Goal: Information Seeking & Learning: Learn about a topic

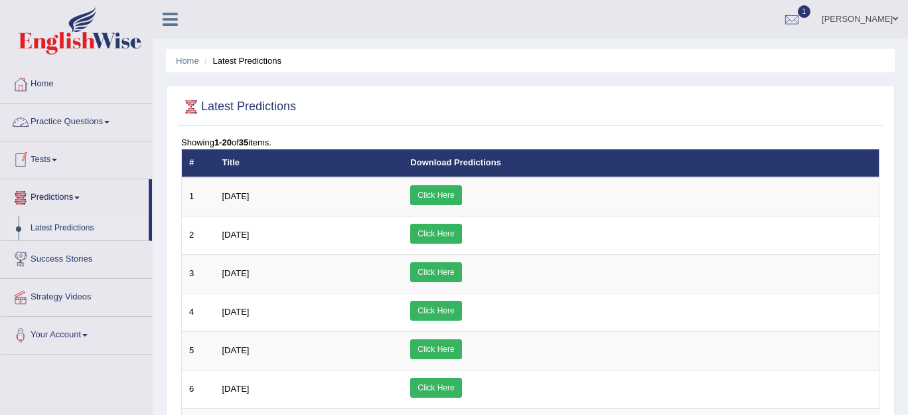
click at [66, 120] on link "Practice Questions" at bounding box center [76, 120] width 151 height 33
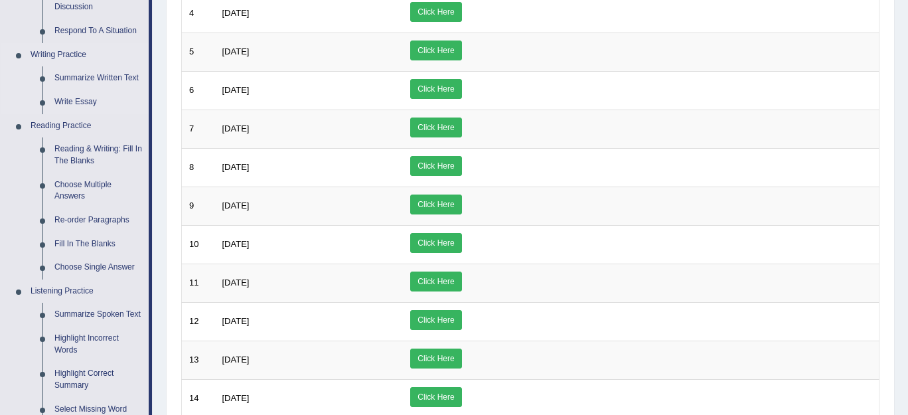
scroll to position [303, 0]
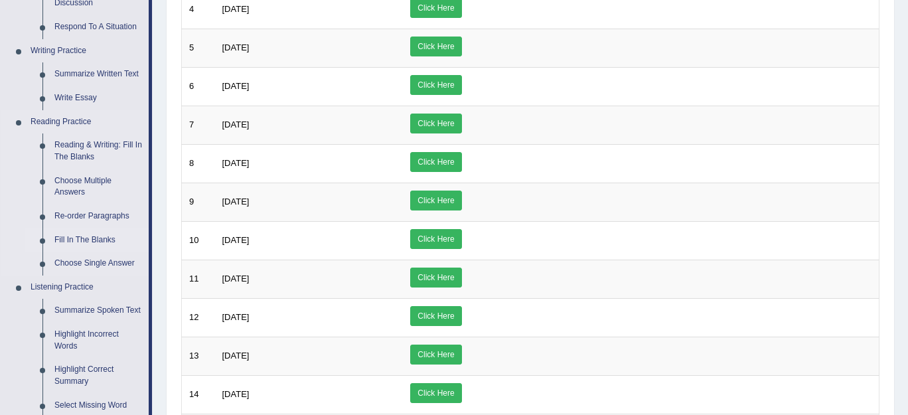
click at [77, 241] on link "Fill In The Blanks" at bounding box center [98, 240] width 100 height 24
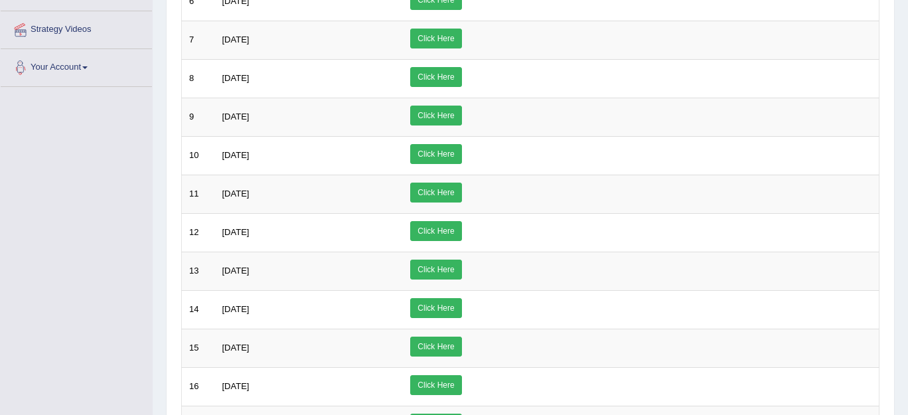
scroll to position [640, 0]
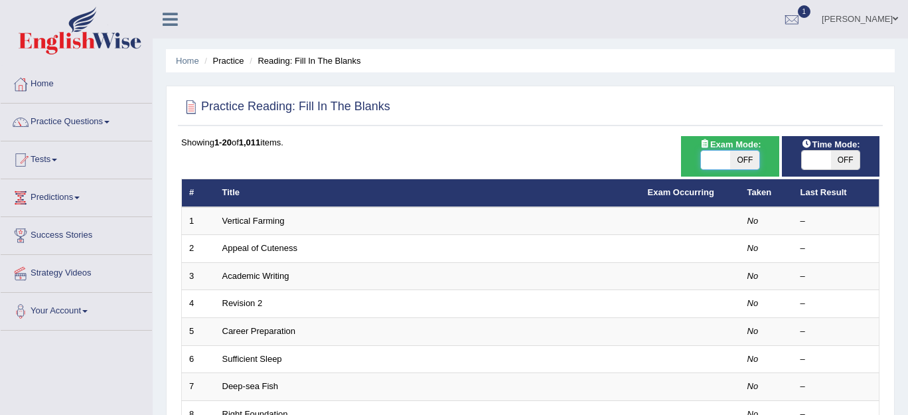
click at [716, 162] on span at bounding box center [715, 160] width 29 height 19
checkbox input "true"
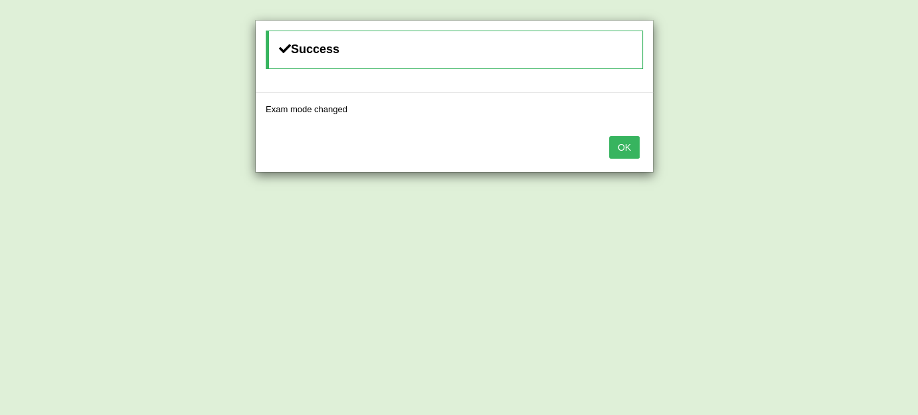
click at [627, 152] on button "OK" at bounding box center [624, 147] width 31 height 23
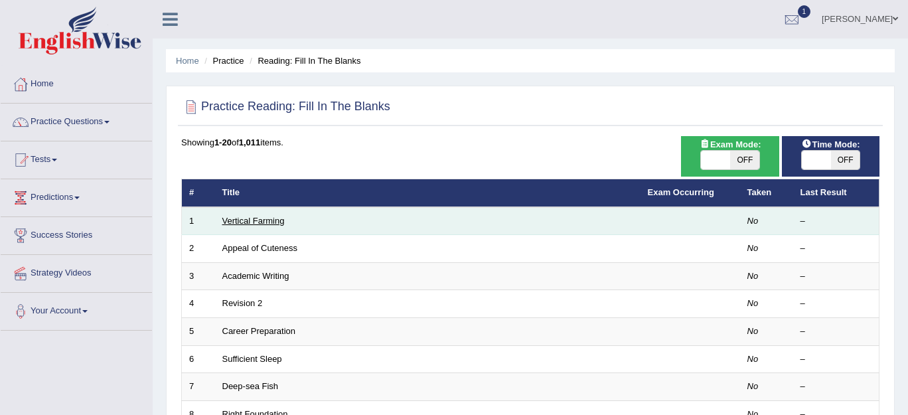
click at [244, 220] on link "Vertical Farming" at bounding box center [253, 221] width 62 height 10
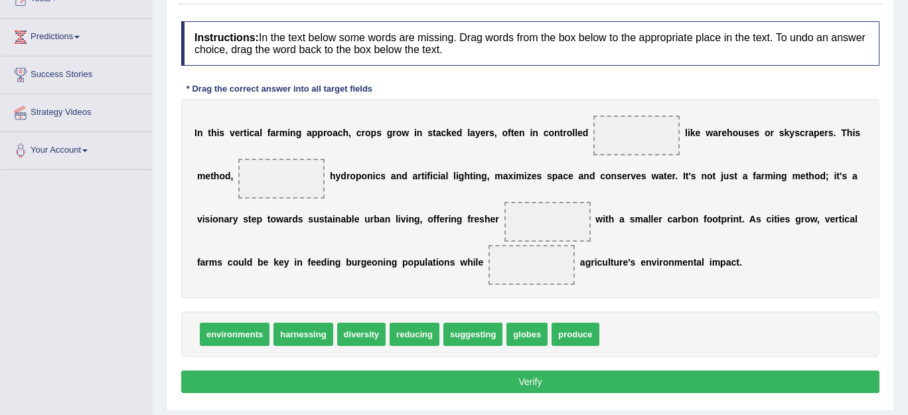
scroll to position [158, 0]
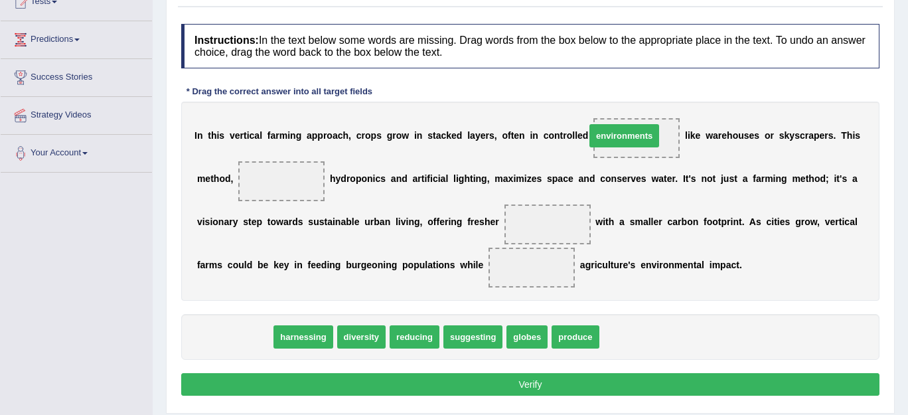
drag, startPoint x: 246, startPoint y: 334, endPoint x: 634, endPoint y: 133, distance: 437.1
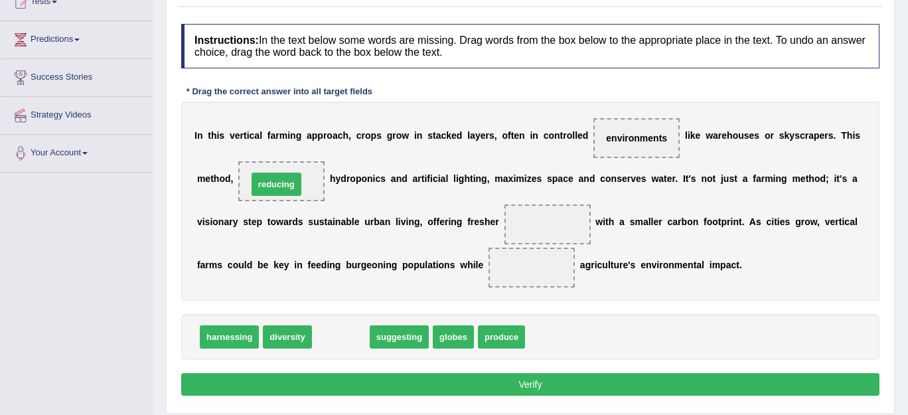
drag, startPoint x: 338, startPoint y: 339, endPoint x: 274, endPoint y: 185, distance: 166.3
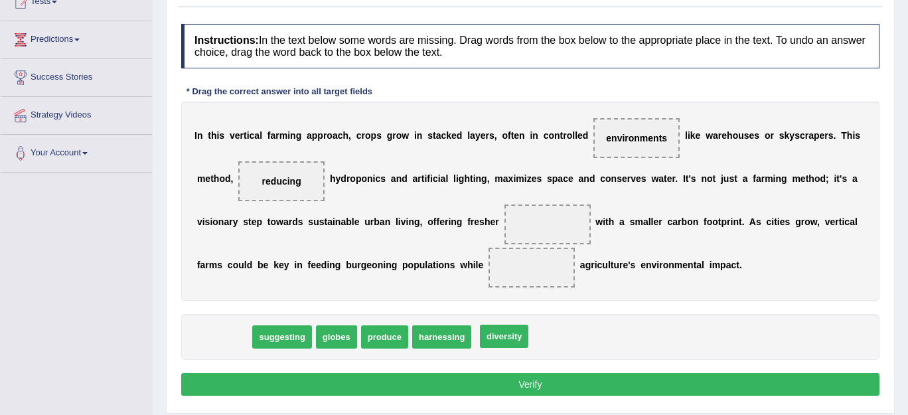
drag, startPoint x: 246, startPoint y: 337, endPoint x: 530, endPoint y: 335, distance: 284.8
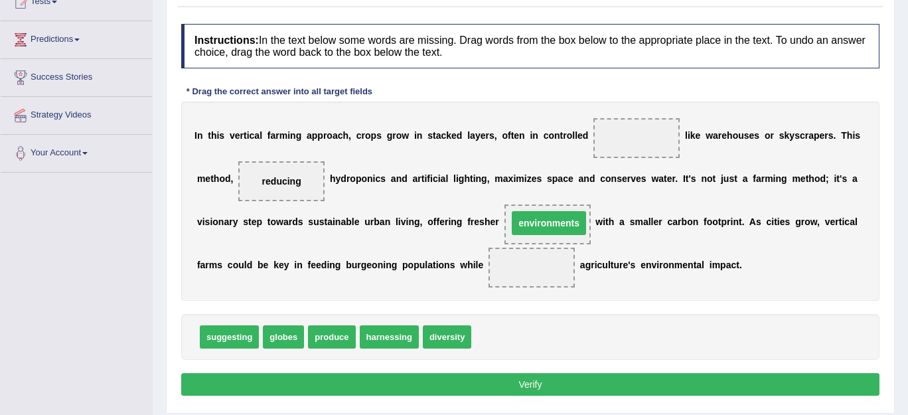
drag, startPoint x: 631, startPoint y: 139, endPoint x: 538, endPoint y: 224, distance: 126.4
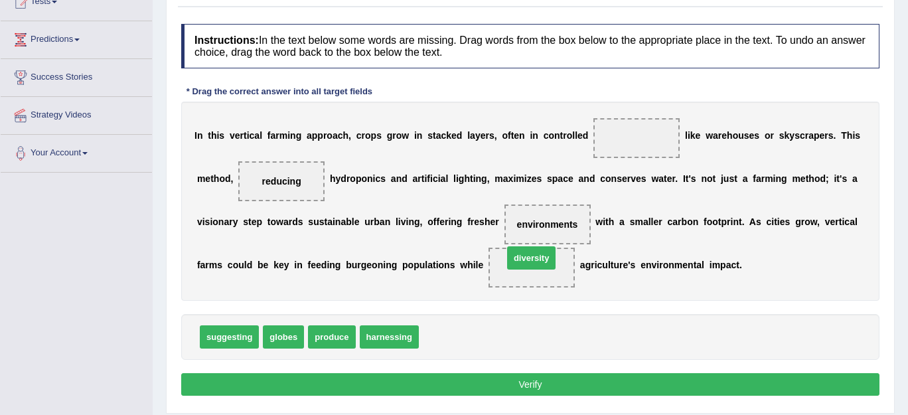
drag, startPoint x: 447, startPoint y: 338, endPoint x: 532, endPoint y: 260, distance: 115.1
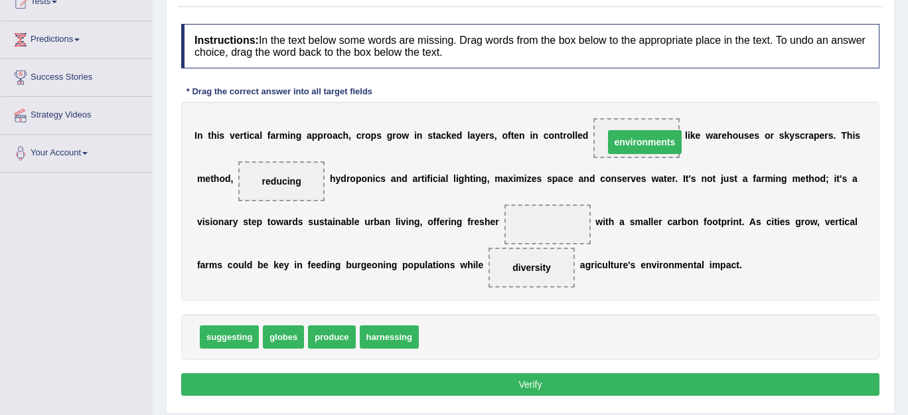
drag, startPoint x: 556, startPoint y: 226, endPoint x: 647, endPoint y: 141, distance: 124.5
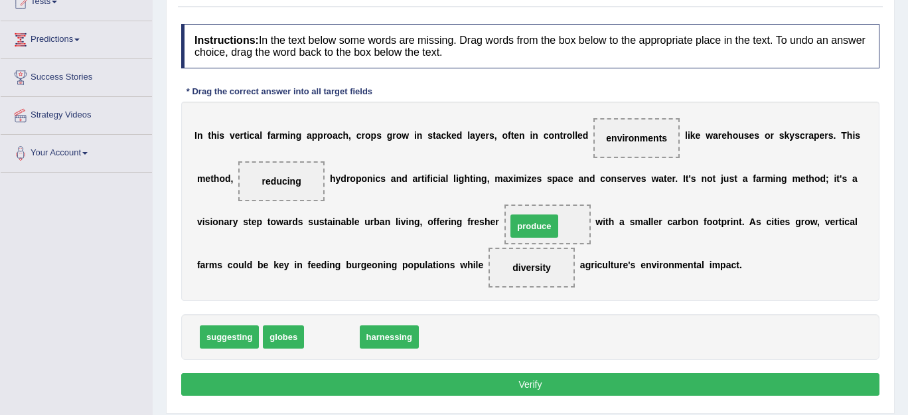
drag, startPoint x: 341, startPoint y: 336, endPoint x: 543, endPoint y: 225, distance: 230.9
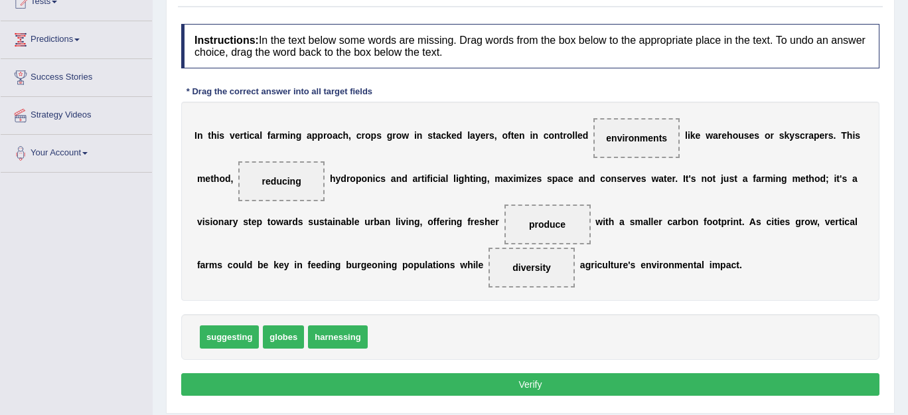
click at [517, 385] on button "Verify" at bounding box center [530, 384] width 698 height 23
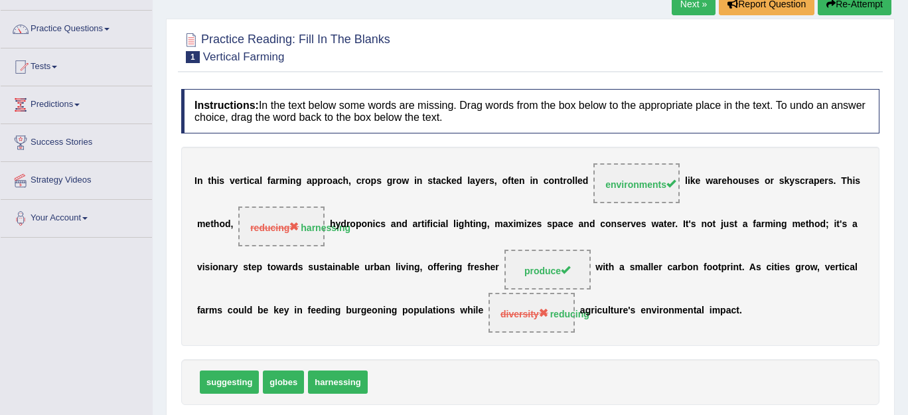
scroll to position [0, 0]
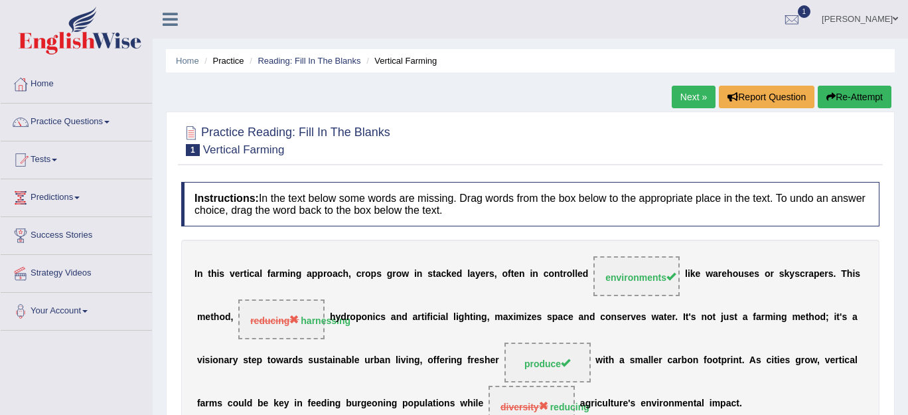
click at [683, 97] on link "Next »" at bounding box center [694, 97] width 44 height 23
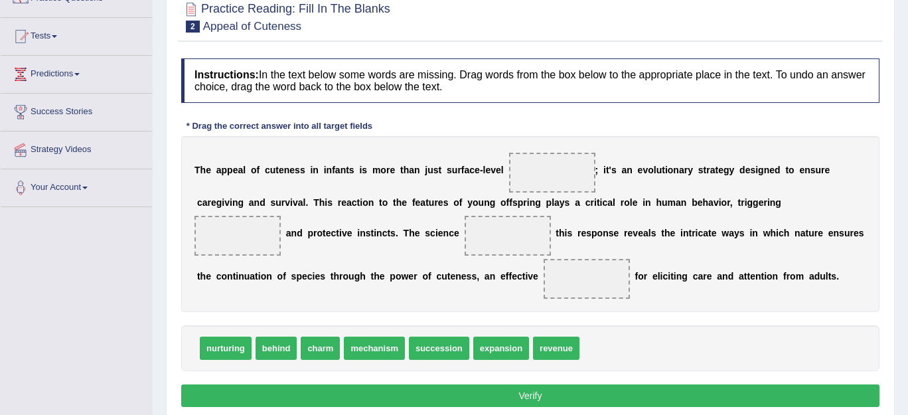
scroll to position [123, 0]
drag, startPoint x: 377, startPoint y: 351, endPoint x: 580, endPoint y: 276, distance: 216.6
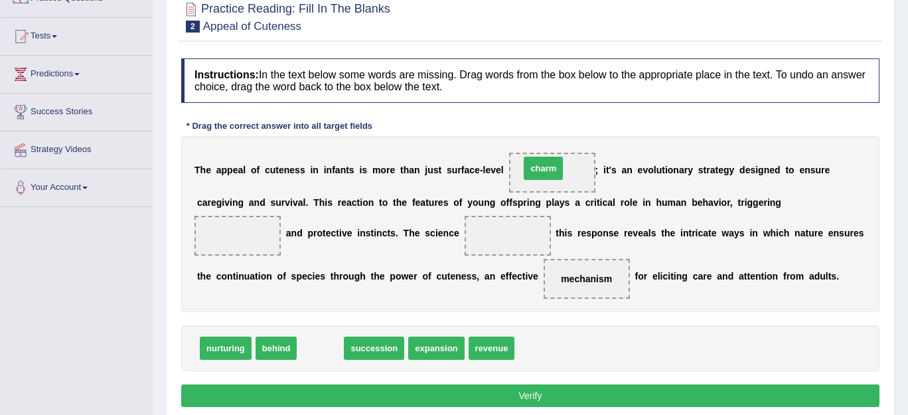
drag, startPoint x: 327, startPoint y: 349, endPoint x: 550, endPoint y: 170, distance: 286.2
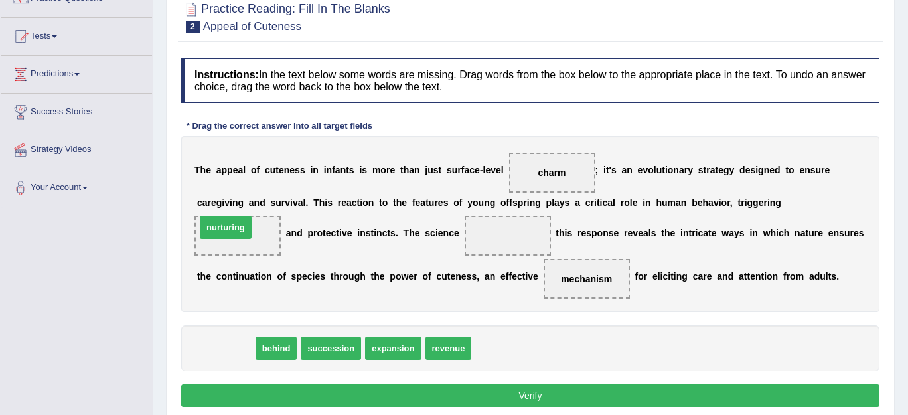
drag, startPoint x: 228, startPoint y: 347, endPoint x: 228, endPoint y: 225, distance: 121.5
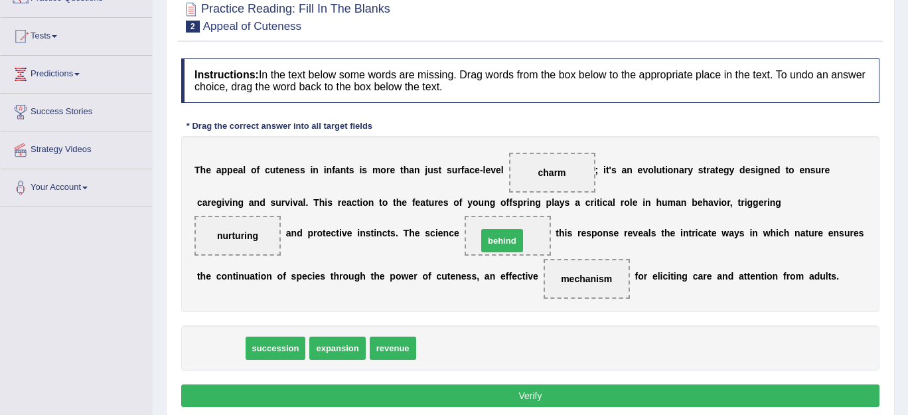
drag, startPoint x: 214, startPoint y: 353, endPoint x: 495, endPoint y: 245, distance: 301.6
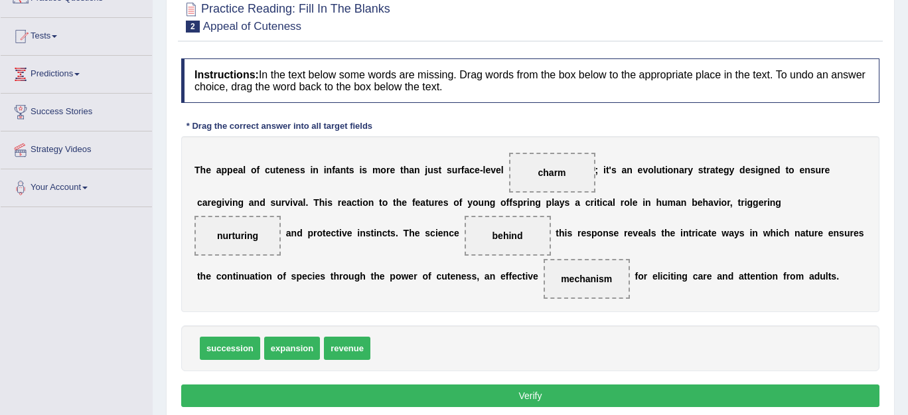
click at [500, 400] on button "Verify" at bounding box center [530, 395] width 698 height 23
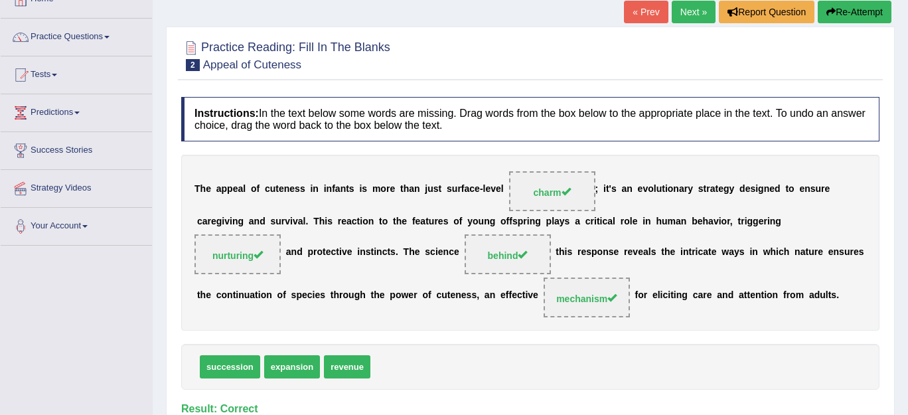
scroll to position [0, 0]
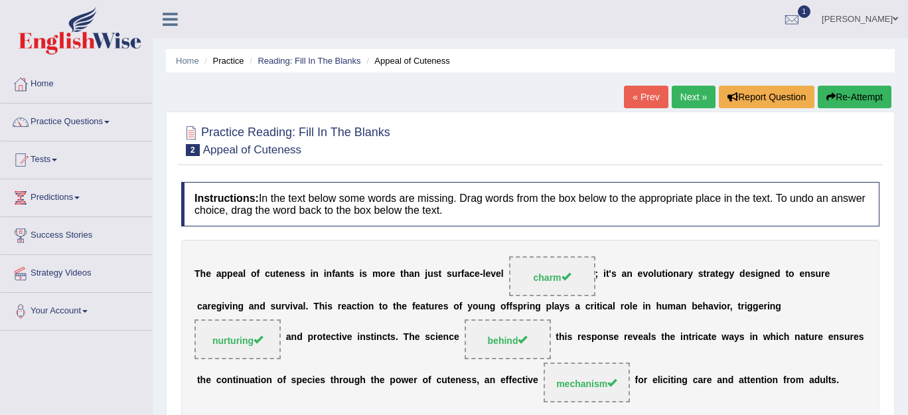
click at [686, 98] on link "Next »" at bounding box center [694, 97] width 44 height 23
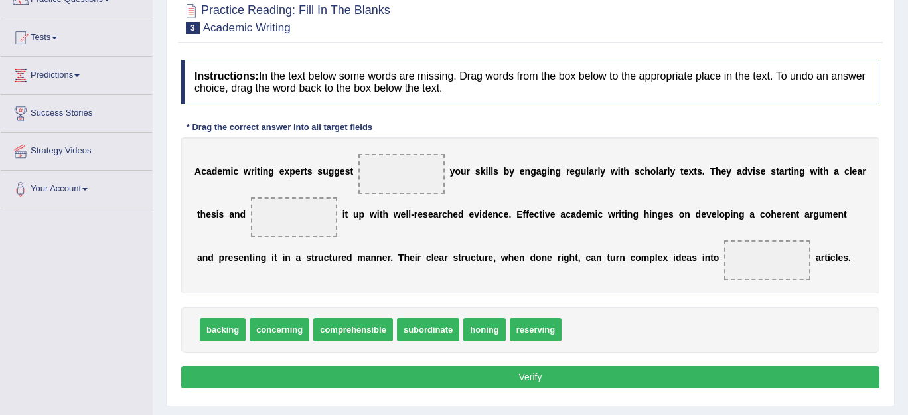
scroll to position [137, 0]
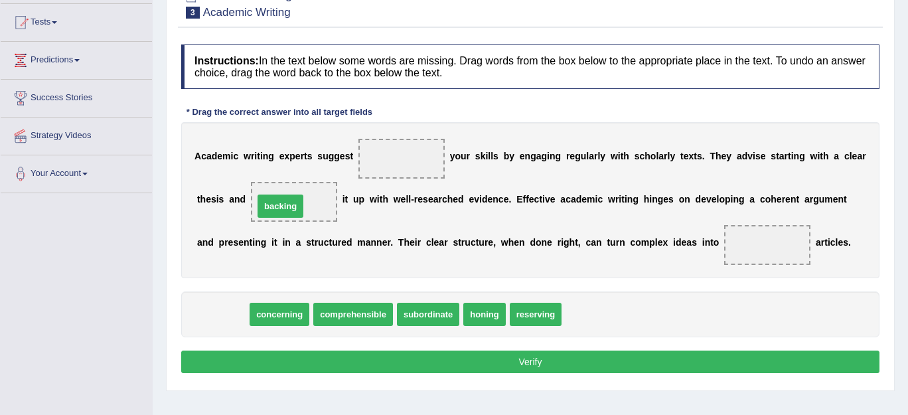
drag, startPoint x: 218, startPoint y: 307, endPoint x: 276, endPoint y: 199, distance: 122.7
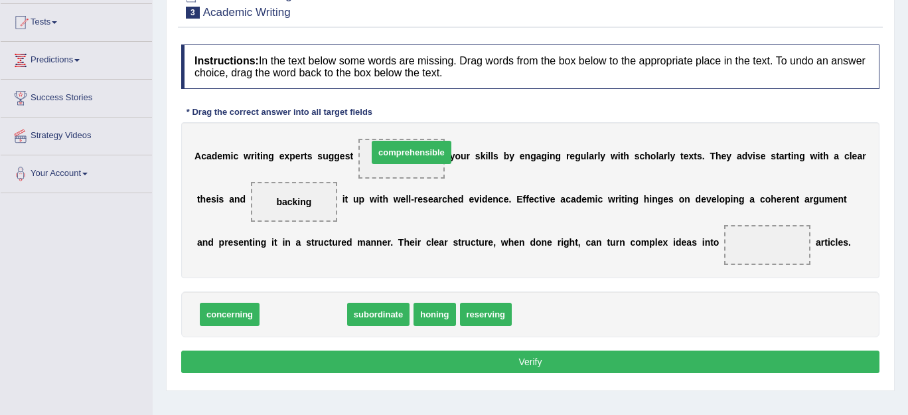
drag, startPoint x: 301, startPoint y: 314, endPoint x: 410, endPoint y: 151, distance: 195.4
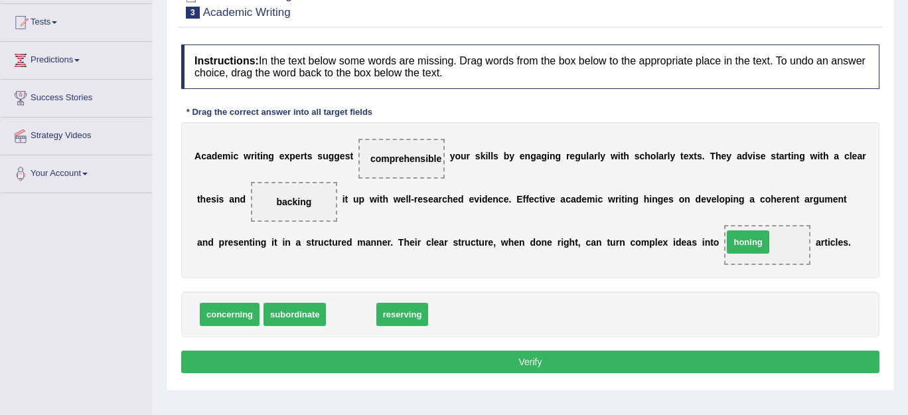
drag, startPoint x: 349, startPoint y: 315, endPoint x: 746, endPoint y: 242, distance: 403.7
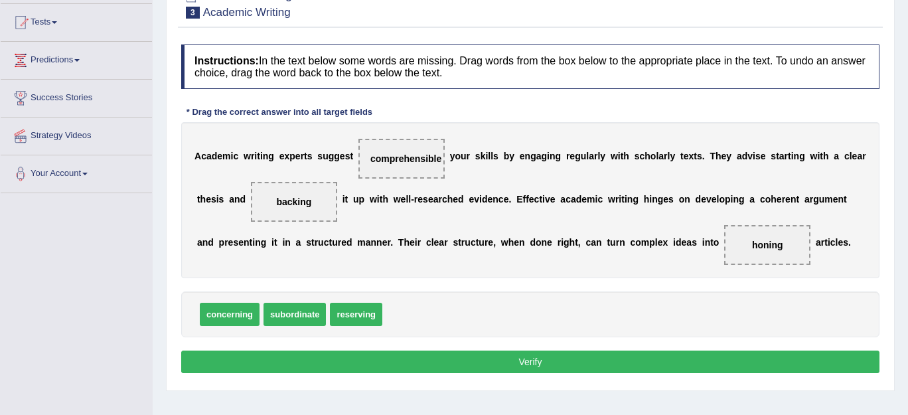
click at [531, 359] on button "Verify" at bounding box center [530, 362] width 698 height 23
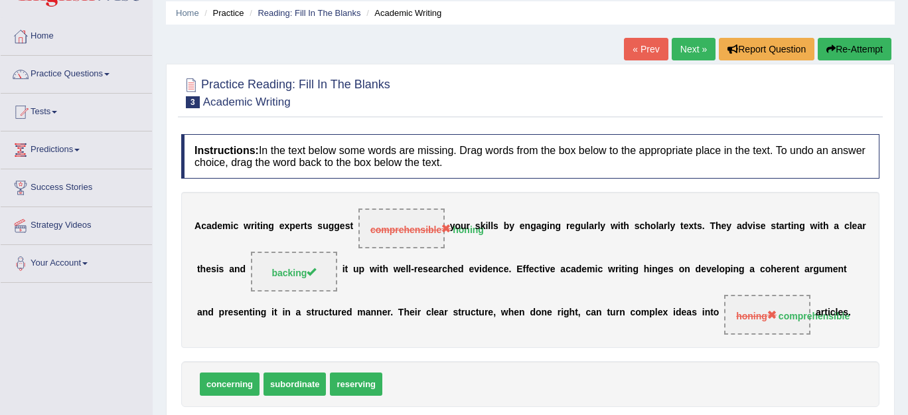
scroll to position [39, 0]
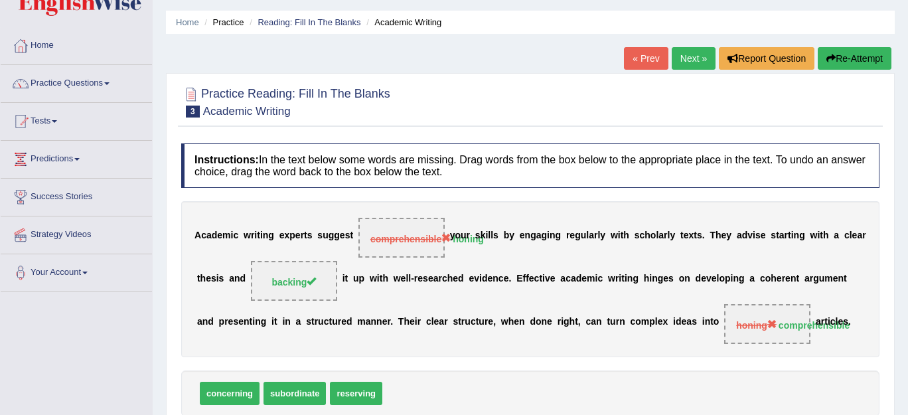
click at [852, 54] on button "Re-Attempt" at bounding box center [855, 58] width 74 height 23
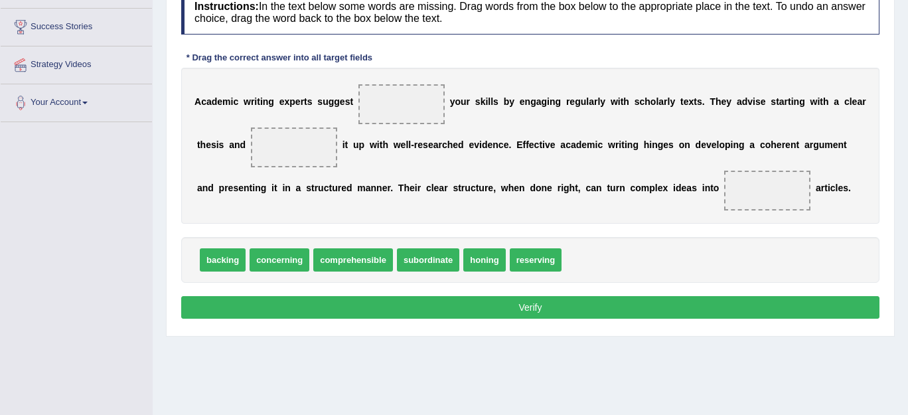
scroll to position [212, 0]
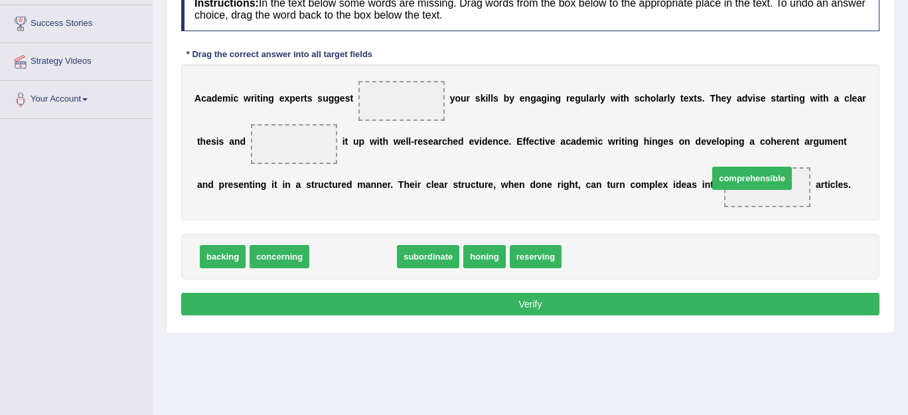
drag, startPoint x: 360, startPoint y: 259, endPoint x: 760, endPoint y: 180, distance: 406.8
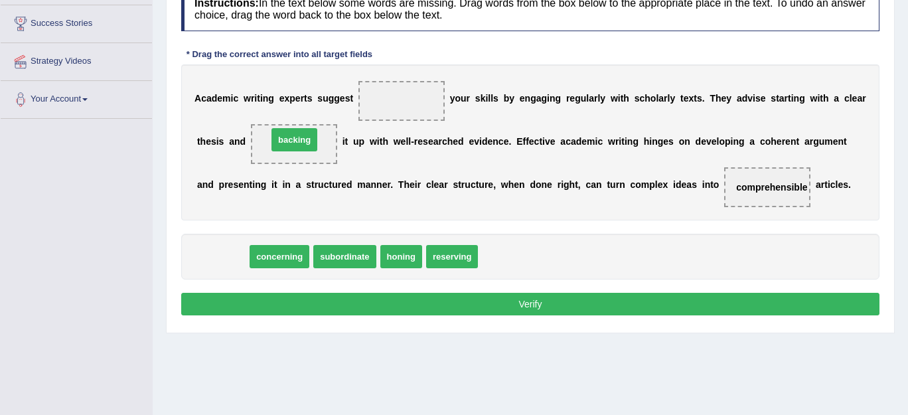
drag, startPoint x: 223, startPoint y: 256, endPoint x: 295, endPoint y: 139, distance: 137.1
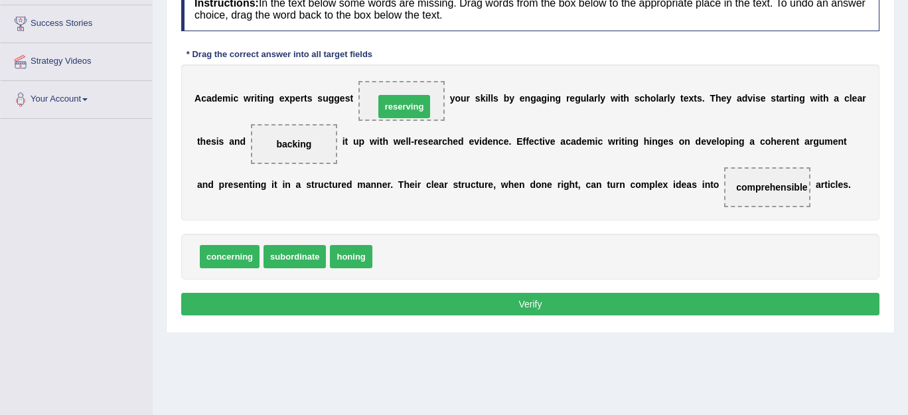
drag, startPoint x: 405, startPoint y: 252, endPoint x: 408, endPoint y: 103, distance: 149.4
click at [505, 300] on button "Verify" at bounding box center [530, 304] width 698 height 23
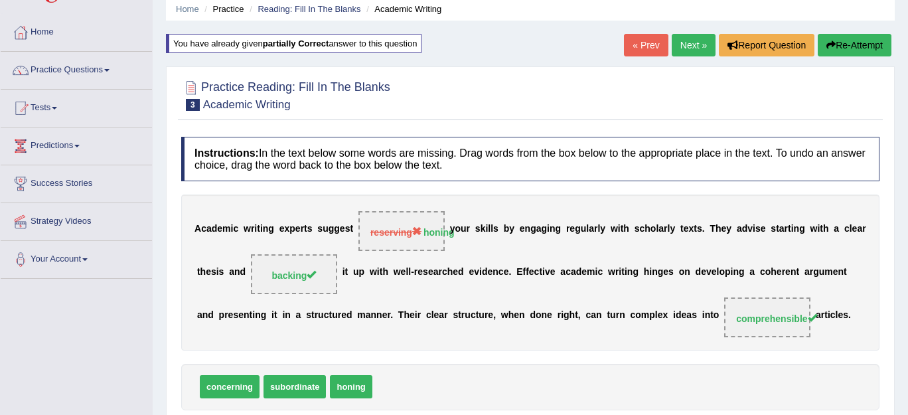
scroll to position [50, 0]
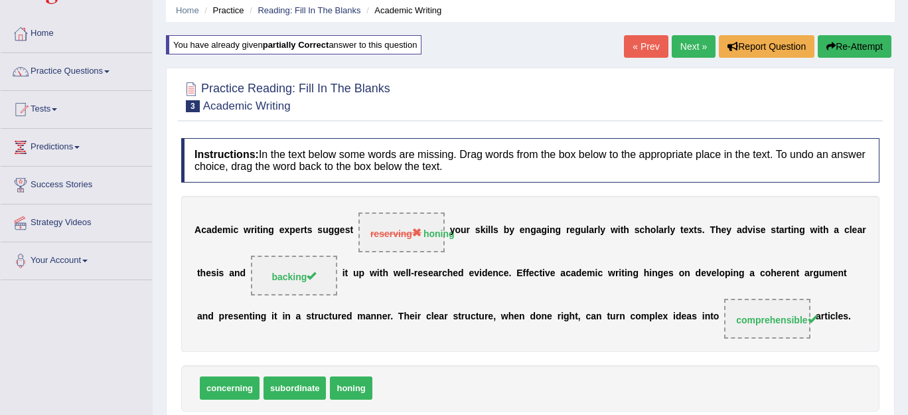
click at [860, 42] on button "Re-Attempt" at bounding box center [855, 46] width 74 height 23
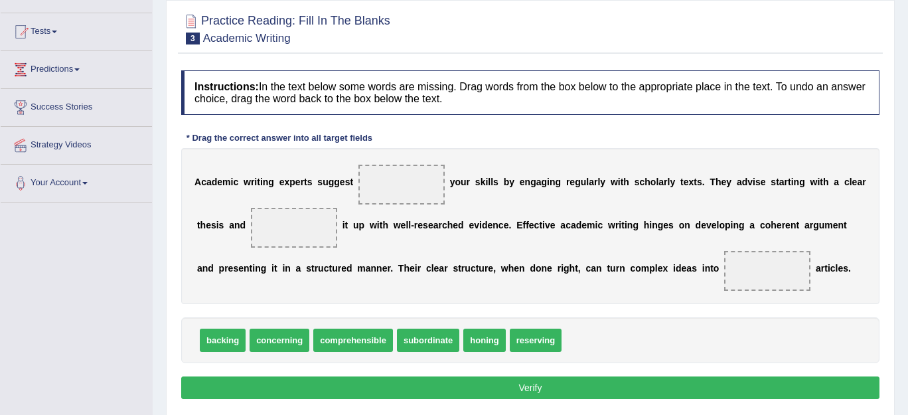
scroll to position [144, 0]
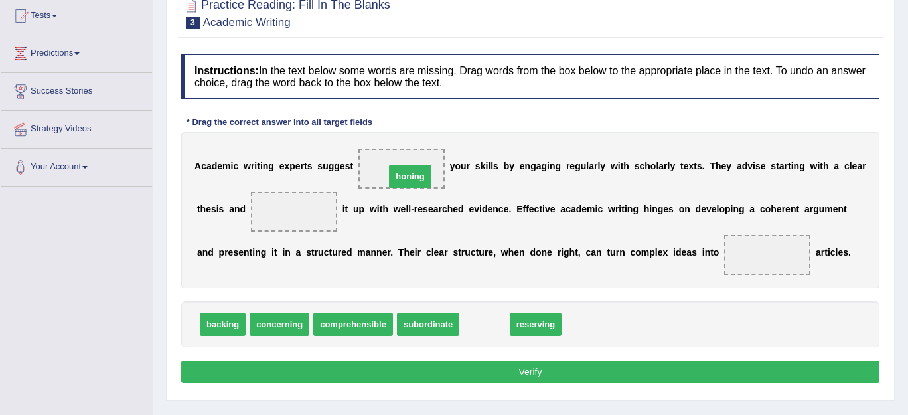
drag, startPoint x: 481, startPoint y: 323, endPoint x: 406, endPoint y: 175, distance: 166.0
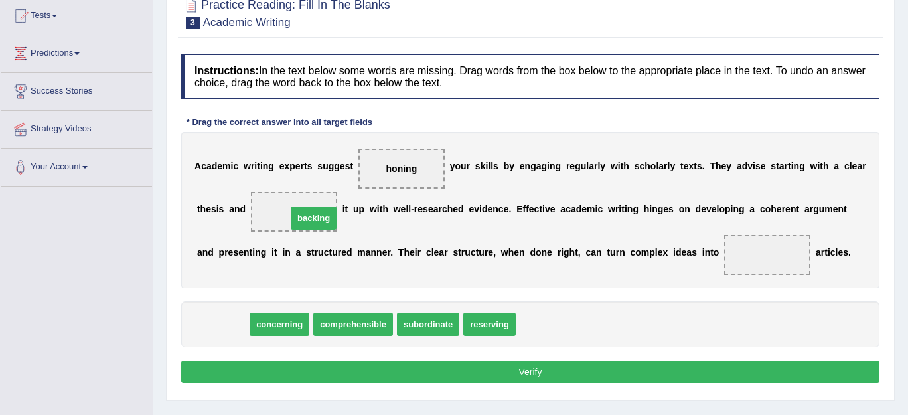
drag, startPoint x: 231, startPoint y: 320, endPoint x: 321, endPoint y: 212, distance: 140.4
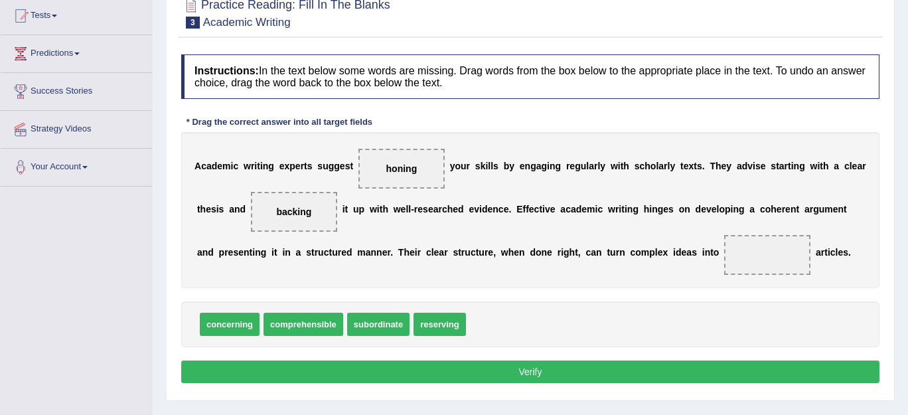
click at [302, 331] on span "comprehensible" at bounding box center [304, 324] width 80 height 23
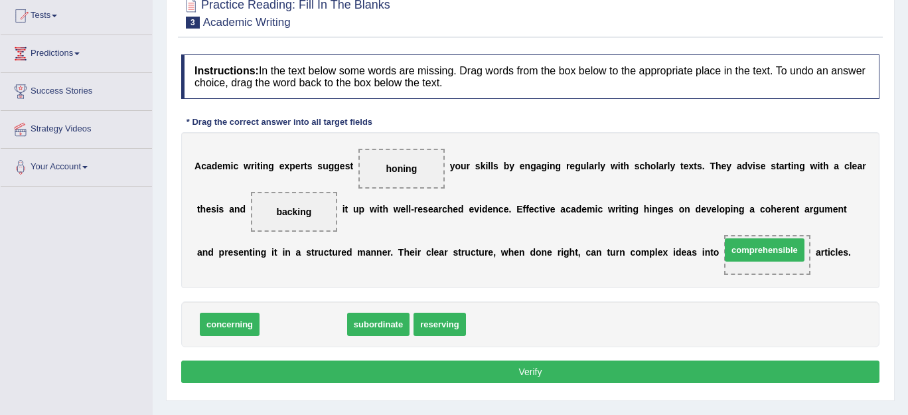
drag, startPoint x: 303, startPoint y: 331, endPoint x: 765, endPoint y: 256, distance: 468.1
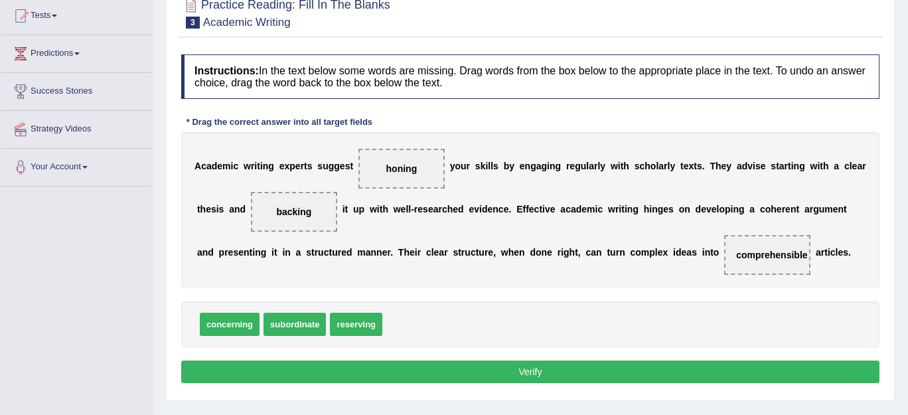
click at [571, 363] on button "Verify" at bounding box center [530, 371] width 698 height 23
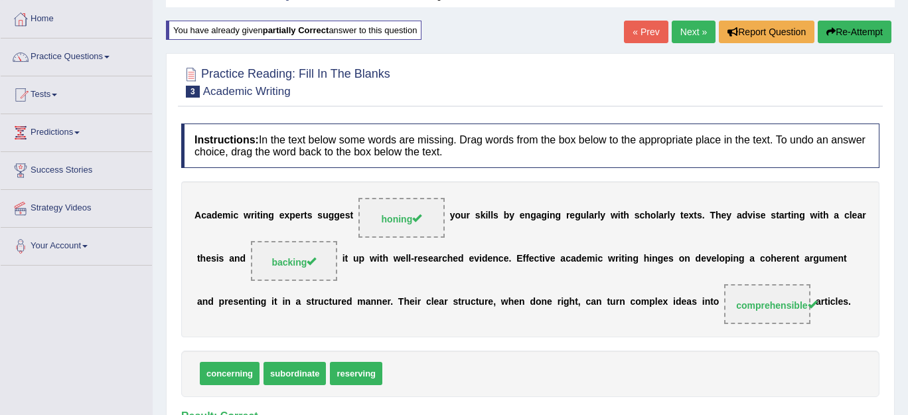
scroll to position [0, 0]
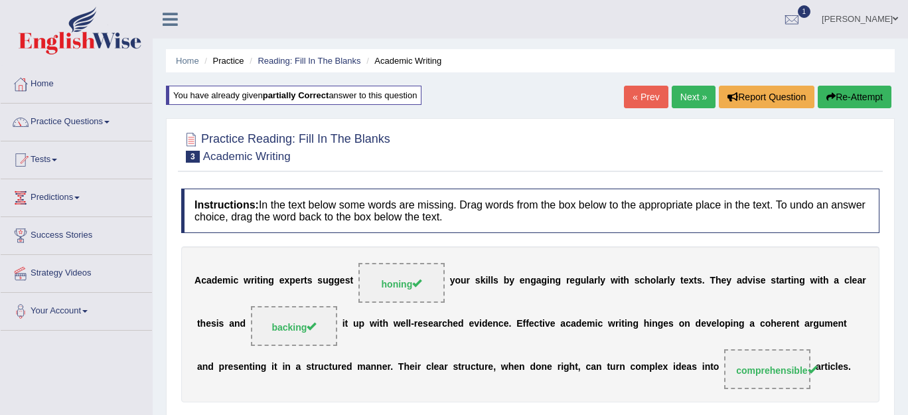
click at [686, 96] on link "Next »" at bounding box center [694, 97] width 44 height 23
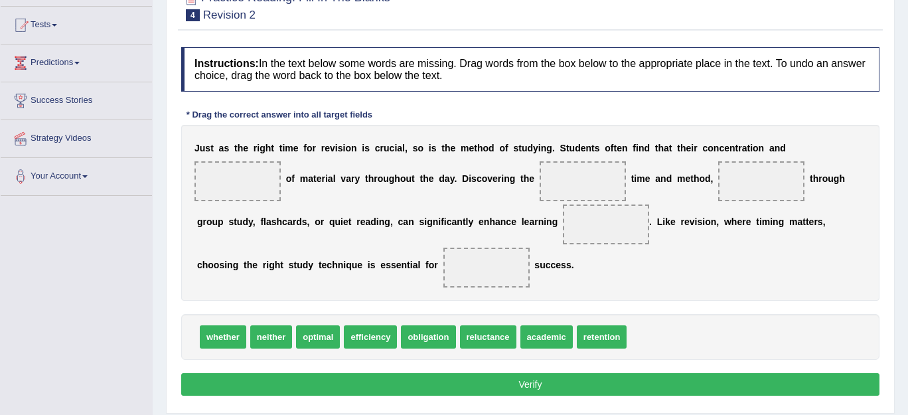
scroll to position [135, 0]
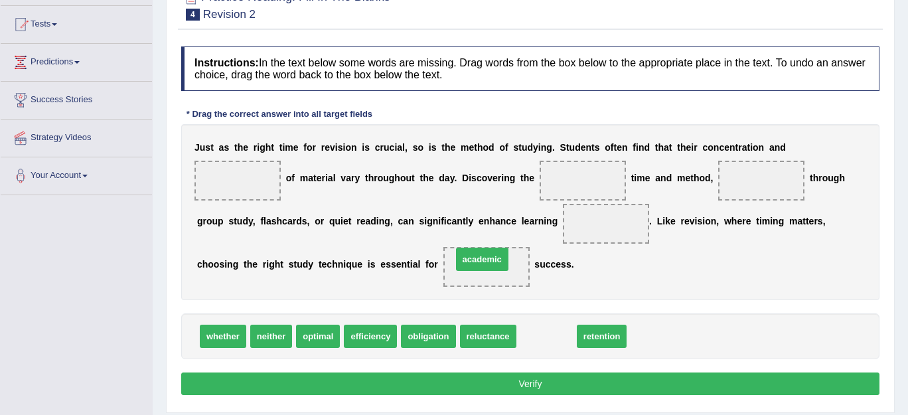
drag, startPoint x: 548, startPoint y: 341, endPoint x: 484, endPoint y: 265, distance: 99.9
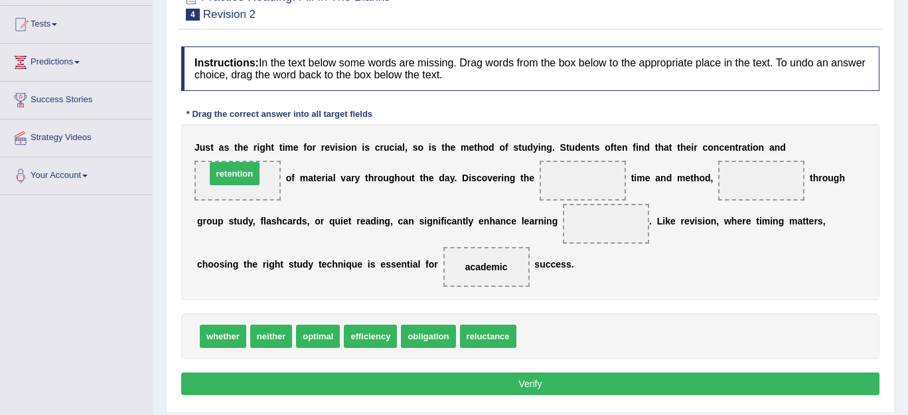
drag, startPoint x: 556, startPoint y: 341, endPoint x: 244, endPoint y: 178, distance: 351.3
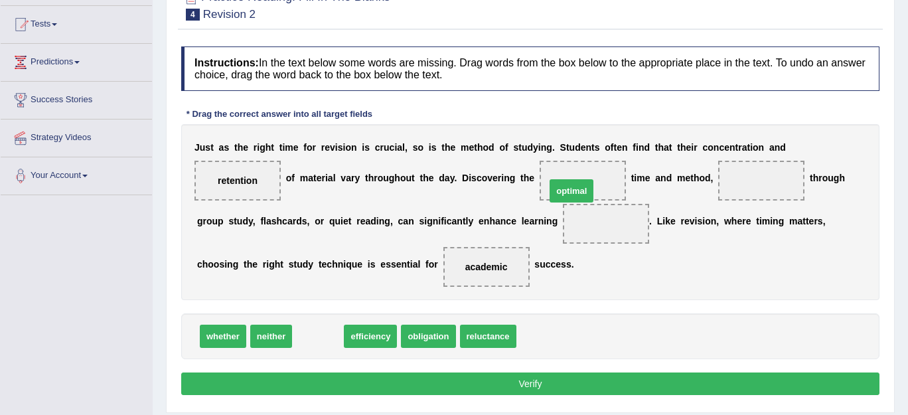
drag, startPoint x: 316, startPoint y: 341, endPoint x: 570, endPoint y: 197, distance: 292.0
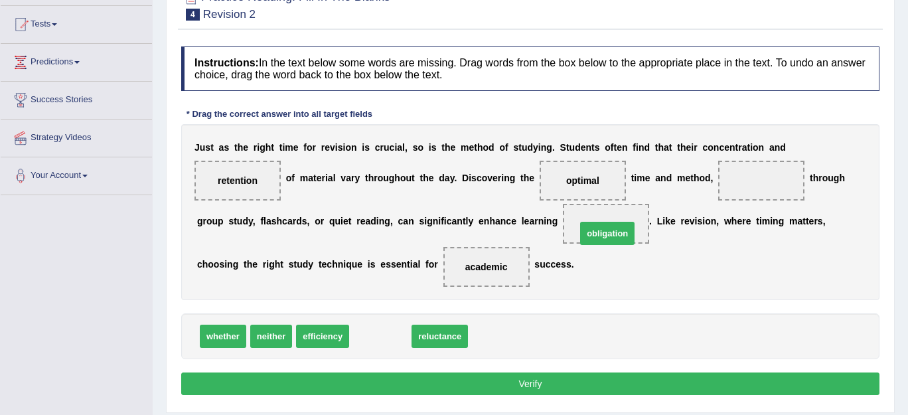
drag, startPoint x: 374, startPoint y: 331, endPoint x: 603, endPoint y: 228, distance: 250.5
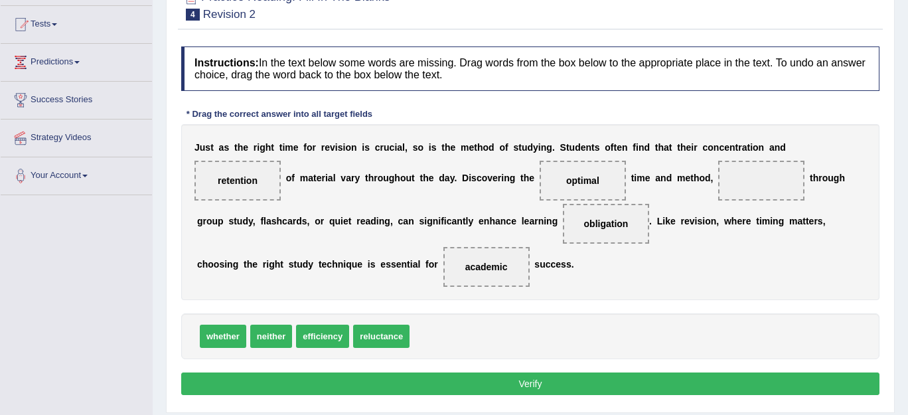
click at [509, 382] on button "Verify" at bounding box center [530, 383] width 698 height 23
drag, startPoint x: 384, startPoint y: 334, endPoint x: 761, endPoint y: 171, distance: 410.7
click at [521, 385] on button "Verify" at bounding box center [530, 383] width 698 height 23
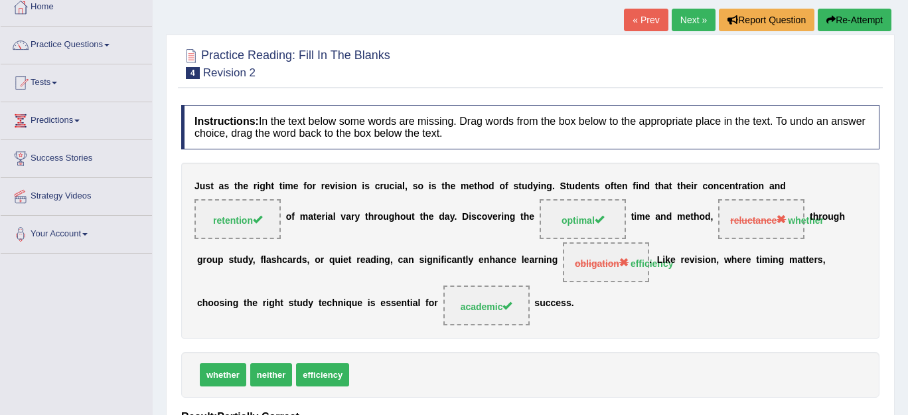
scroll to position [76, 0]
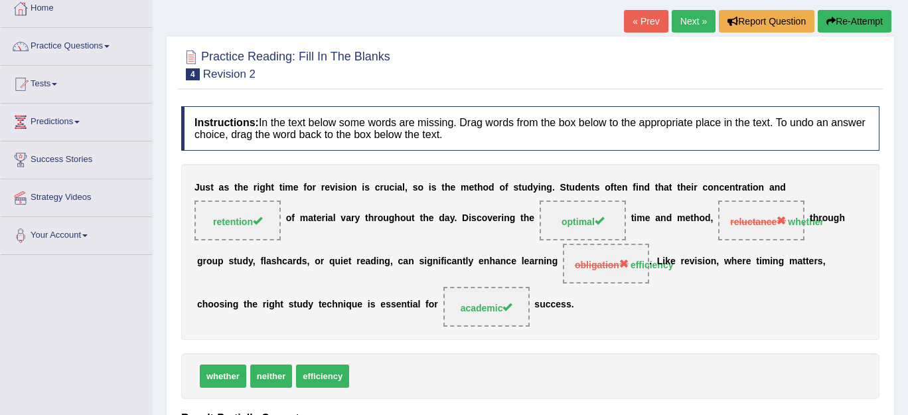
click at [839, 18] on button "Re-Attempt" at bounding box center [855, 21] width 74 height 23
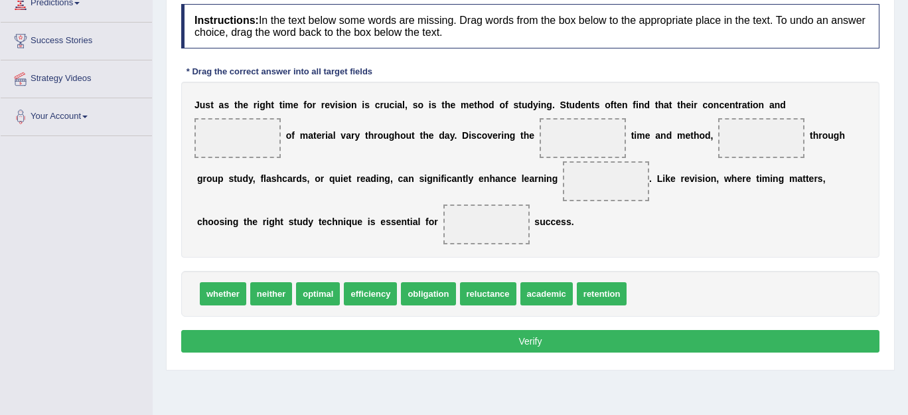
scroll to position [202, 0]
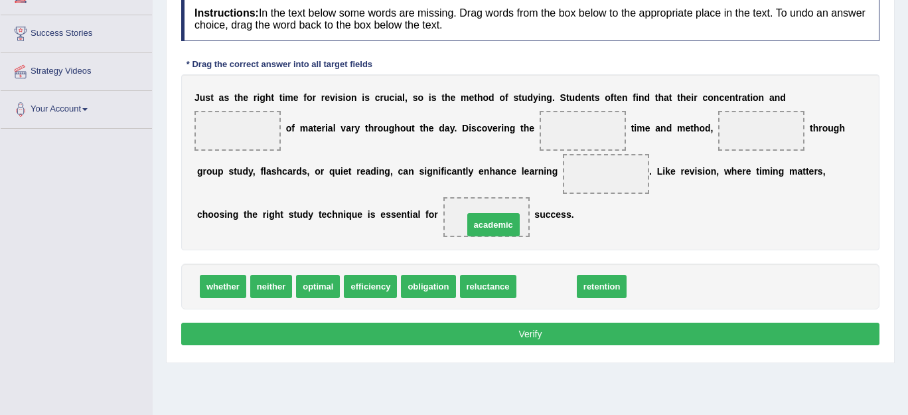
drag, startPoint x: 537, startPoint y: 288, endPoint x: 484, endPoint y: 226, distance: 81.4
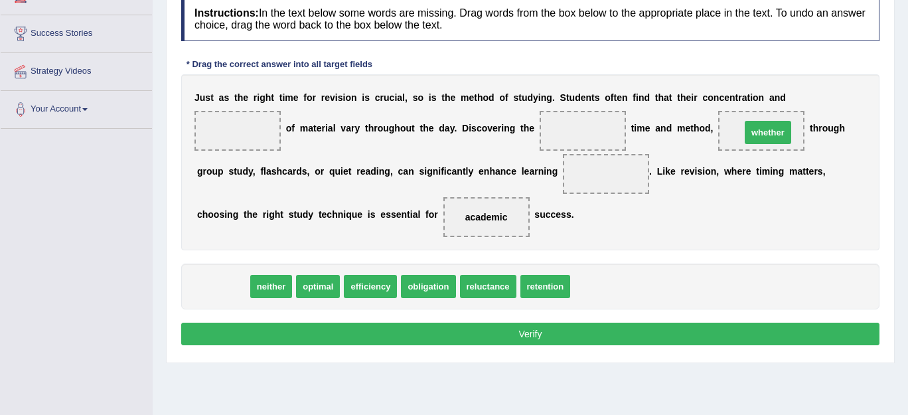
drag, startPoint x: 227, startPoint y: 284, endPoint x: 771, endPoint y: 130, distance: 565.8
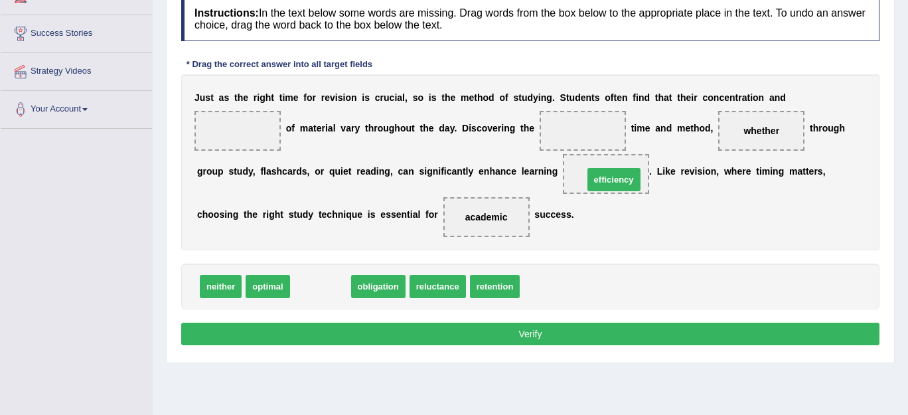
drag, startPoint x: 331, startPoint y: 283, endPoint x: 624, endPoint y: 177, distance: 312.3
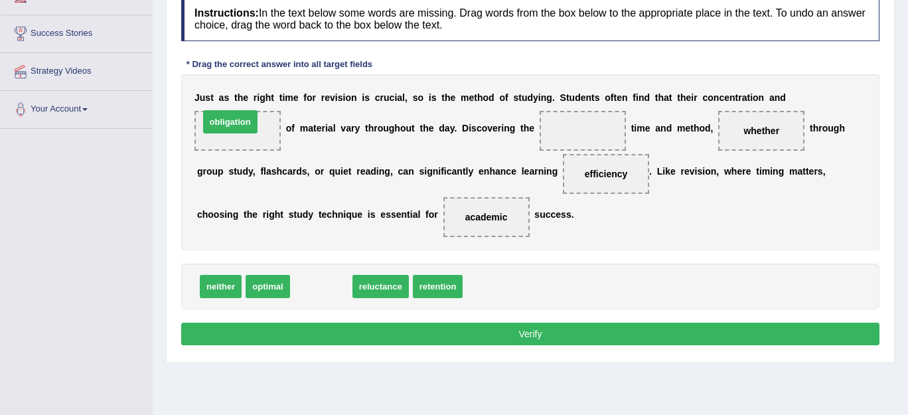
drag, startPoint x: 313, startPoint y: 285, endPoint x: 222, endPoint y: 121, distance: 188.1
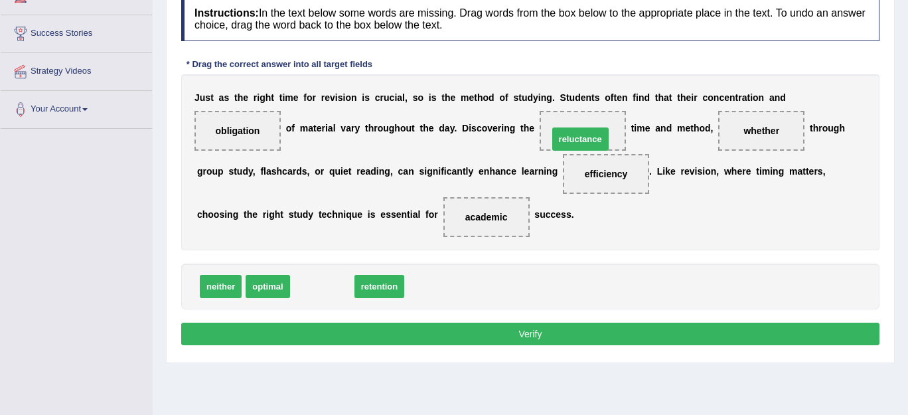
drag, startPoint x: 313, startPoint y: 286, endPoint x: 572, endPoint y: 139, distance: 297.4
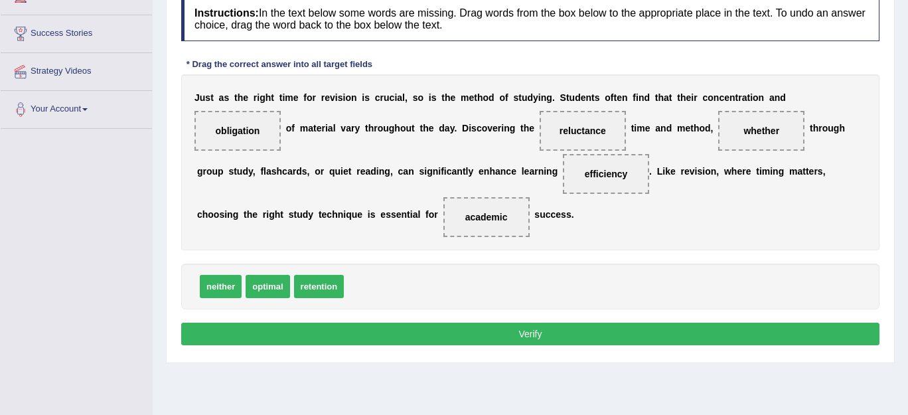
click at [495, 323] on button "Verify" at bounding box center [530, 334] width 698 height 23
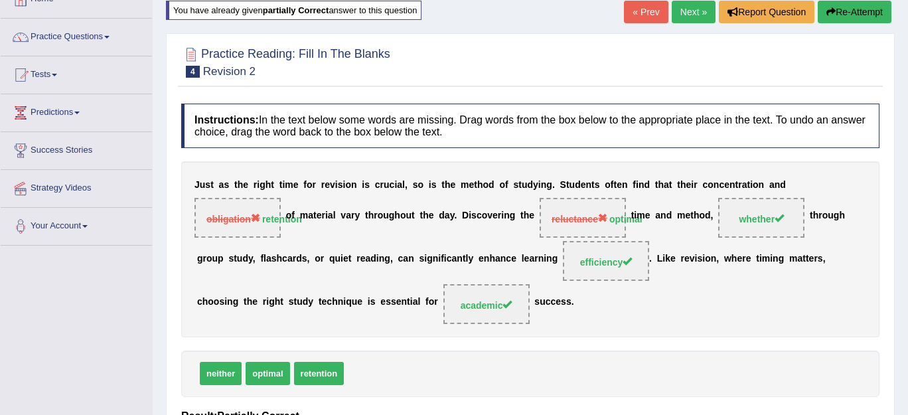
scroll to position [81, 0]
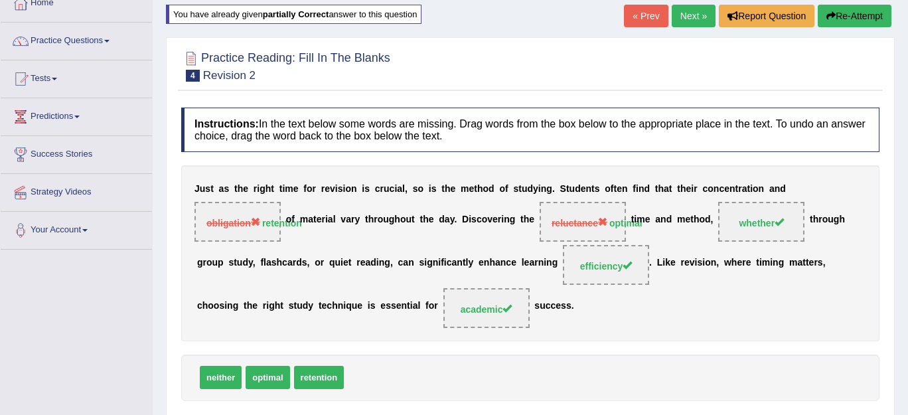
click at [848, 11] on button "Re-Attempt" at bounding box center [855, 16] width 74 height 23
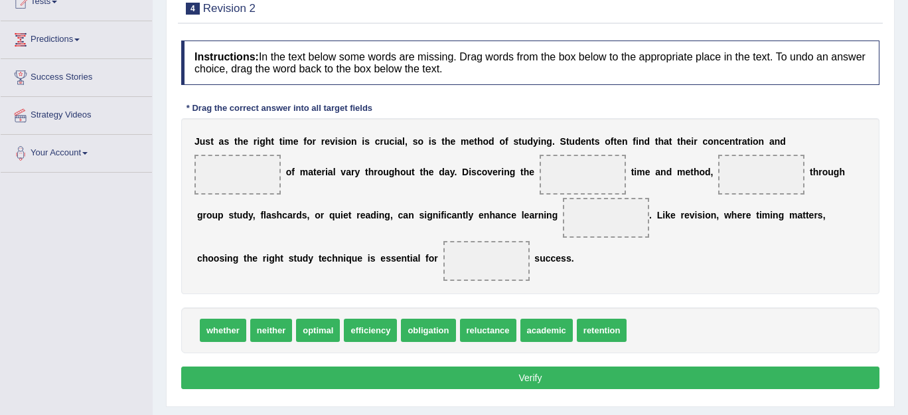
scroll to position [165, 0]
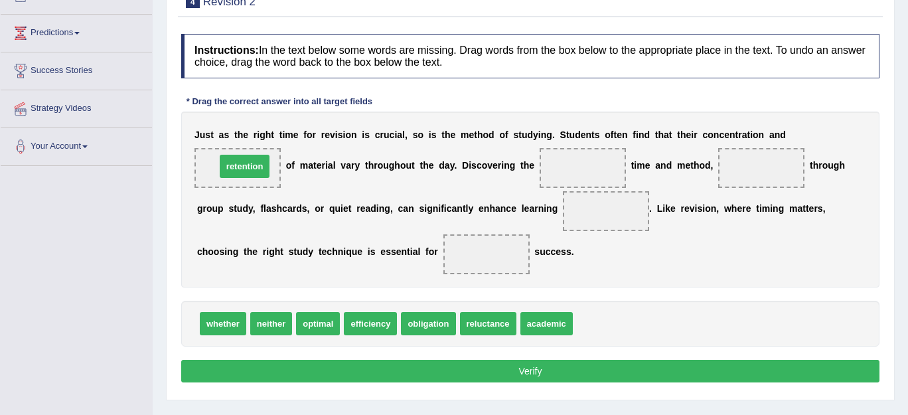
drag, startPoint x: 592, startPoint y: 327, endPoint x: 235, endPoint y: 169, distance: 390.3
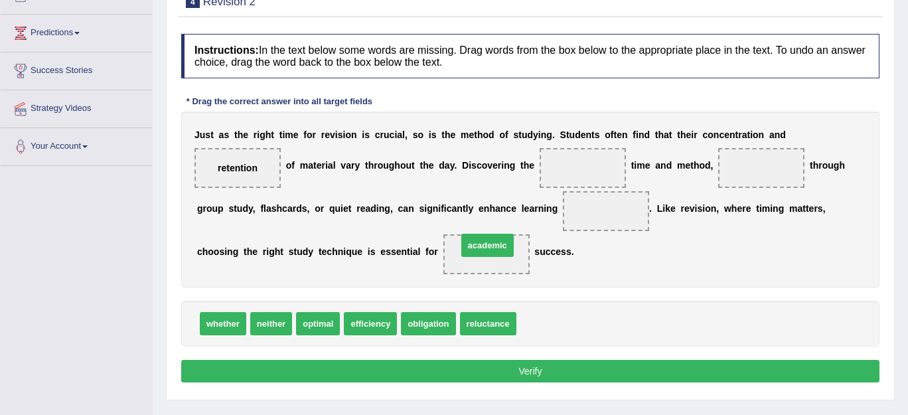
drag, startPoint x: 528, startPoint y: 320, endPoint x: 469, endPoint y: 242, distance: 97.6
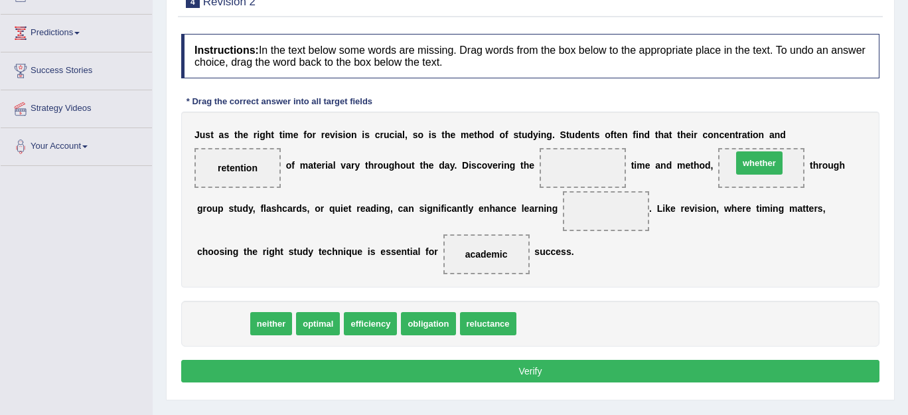
drag, startPoint x: 218, startPoint y: 321, endPoint x: 755, endPoint y: 161, distance: 560.0
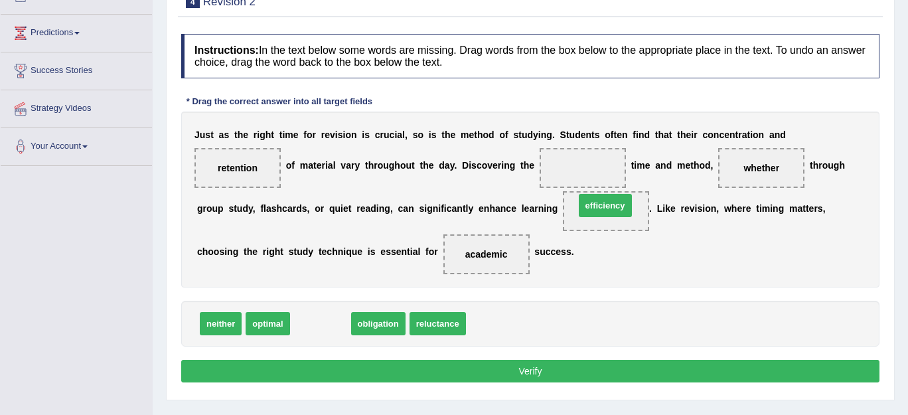
drag, startPoint x: 332, startPoint y: 322, endPoint x: 616, endPoint y: 204, distance: 307.5
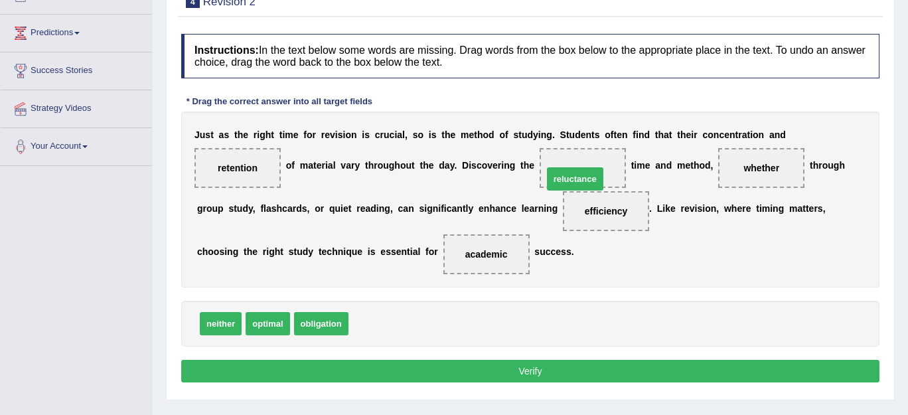
drag, startPoint x: 376, startPoint y: 326, endPoint x: 572, endPoint y: 181, distance: 243.0
click at [506, 360] on button "Verify" at bounding box center [530, 371] width 698 height 23
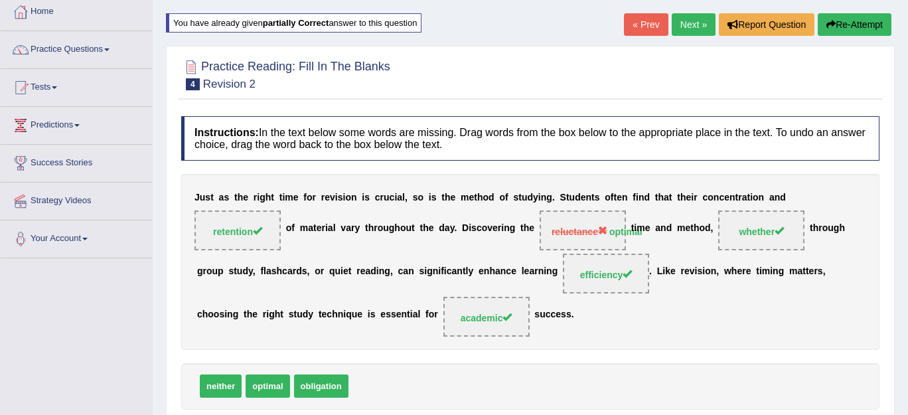
scroll to position [44, 0]
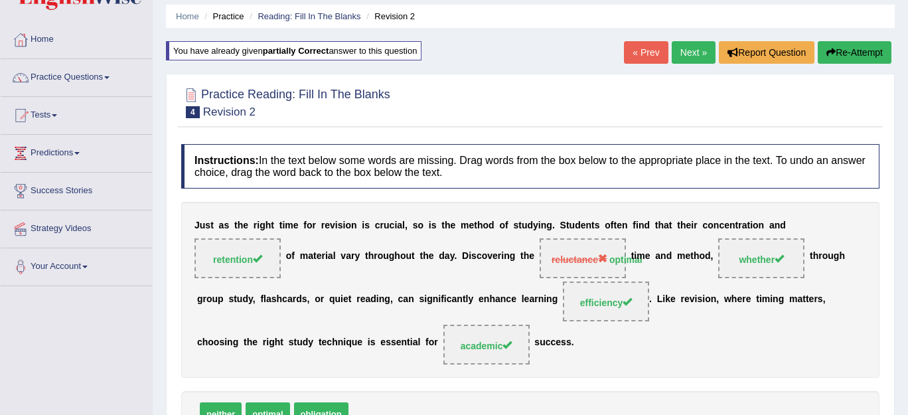
click at [687, 48] on link "Next »" at bounding box center [694, 52] width 44 height 23
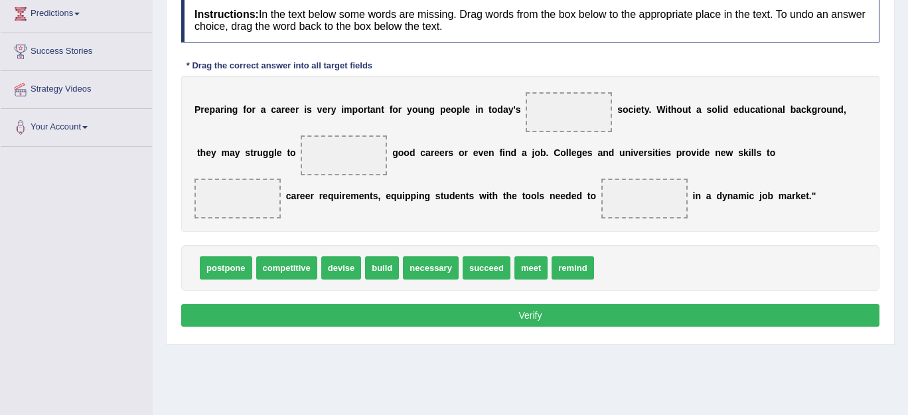
scroll to position [182, 0]
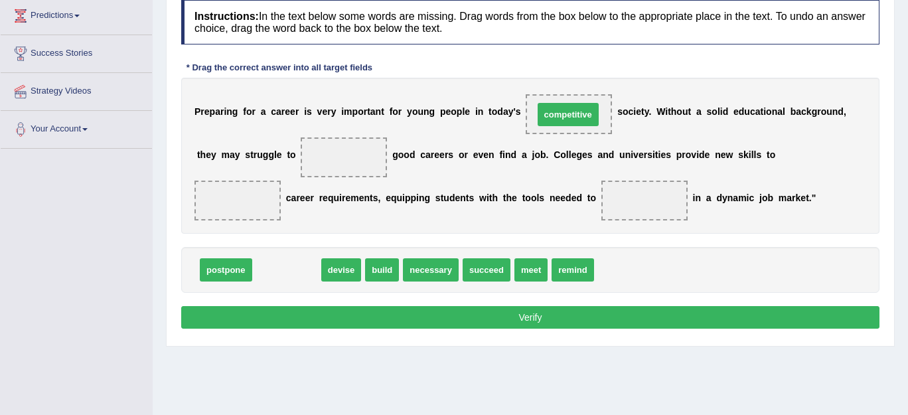
drag, startPoint x: 293, startPoint y: 275, endPoint x: 575, endPoint y: 120, distance: 321.5
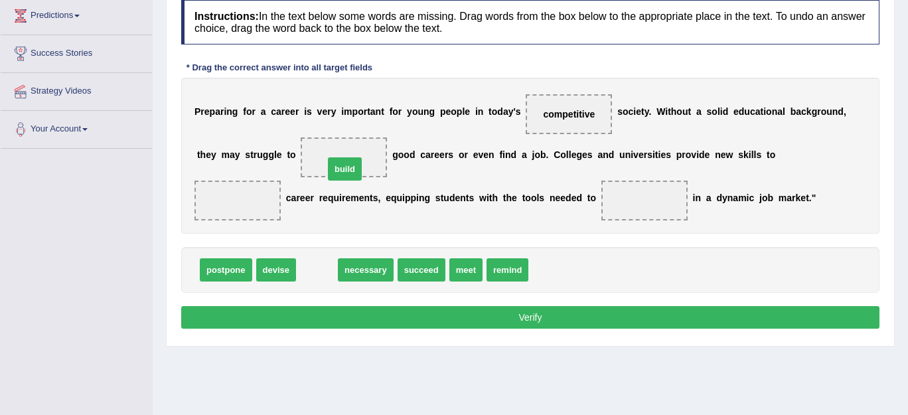
drag, startPoint x: 315, startPoint y: 268, endPoint x: 343, endPoint y: 167, distance: 104.7
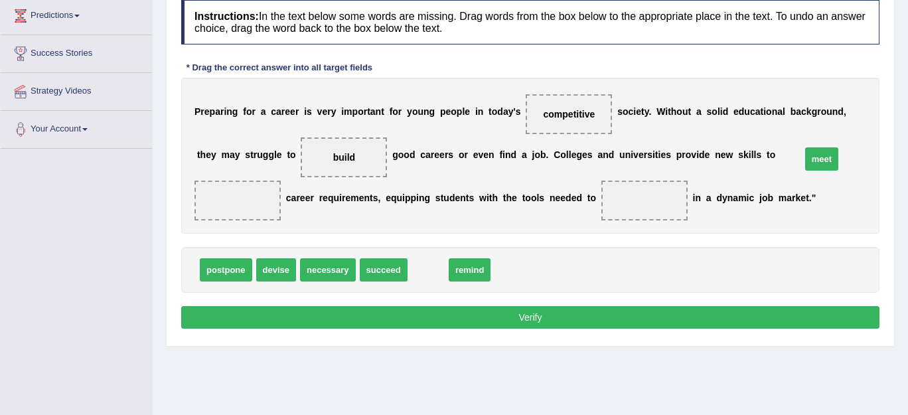
drag, startPoint x: 426, startPoint y: 270, endPoint x: 823, endPoint y: 155, distance: 413.9
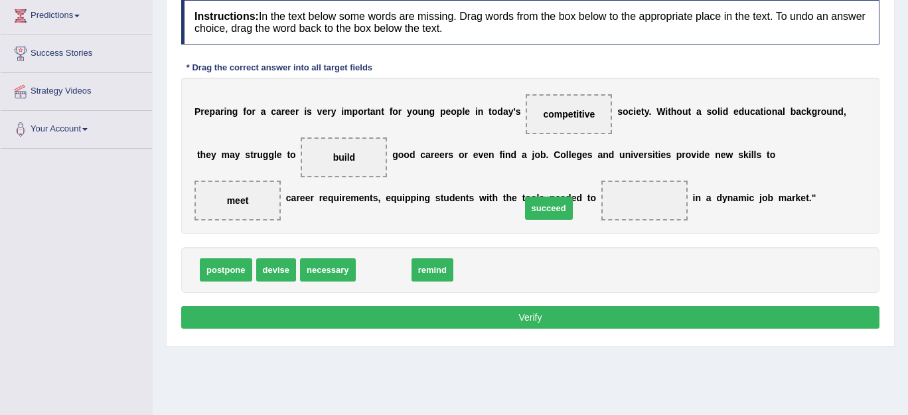
drag, startPoint x: 388, startPoint y: 267, endPoint x: 553, endPoint y: 204, distance: 176.7
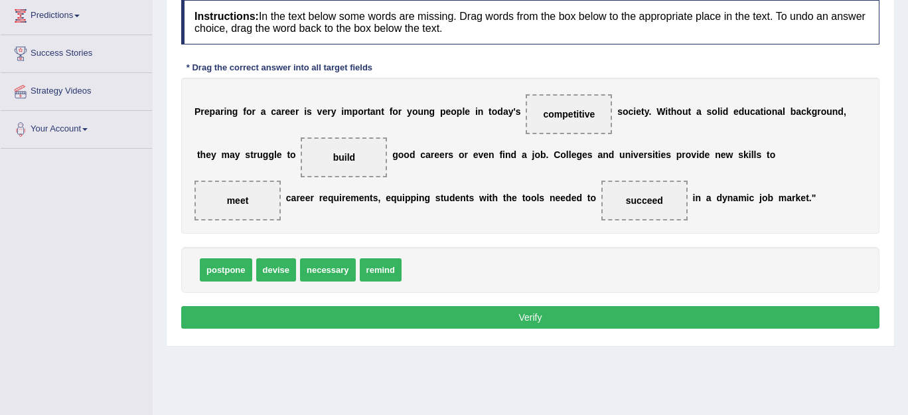
click at [521, 313] on button "Verify" at bounding box center [530, 317] width 698 height 23
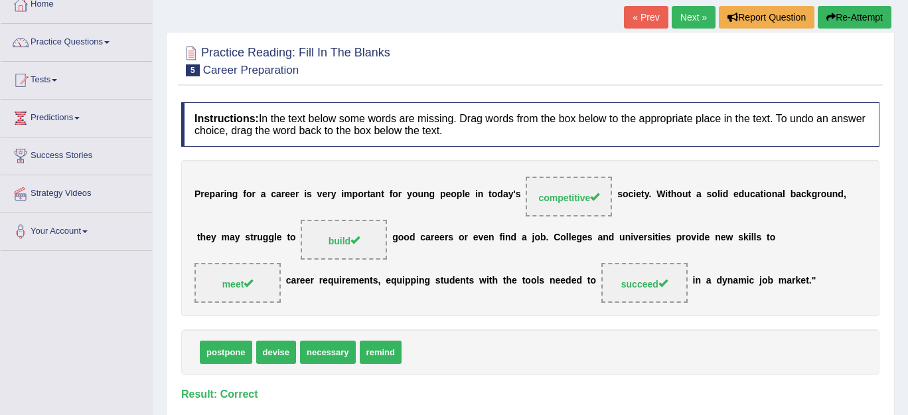
scroll to position [78, 0]
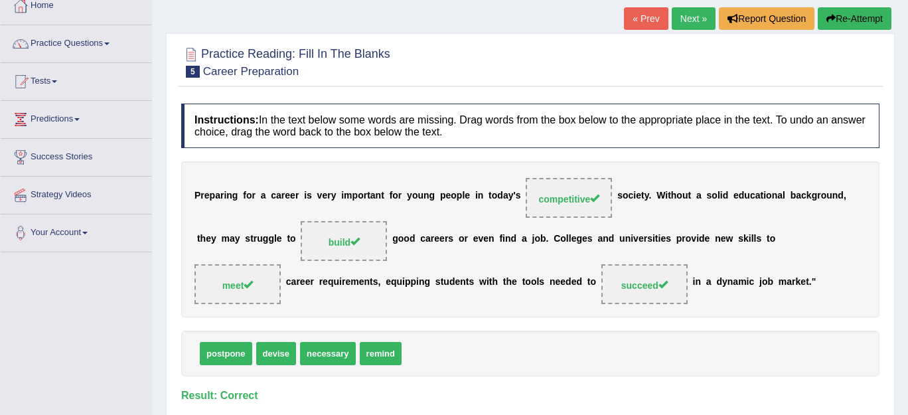
click at [850, 15] on button "Re-Attempt" at bounding box center [855, 18] width 74 height 23
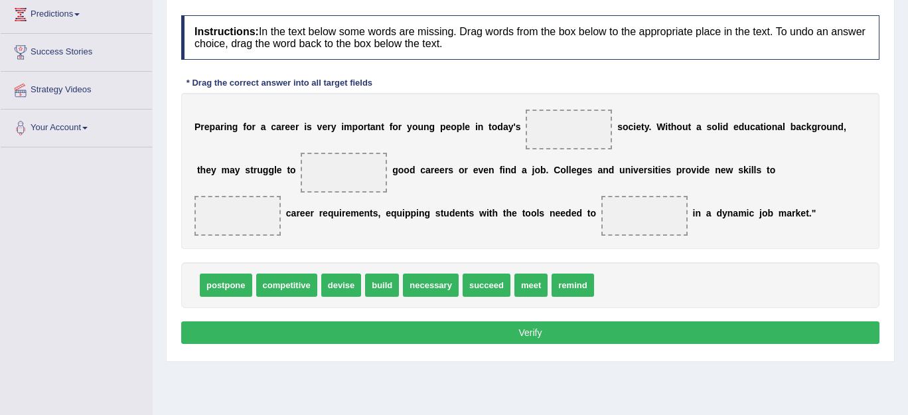
scroll to position [186, 0]
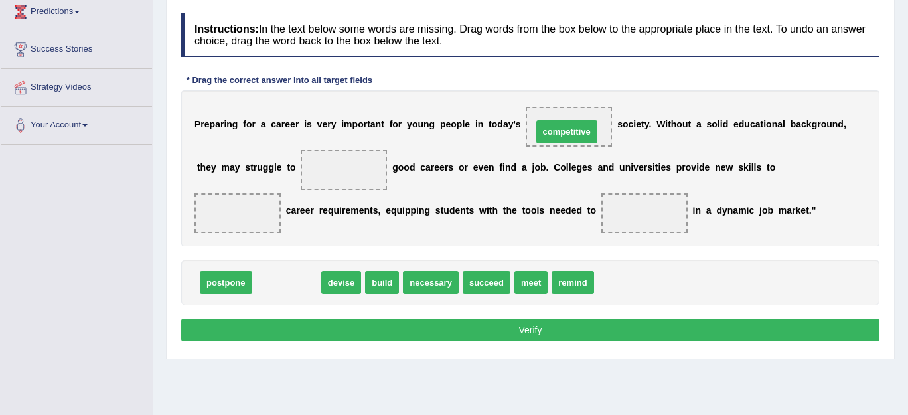
drag, startPoint x: 282, startPoint y: 286, endPoint x: 563, endPoint y: 135, distance: 318.7
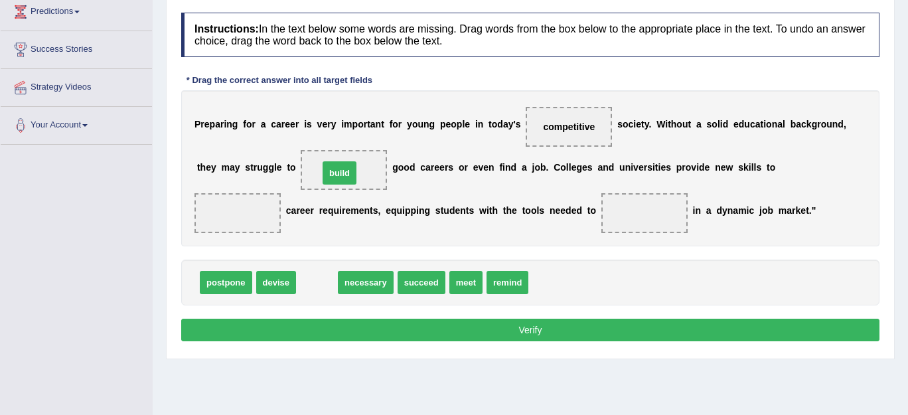
drag, startPoint x: 313, startPoint y: 279, endPoint x: 335, endPoint y: 169, distance: 111.7
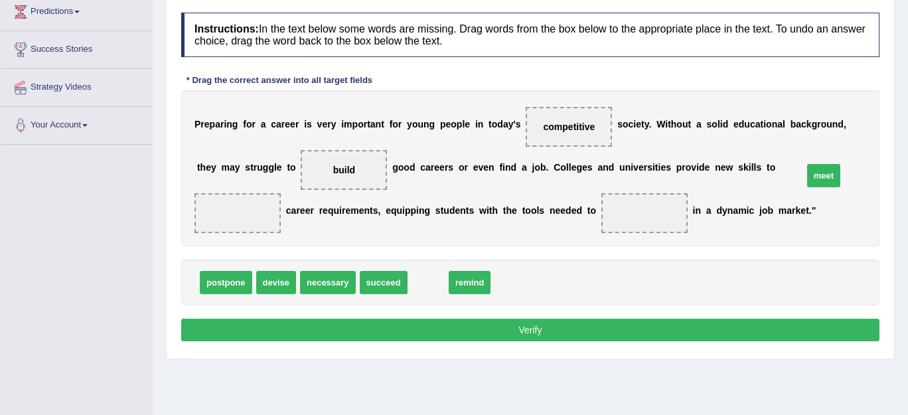
drag, startPoint x: 426, startPoint y: 287, endPoint x: 824, endPoint y: 179, distance: 412.1
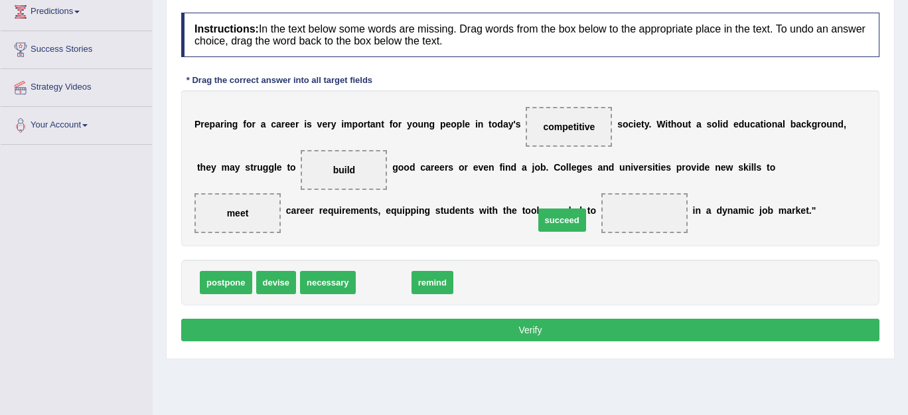
drag, startPoint x: 372, startPoint y: 281, endPoint x: 551, endPoint y: 219, distance: 189.2
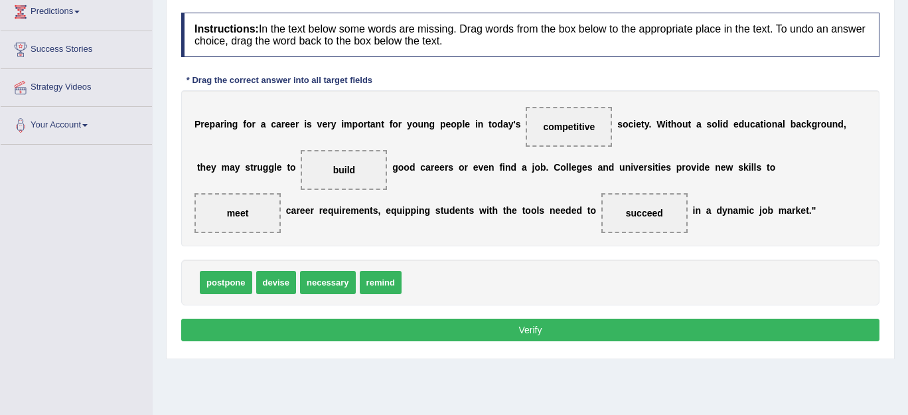
click at [515, 320] on button "Verify" at bounding box center [530, 330] width 698 height 23
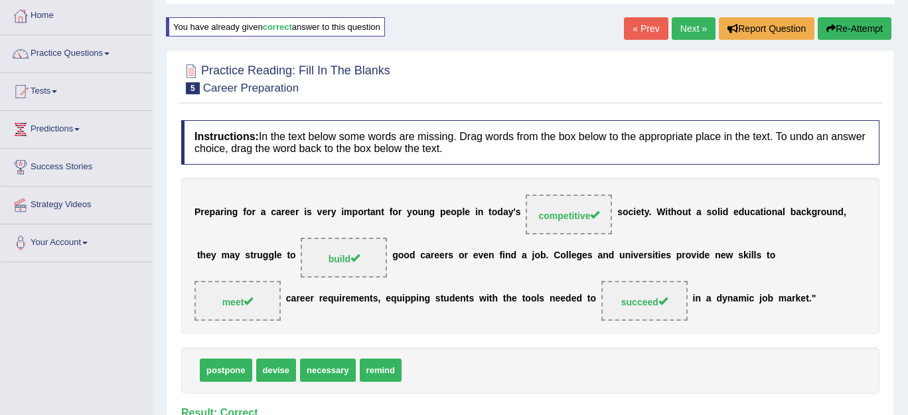
scroll to position [63, 0]
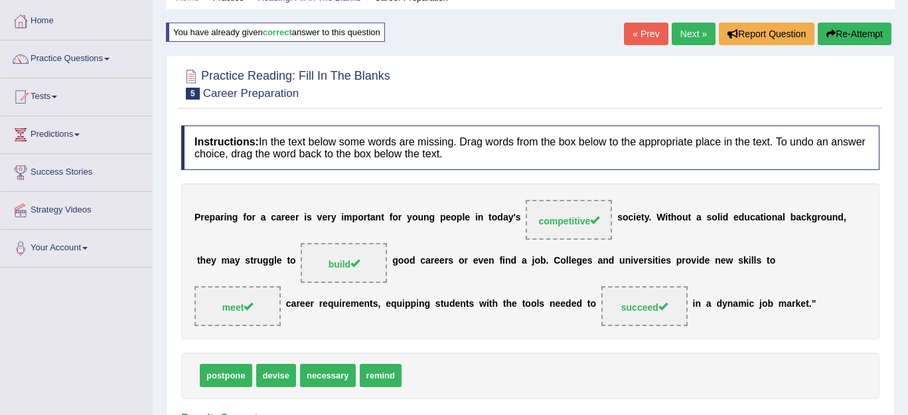
click at [694, 39] on link "Next »" at bounding box center [694, 34] width 44 height 23
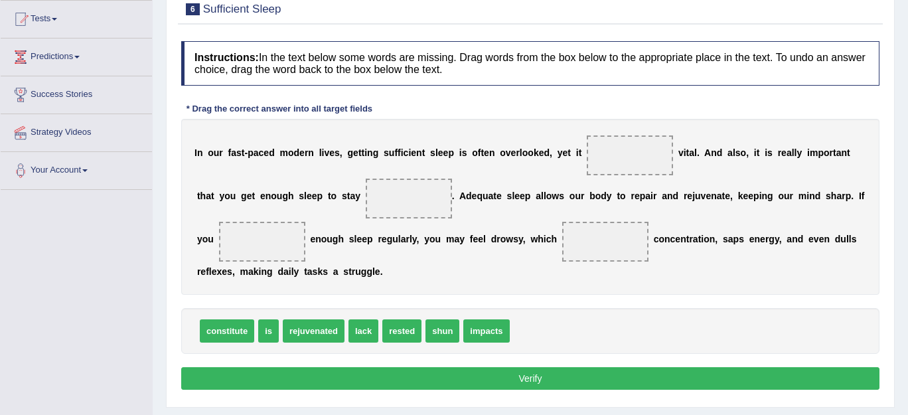
scroll to position [143, 0]
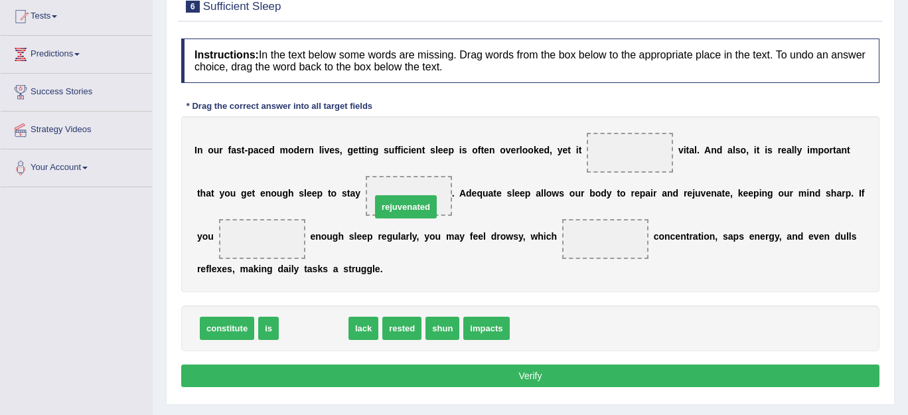
drag, startPoint x: 327, startPoint y: 327, endPoint x: 420, endPoint y: 206, distance: 152.0
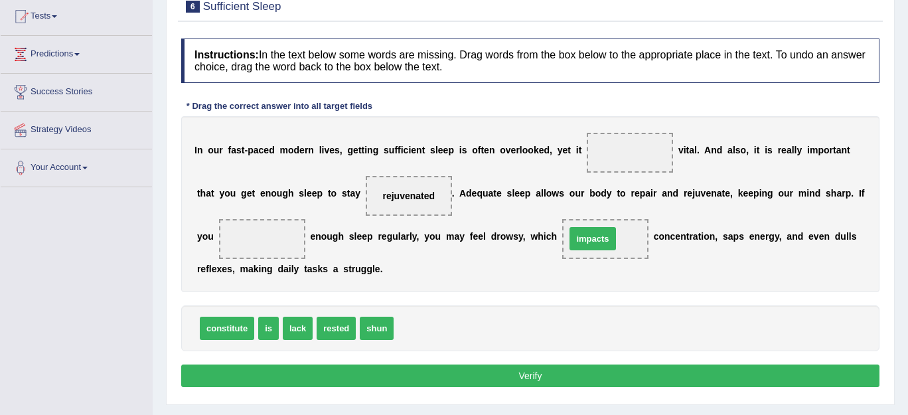
drag, startPoint x: 429, startPoint y: 321, endPoint x: 601, endPoint y: 233, distance: 193.3
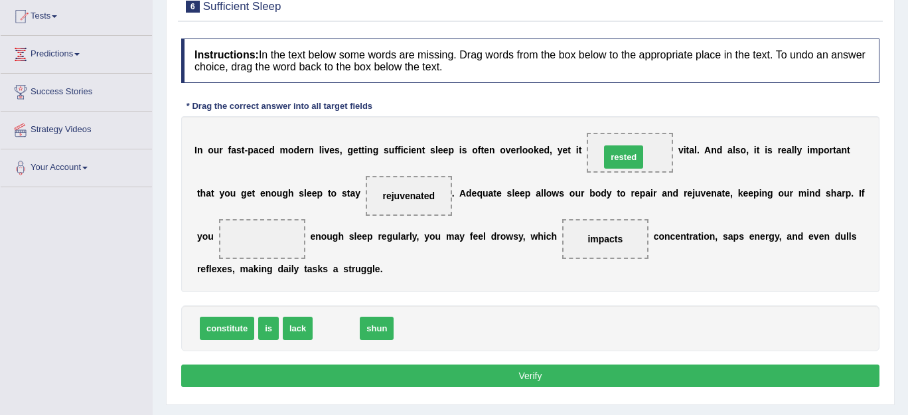
drag, startPoint x: 344, startPoint y: 321, endPoint x: 631, endPoint y: 150, distance: 334.6
drag, startPoint x: 335, startPoint y: 323, endPoint x: 264, endPoint y: 229, distance: 118.4
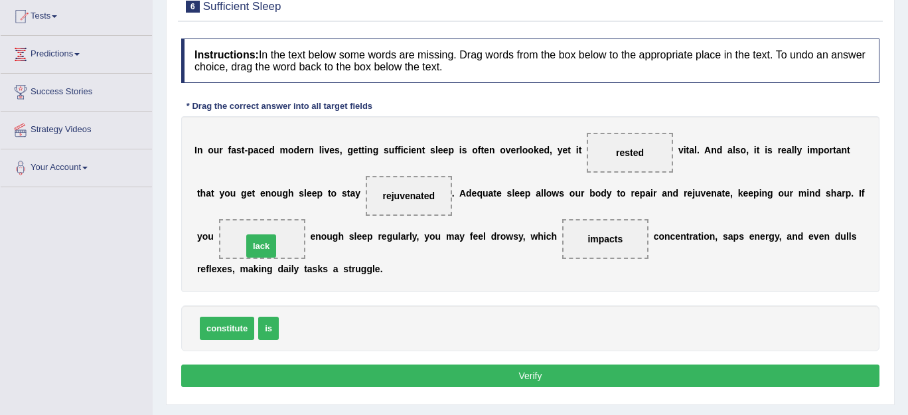
drag, startPoint x: 294, startPoint y: 328, endPoint x: 258, endPoint y: 246, distance: 90.1
click at [438, 373] on button "Verify" at bounding box center [530, 375] width 698 height 23
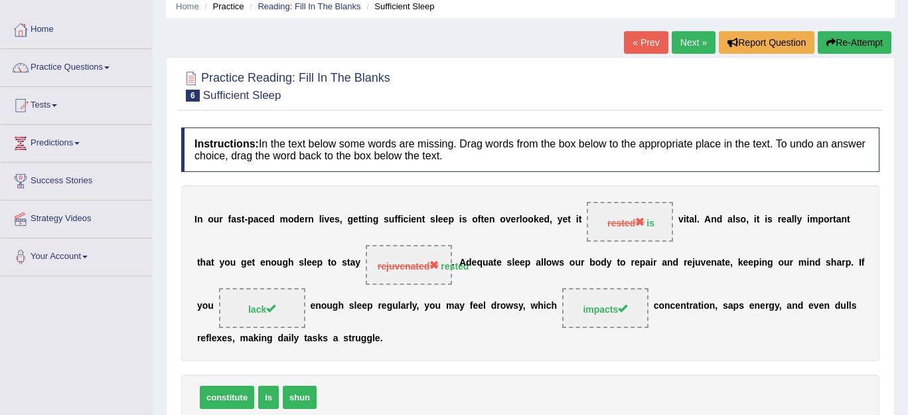
scroll to position [54, 0]
click at [856, 49] on button "Re-Attempt" at bounding box center [855, 43] width 74 height 23
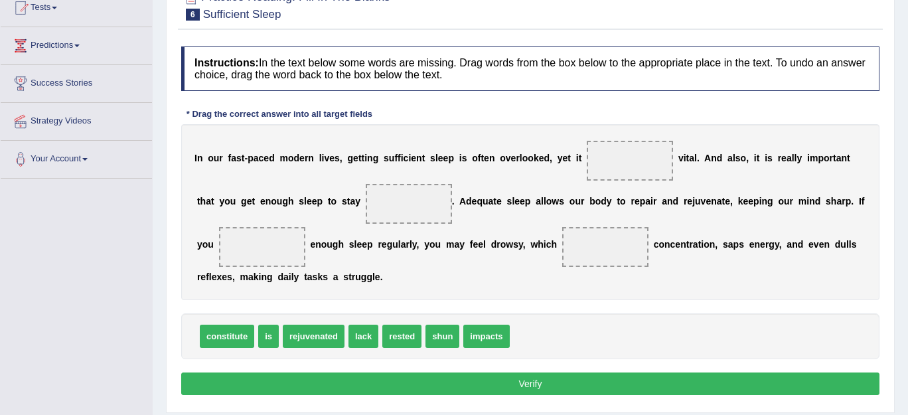
scroll to position [156, 0]
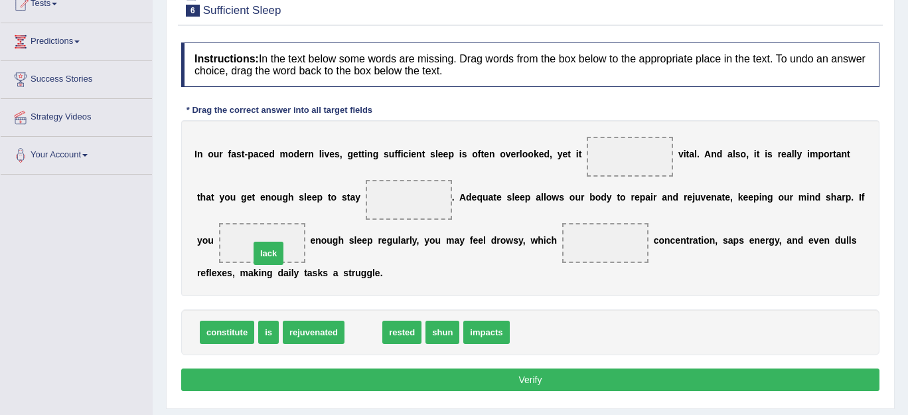
drag, startPoint x: 368, startPoint y: 336, endPoint x: 274, endPoint y: 256, distance: 123.9
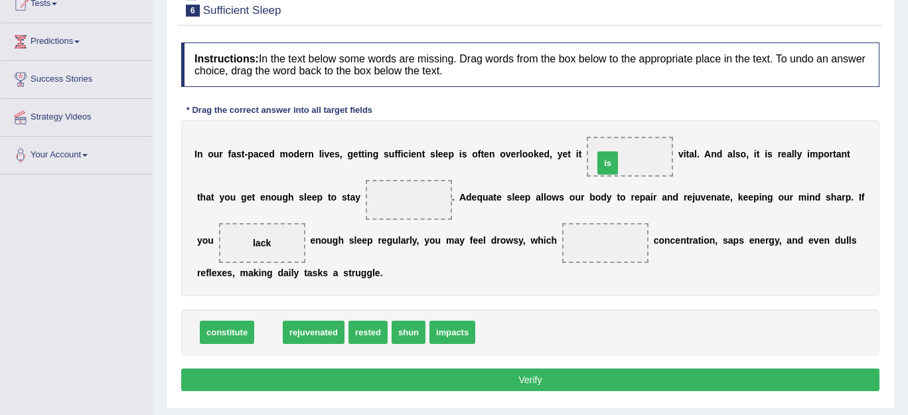
drag, startPoint x: 267, startPoint y: 334, endPoint x: 606, endPoint y: 165, distance: 378.9
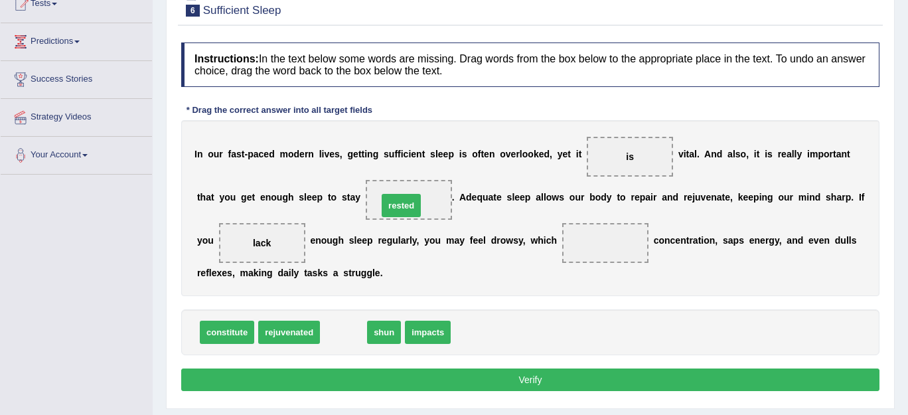
drag, startPoint x: 349, startPoint y: 332, endPoint x: 406, endPoint y: 204, distance: 139.7
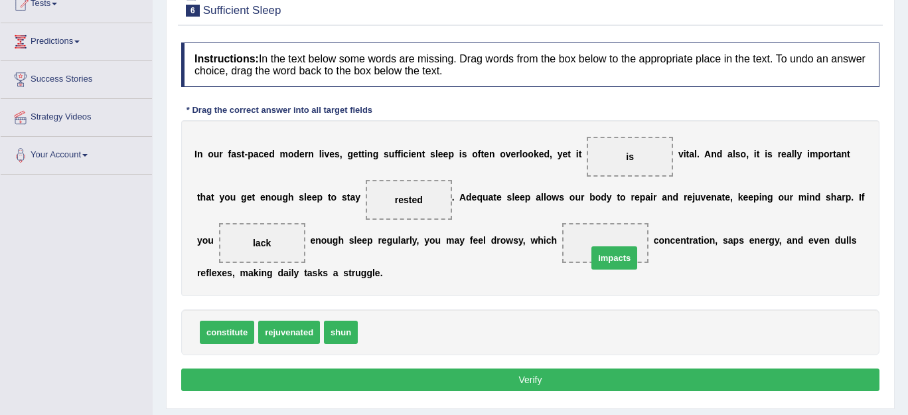
drag, startPoint x: 377, startPoint y: 329, endPoint x: 607, endPoint y: 255, distance: 241.4
click at [521, 373] on button "Verify" at bounding box center [530, 379] width 698 height 23
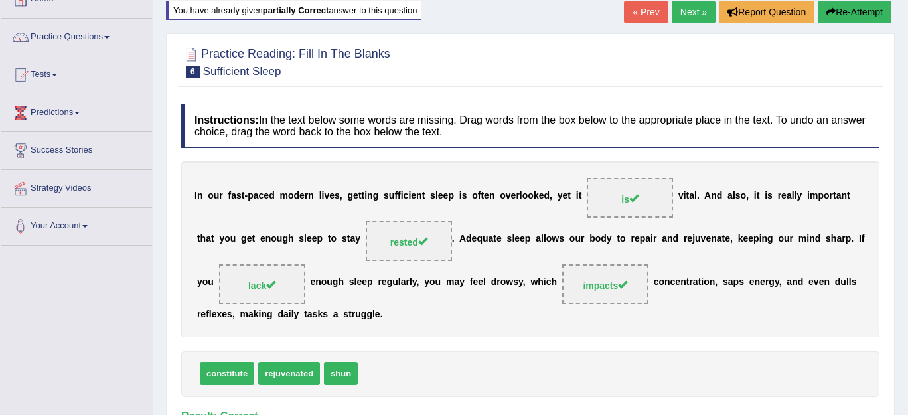
scroll to position [78, 0]
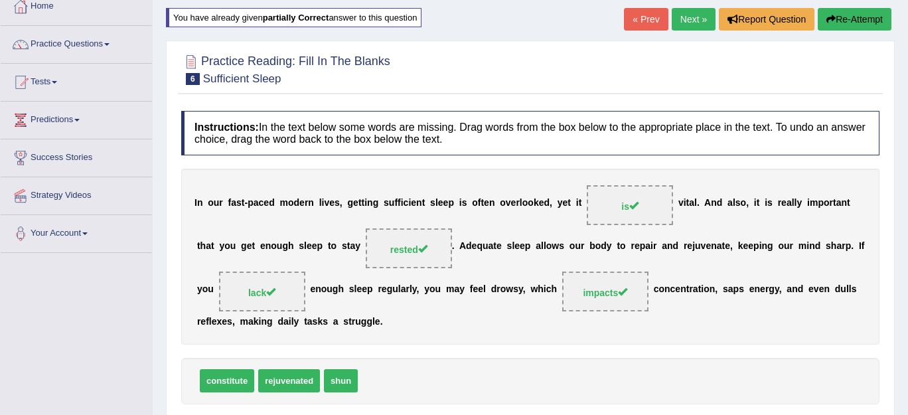
click at [863, 18] on button "Re-Attempt" at bounding box center [855, 19] width 74 height 23
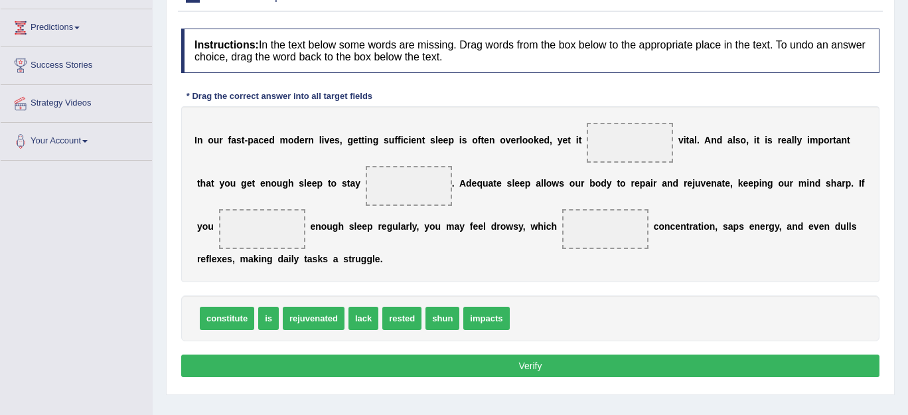
scroll to position [186, 0]
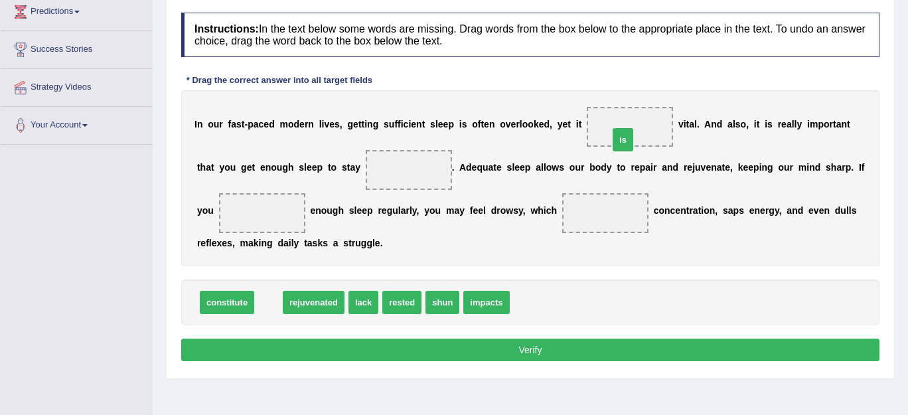
drag, startPoint x: 267, startPoint y: 297, endPoint x: 622, endPoint y: 134, distance: 390.7
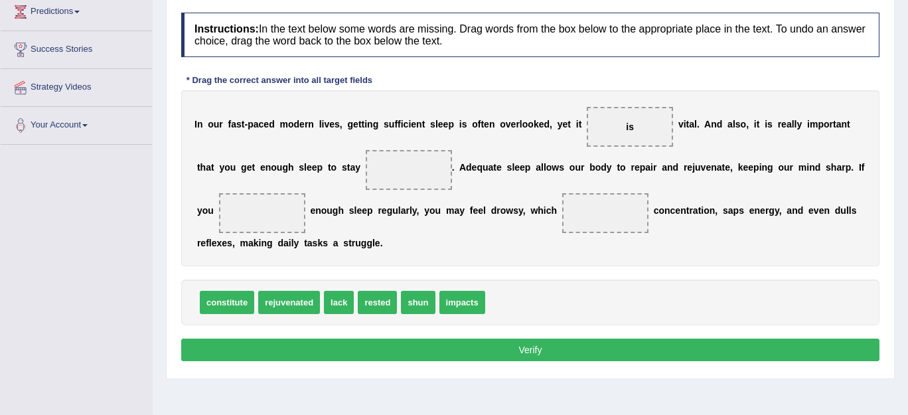
click at [376, 310] on span "rested" at bounding box center [377, 302] width 39 height 23
drag, startPoint x: 377, startPoint y: 295, endPoint x: 399, endPoint y: 167, distance: 130.0
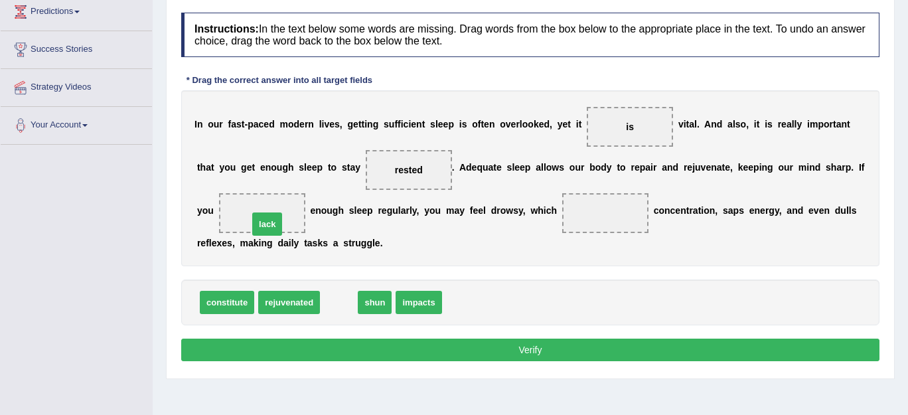
drag, startPoint x: 338, startPoint y: 303, endPoint x: 266, endPoint y: 226, distance: 105.7
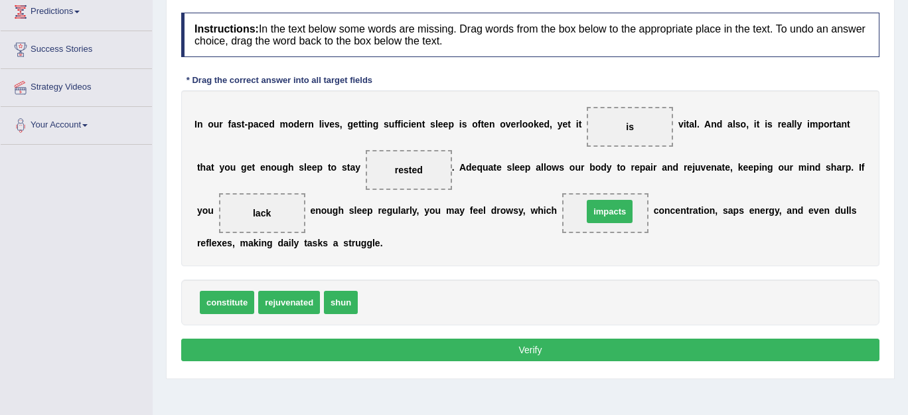
drag, startPoint x: 388, startPoint y: 303, endPoint x: 613, endPoint y: 212, distance: 242.7
click at [521, 347] on button "Verify" at bounding box center [530, 350] width 698 height 23
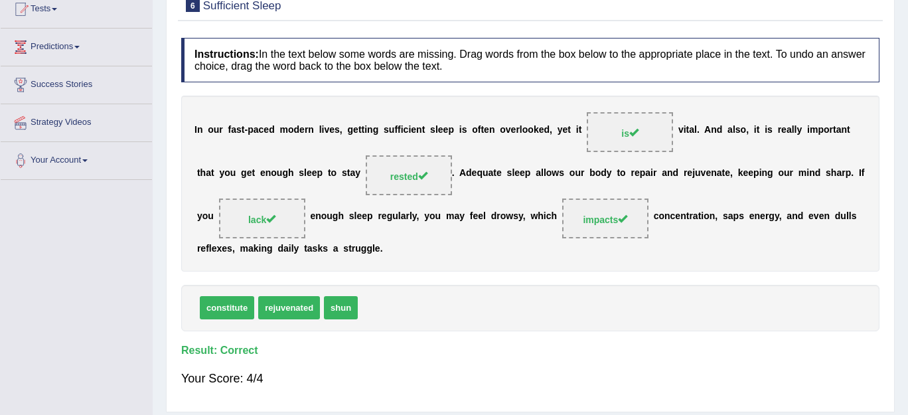
scroll to position [0, 0]
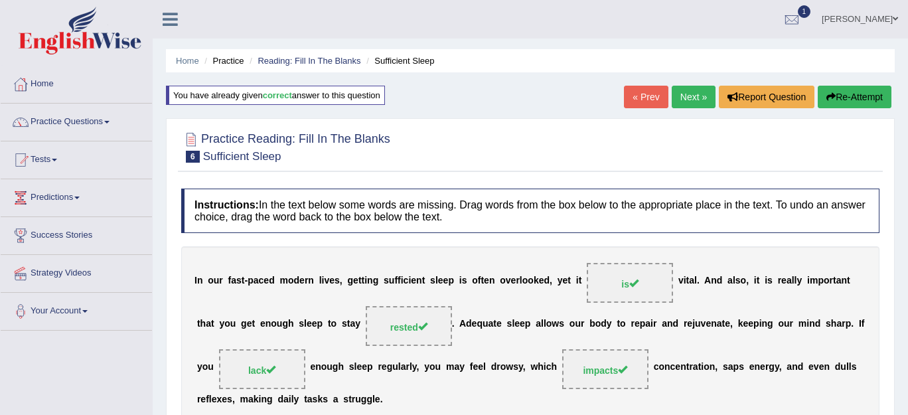
click at [680, 96] on link "Next »" at bounding box center [694, 97] width 44 height 23
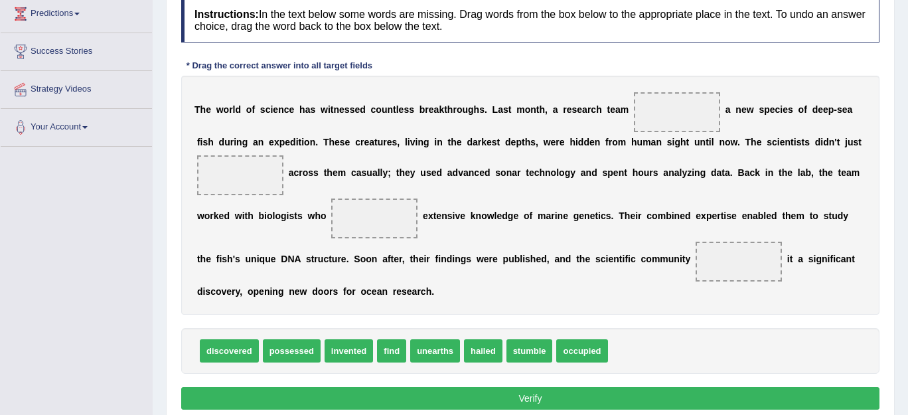
scroll to position [184, 0]
drag, startPoint x: 232, startPoint y: 349, endPoint x: 673, endPoint y: 120, distance: 497.1
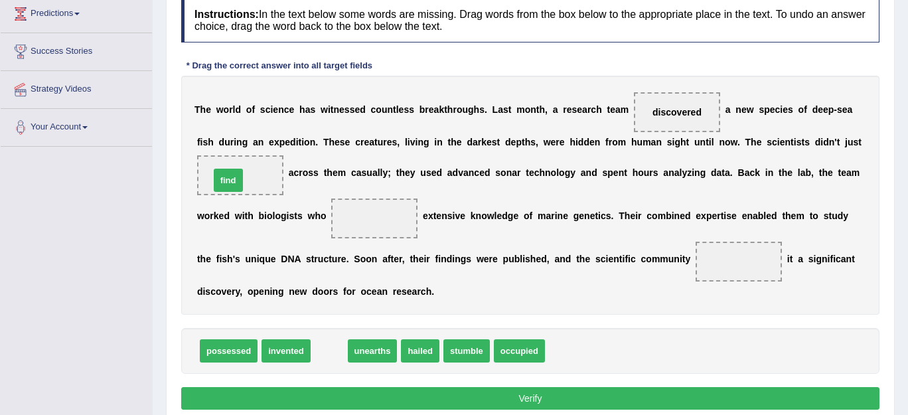
drag, startPoint x: 322, startPoint y: 353, endPoint x: 221, endPoint y: 183, distance: 197.7
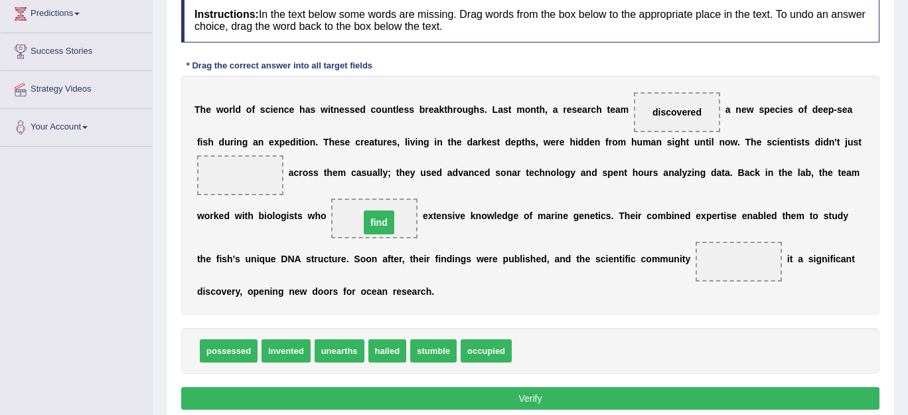
drag, startPoint x: 239, startPoint y: 173, endPoint x: 379, endPoint y: 220, distance: 147.8
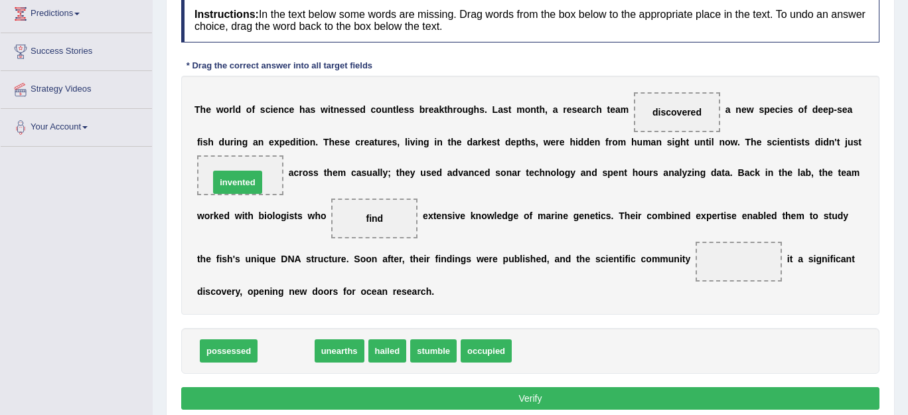
drag, startPoint x: 272, startPoint y: 348, endPoint x: 224, endPoint y: 180, distance: 174.8
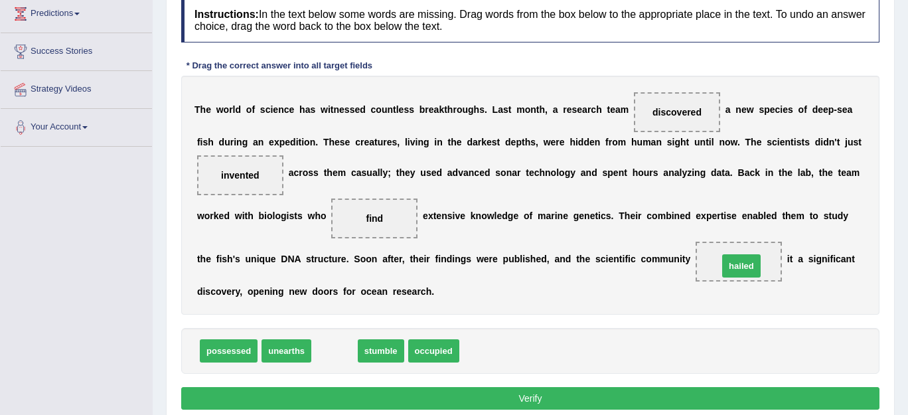
drag, startPoint x: 333, startPoint y: 353, endPoint x: 740, endPoint y: 266, distance: 415.5
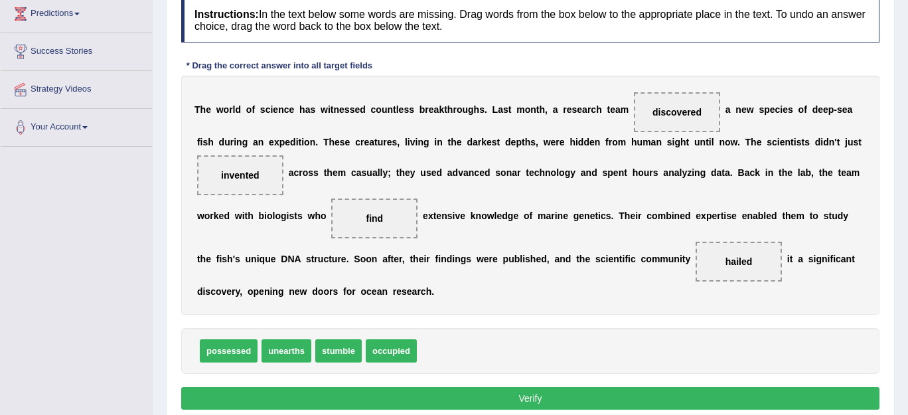
click at [586, 399] on button "Verify" at bounding box center [530, 398] width 698 height 23
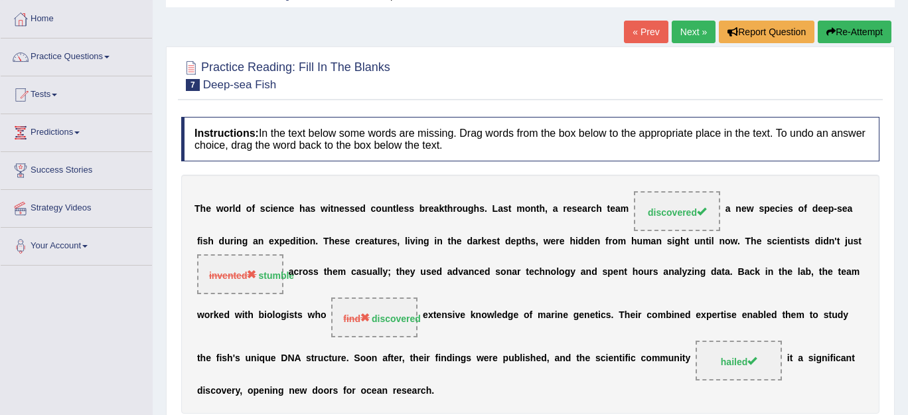
scroll to position [64, 0]
click at [852, 29] on button "Re-Attempt" at bounding box center [855, 32] width 74 height 23
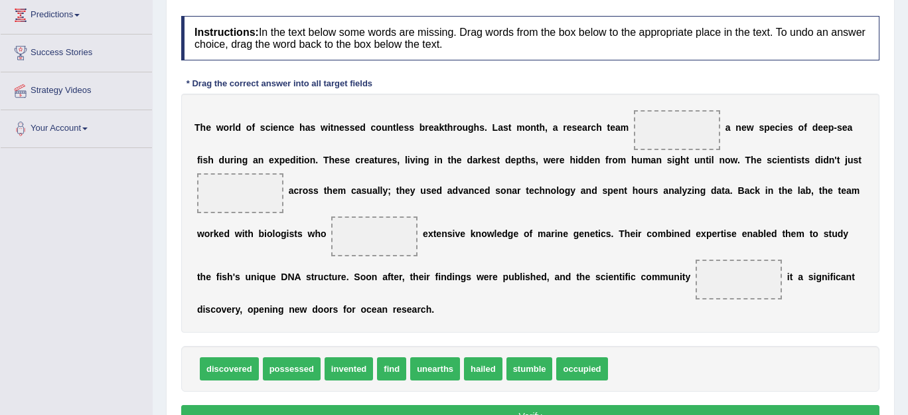
scroll to position [191, 0]
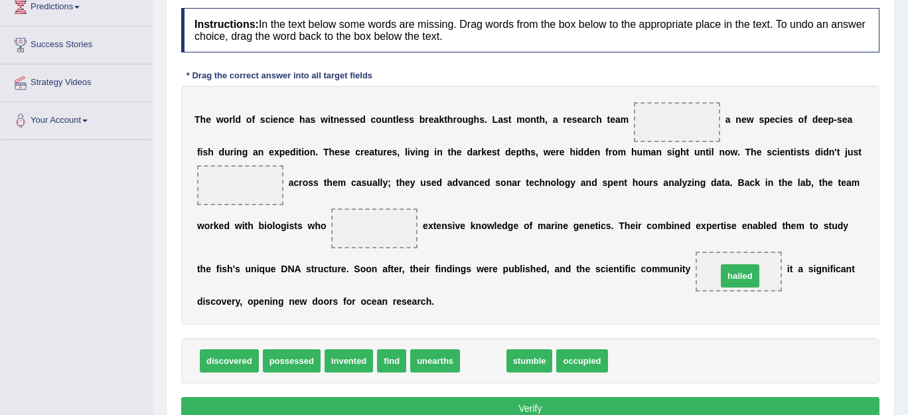
drag, startPoint x: 481, startPoint y: 362, endPoint x: 738, endPoint y: 278, distance: 270.0
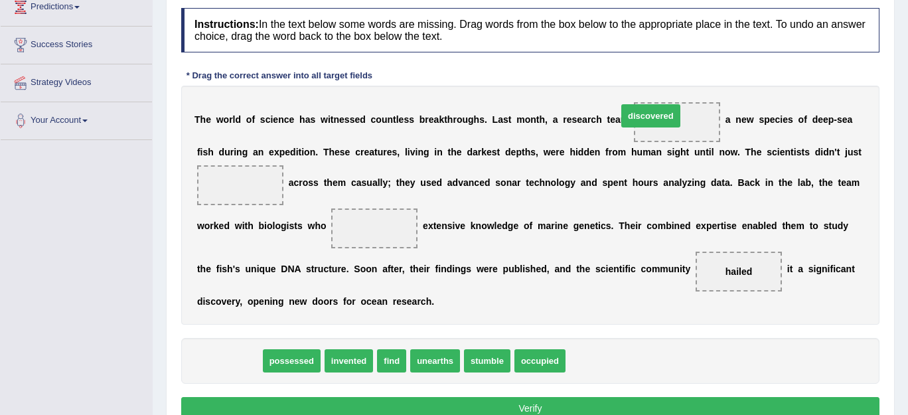
drag, startPoint x: 224, startPoint y: 360, endPoint x: 647, endPoint y: 116, distance: 488.4
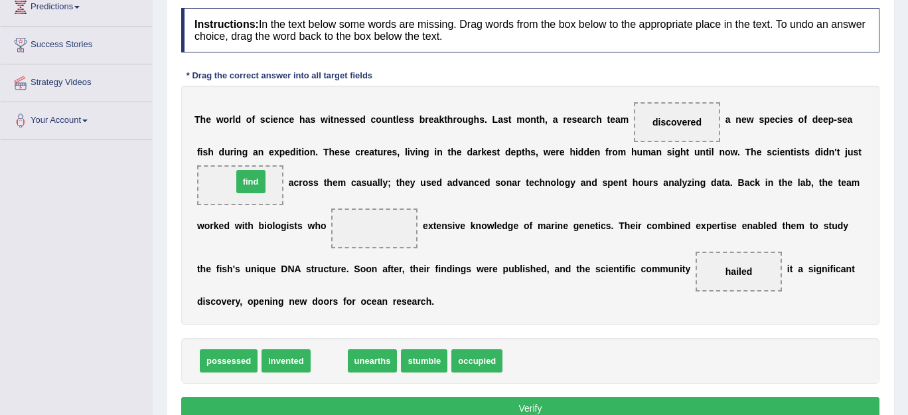
drag, startPoint x: 329, startPoint y: 363, endPoint x: 251, endPoint y: 185, distance: 194.4
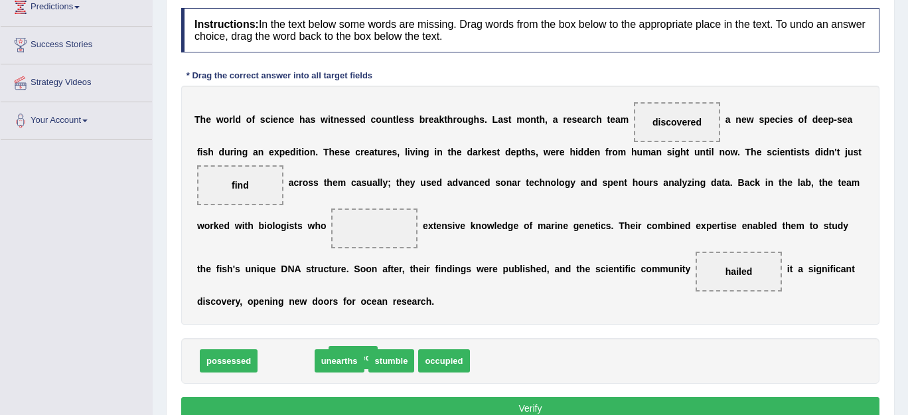
drag, startPoint x: 281, startPoint y: 364, endPoint x: 345, endPoint y: 361, distance: 63.8
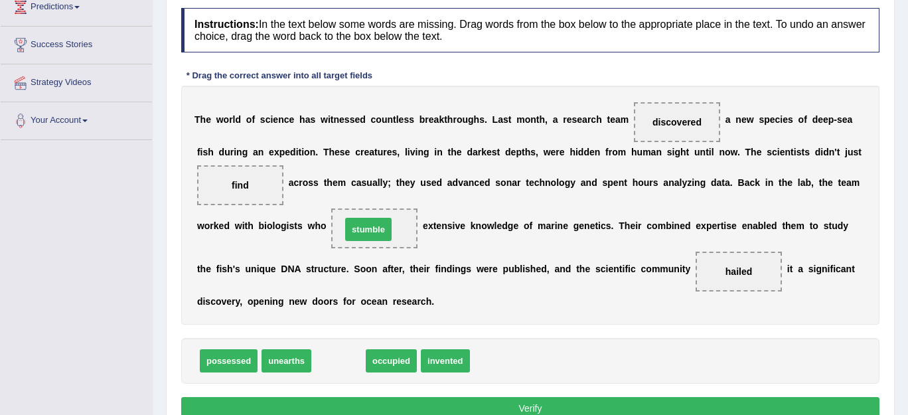
drag, startPoint x: 345, startPoint y: 361, endPoint x: 375, endPoint y: 233, distance: 131.6
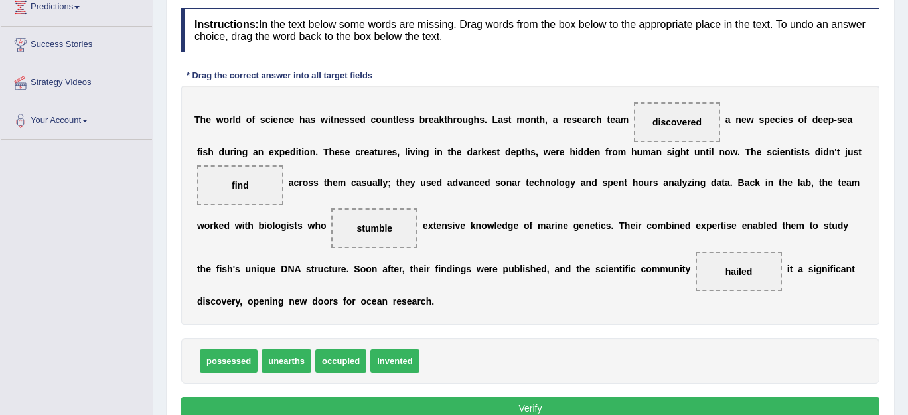
click at [499, 405] on button "Verify" at bounding box center [530, 408] width 698 height 23
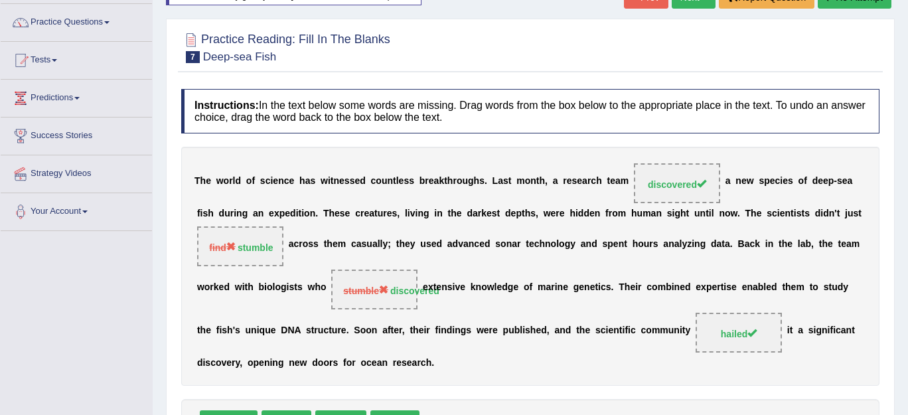
scroll to position [94, 0]
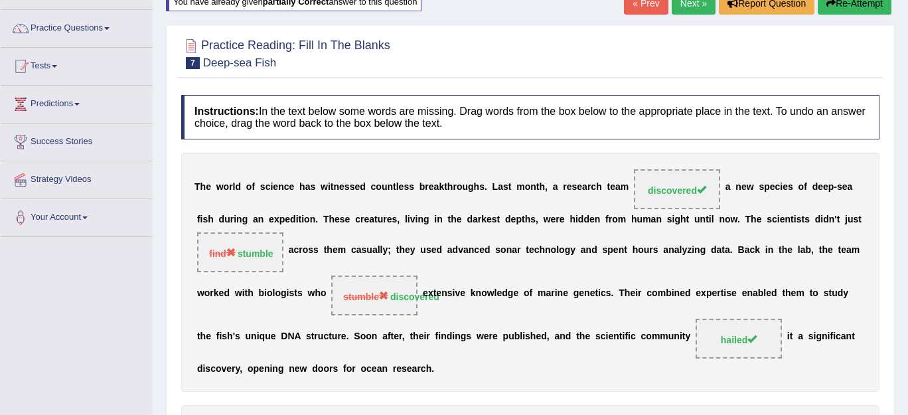
click at [871, 4] on button "Re-Attempt" at bounding box center [855, 3] width 74 height 23
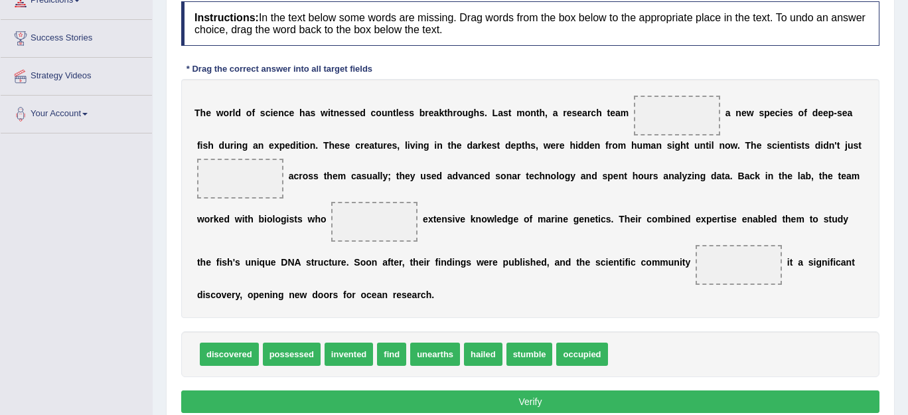
scroll to position [198, 0]
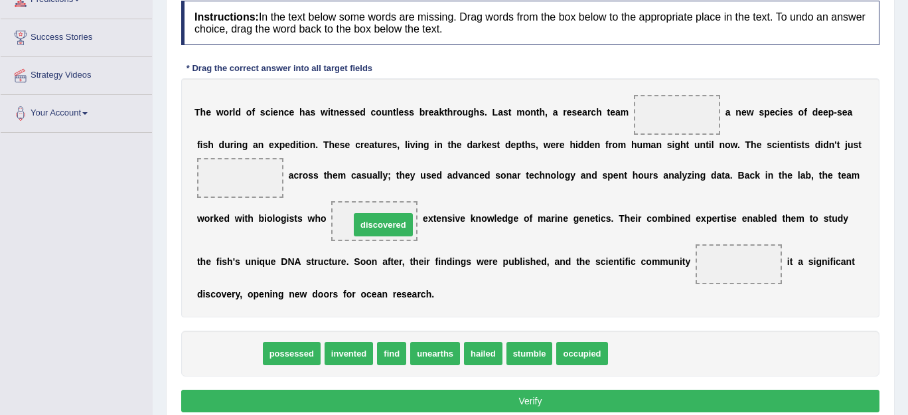
drag, startPoint x: 234, startPoint y: 350, endPoint x: 388, endPoint y: 220, distance: 201.7
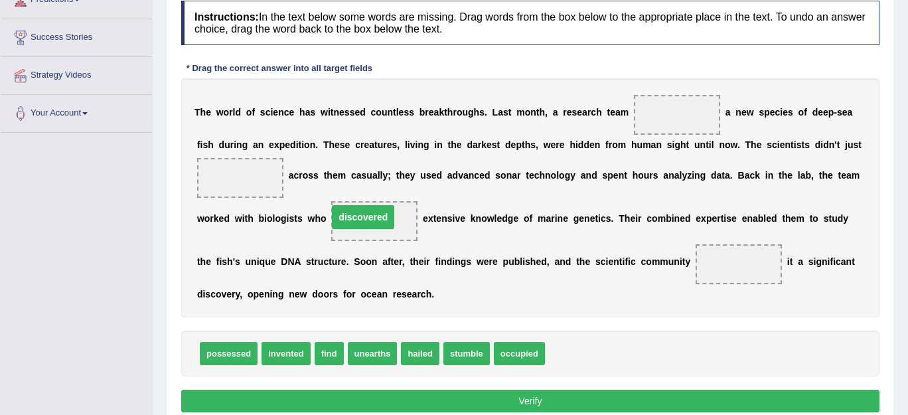
drag, startPoint x: 388, startPoint y: 220, endPoint x: 377, endPoint y: 217, distance: 11.8
drag, startPoint x: 402, startPoint y: 219, endPoint x: 332, endPoint y: 217, distance: 69.7
click at [332, 217] on span "discovered" at bounding box center [374, 221] width 86 height 40
click at [246, 167] on span at bounding box center [240, 178] width 86 height 40
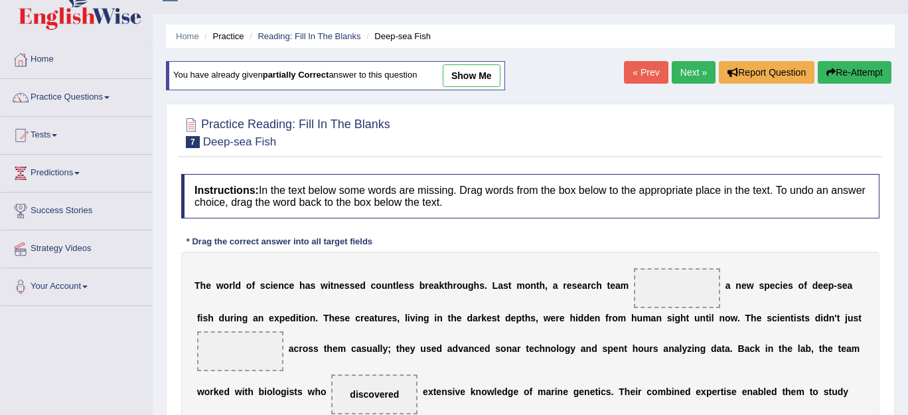
scroll to position [25, 0]
click at [686, 72] on link "Next »" at bounding box center [694, 72] width 44 height 23
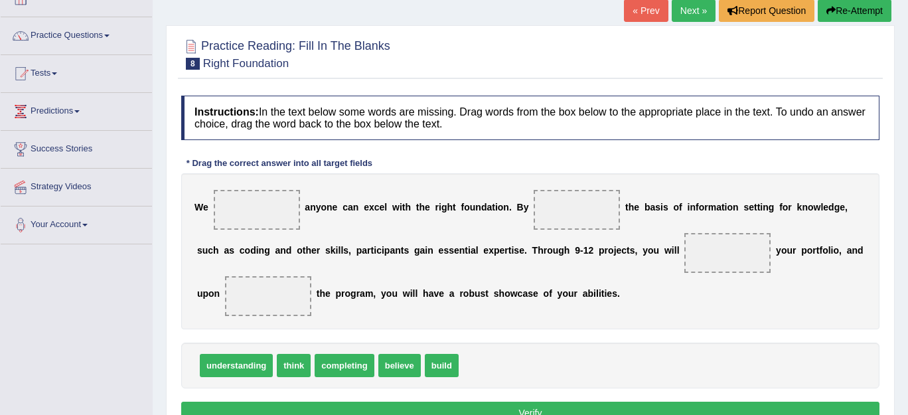
scroll to position [88, 0]
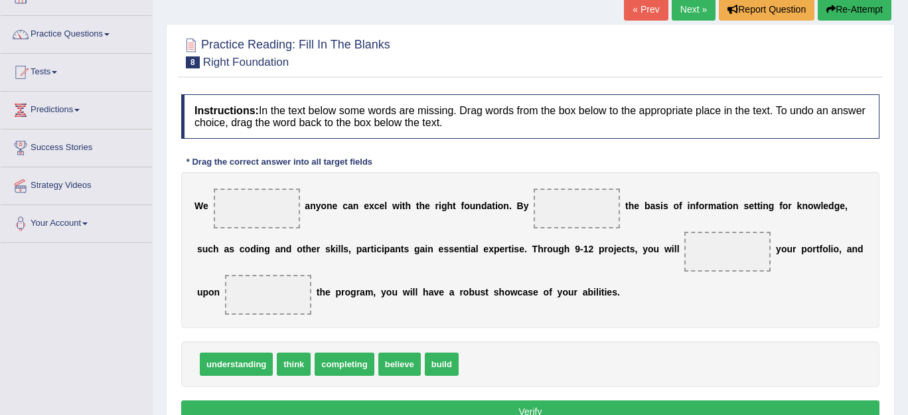
click at [686, 72] on div at bounding box center [530, 52] width 698 height 40
drag, startPoint x: 404, startPoint y: 358, endPoint x: 239, endPoint y: 199, distance: 229.1
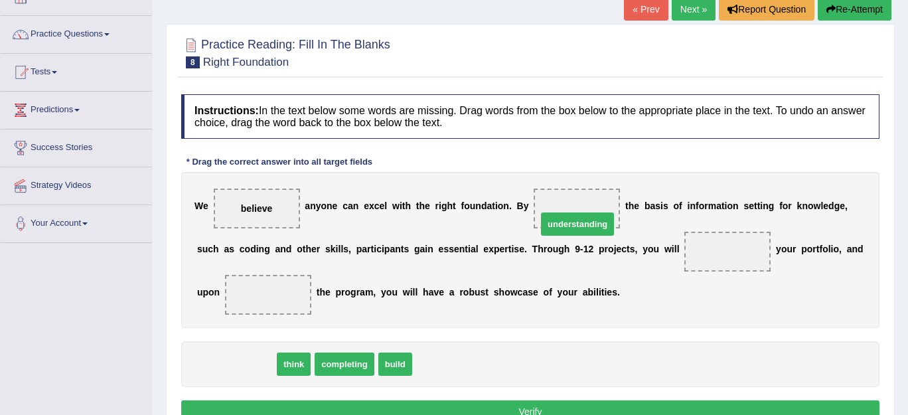
drag, startPoint x: 245, startPoint y: 366, endPoint x: 586, endPoint y: 226, distance: 369.1
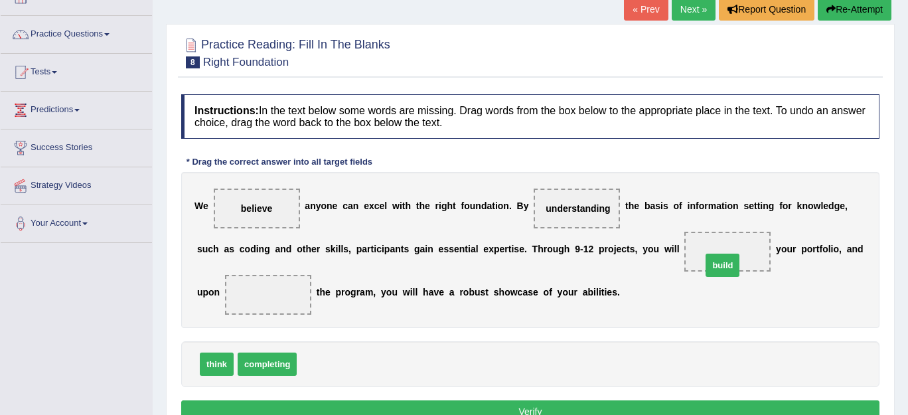
drag, startPoint x: 323, startPoint y: 366, endPoint x: 730, endPoint y: 266, distance: 419.1
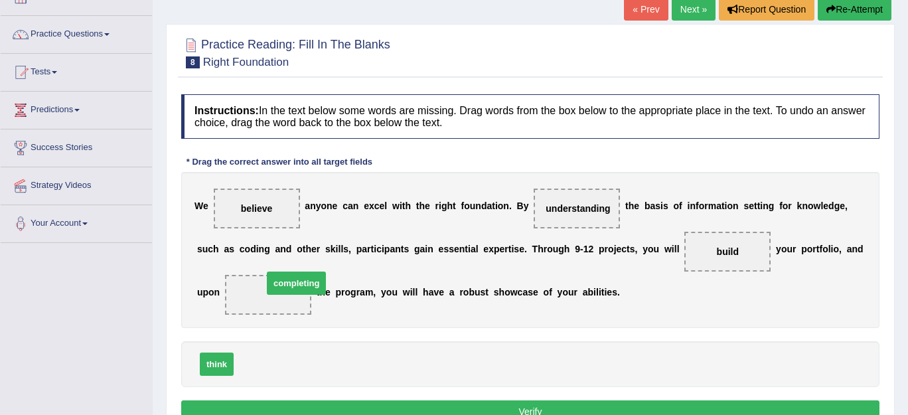
drag, startPoint x: 267, startPoint y: 357, endPoint x: 295, endPoint y: 279, distance: 82.8
click at [349, 406] on button "Verify" at bounding box center [530, 411] width 698 height 23
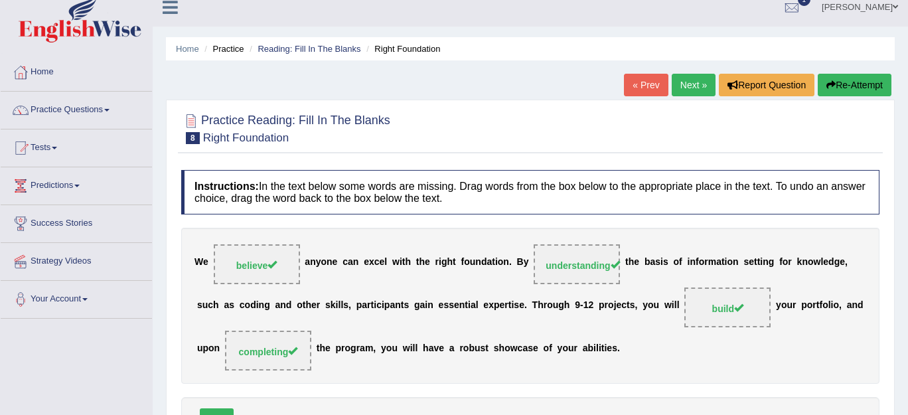
scroll to position [9, 0]
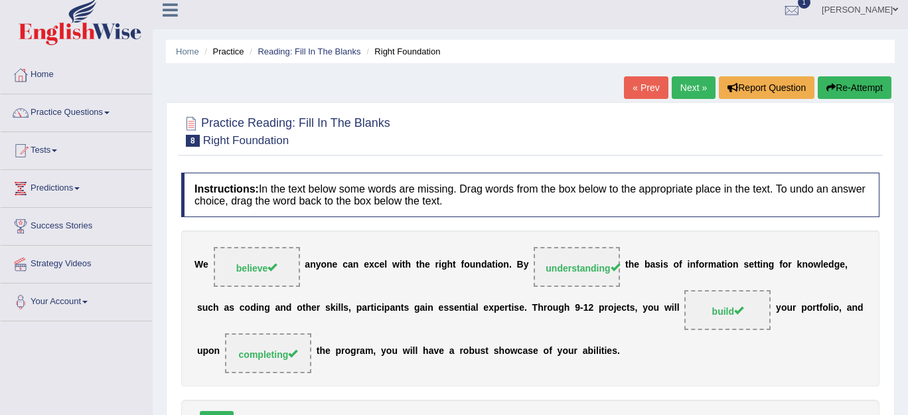
click at [679, 84] on link "Next »" at bounding box center [694, 87] width 44 height 23
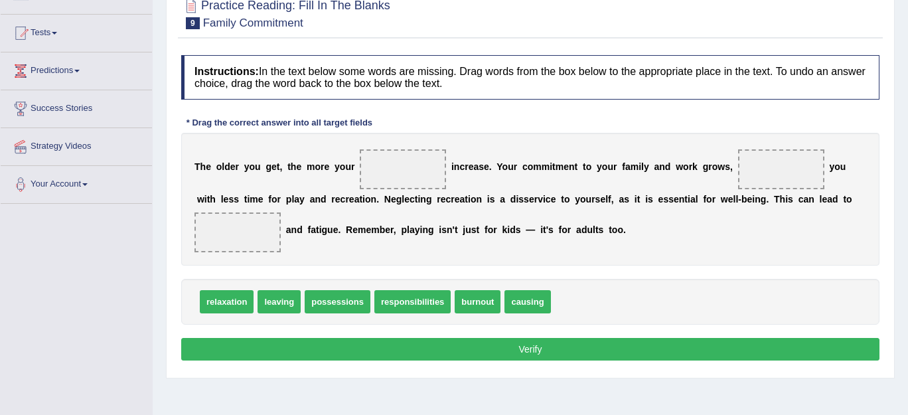
scroll to position [128, 0]
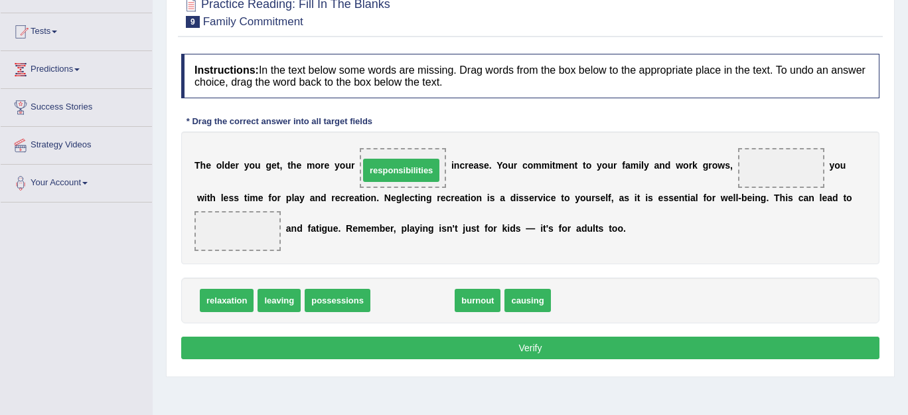
drag, startPoint x: 411, startPoint y: 304, endPoint x: 400, endPoint y: 175, distance: 129.3
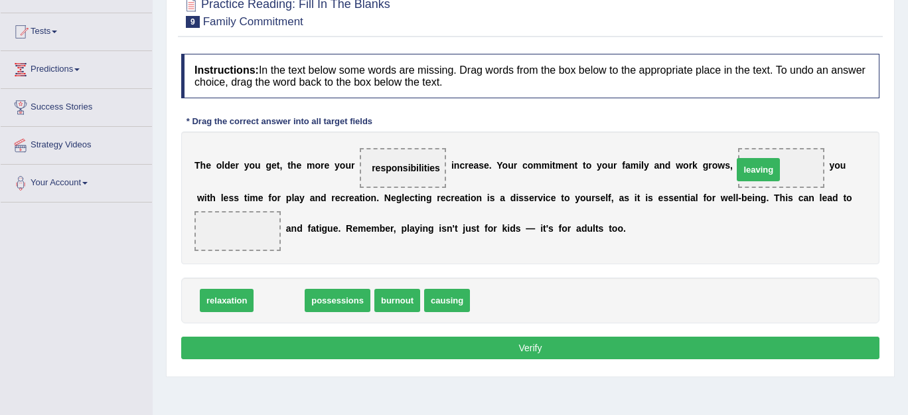
drag, startPoint x: 281, startPoint y: 302, endPoint x: 761, endPoint y: 173, distance: 496.3
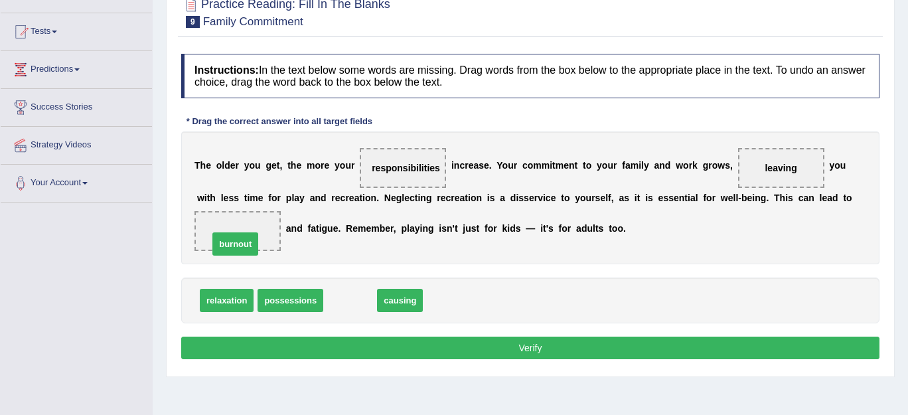
drag, startPoint x: 352, startPoint y: 297, endPoint x: 237, endPoint y: 239, distance: 128.6
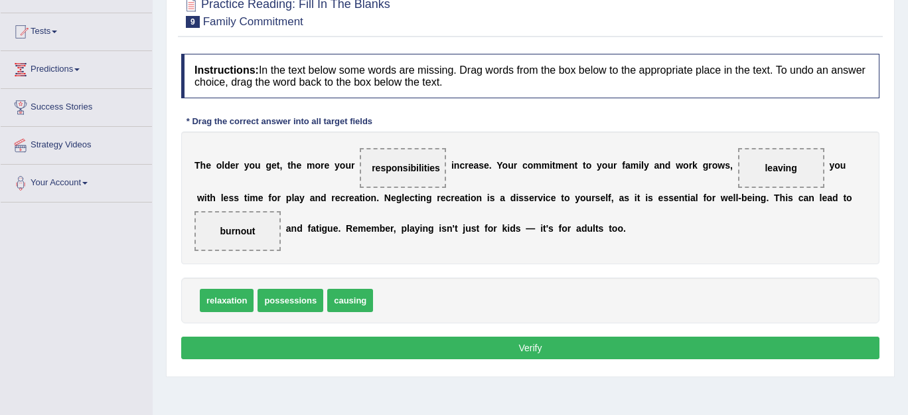
click at [412, 347] on button "Verify" at bounding box center [530, 348] width 698 height 23
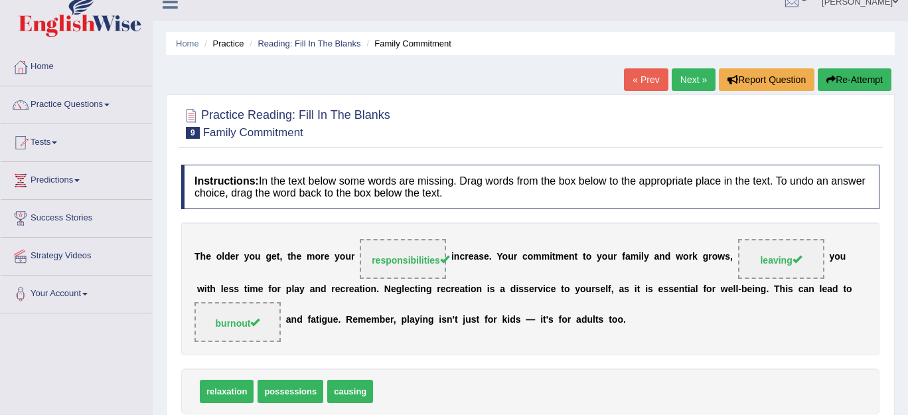
scroll to position [16, 0]
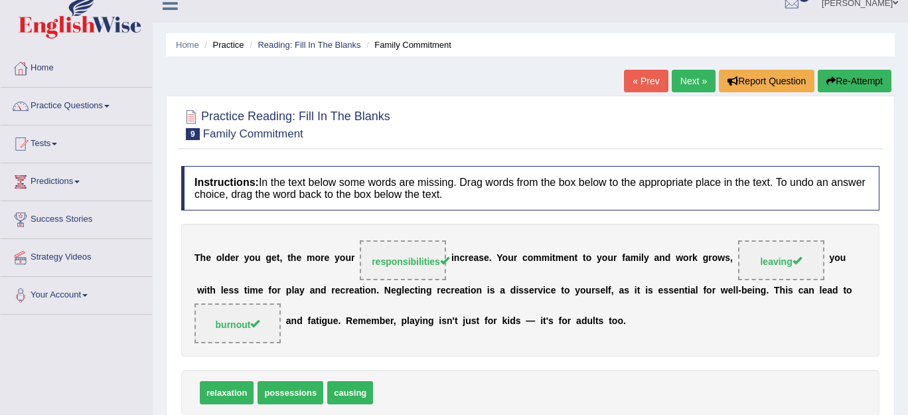
click at [686, 78] on link "Next »" at bounding box center [694, 81] width 44 height 23
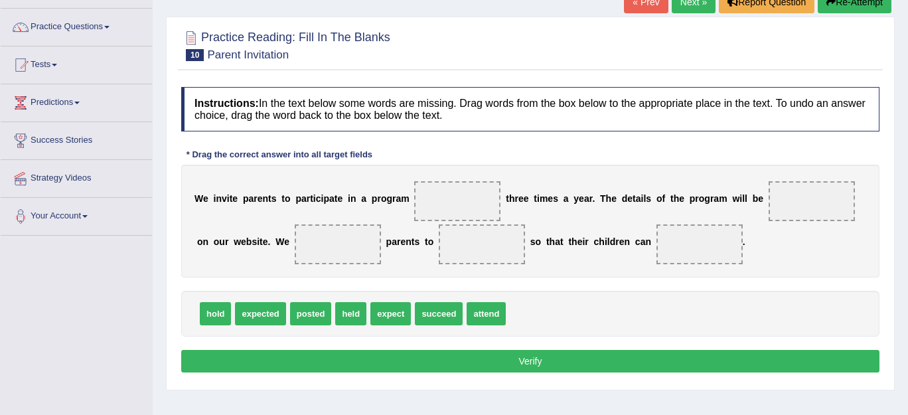
scroll to position [96, 0]
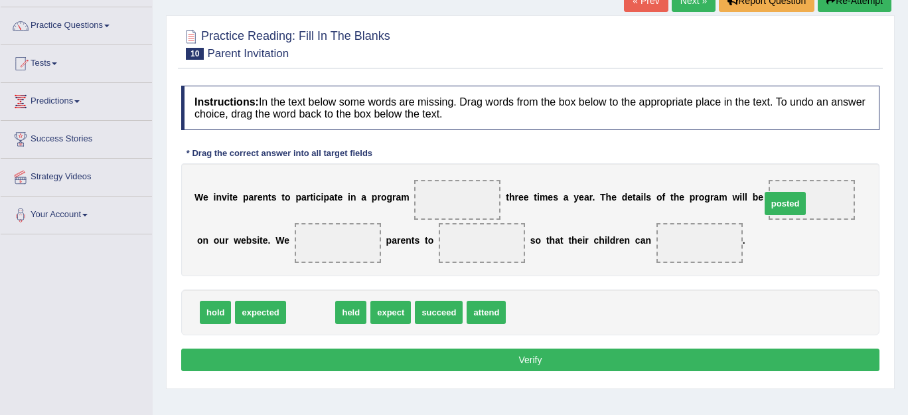
drag, startPoint x: 311, startPoint y: 309, endPoint x: 786, endPoint y: 193, distance: 488.9
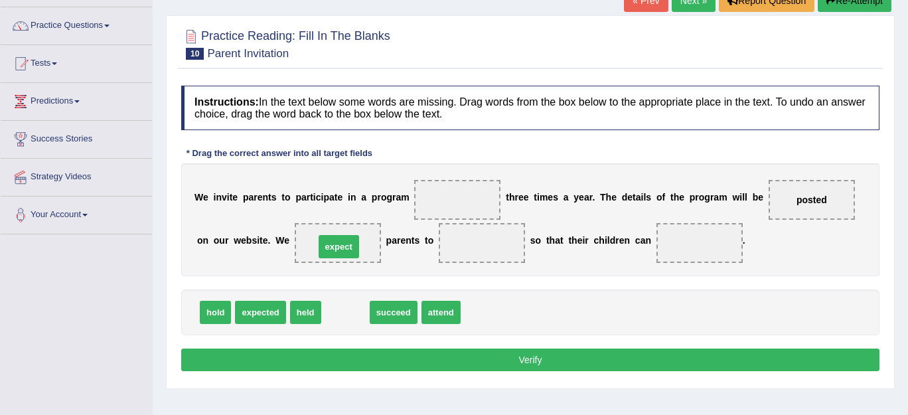
drag, startPoint x: 341, startPoint y: 309, endPoint x: 335, endPoint y: 245, distance: 64.1
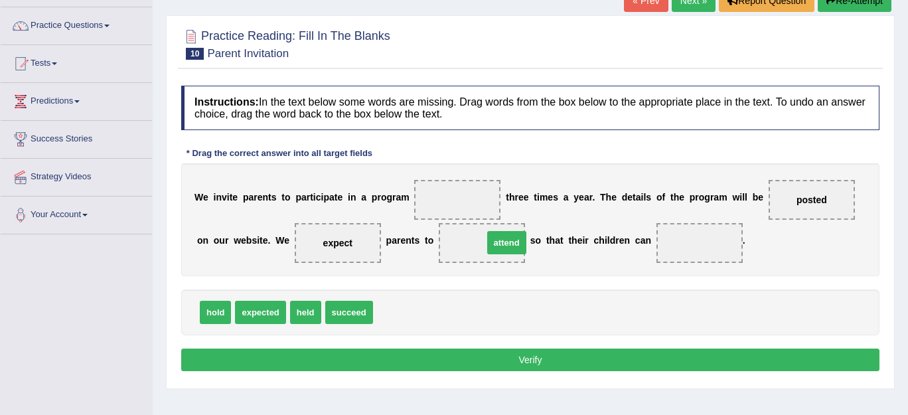
drag, startPoint x: 402, startPoint y: 309, endPoint x: 512, endPoint y: 240, distance: 130.1
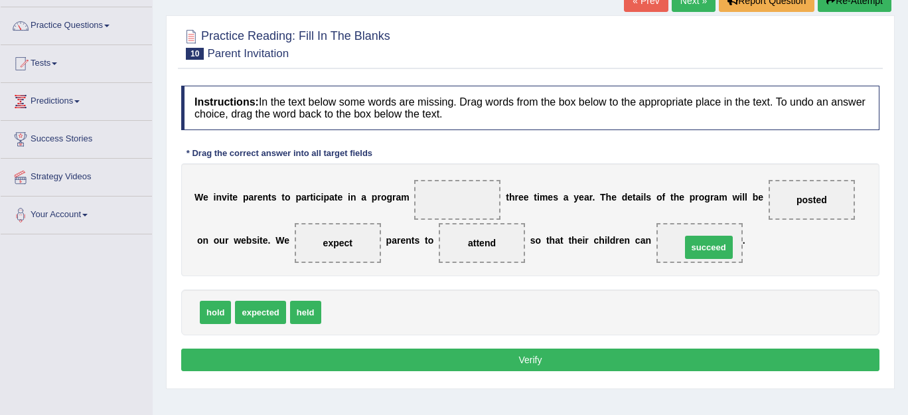
drag, startPoint x: 347, startPoint y: 311, endPoint x: 706, endPoint y: 247, distance: 365.4
drag, startPoint x: 305, startPoint y: 312, endPoint x: 481, endPoint y: 179, distance: 220.9
click at [509, 357] on button "Verify" at bounding box center [530, 360] width 698 height 23
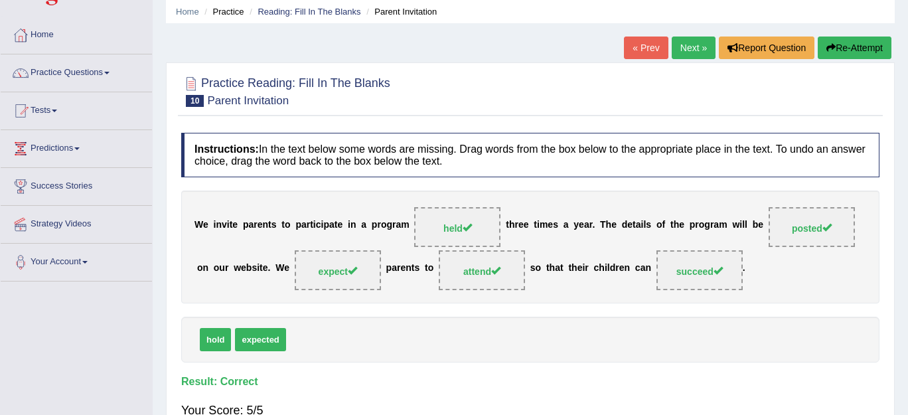
scroll to position [48, 0]
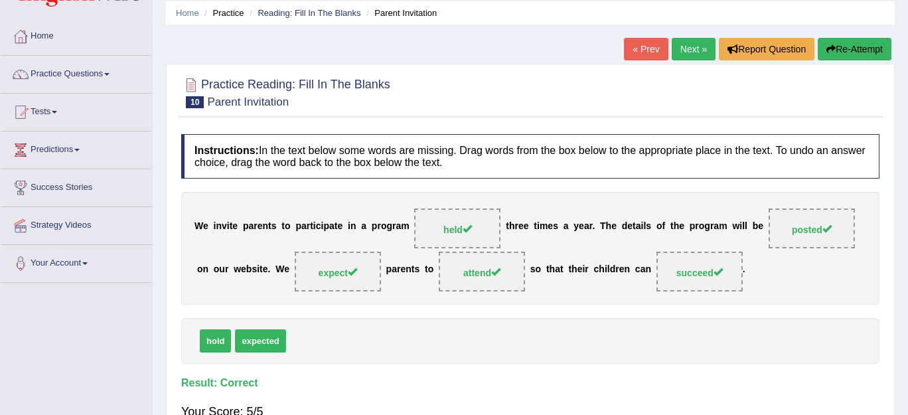
click at [852, 47] on button "Re-Attempt" at bounding box center [855, 49] width 74 height 23
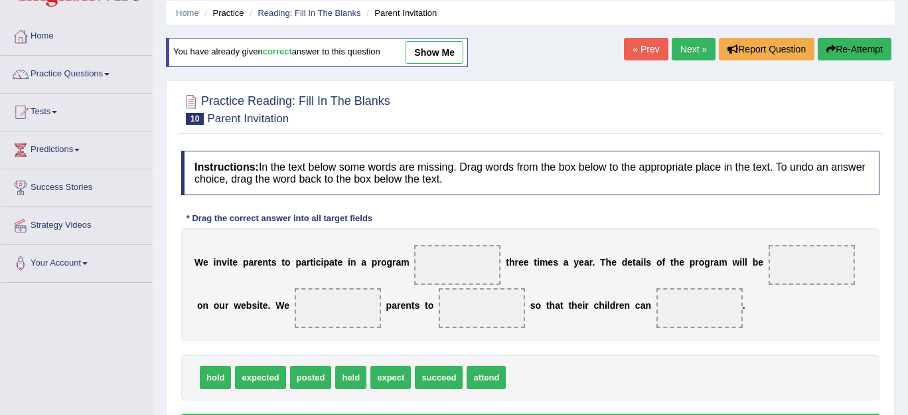
click at [694, 45] on link "Next »" at bounding box center [694, 49] width 44 height 23
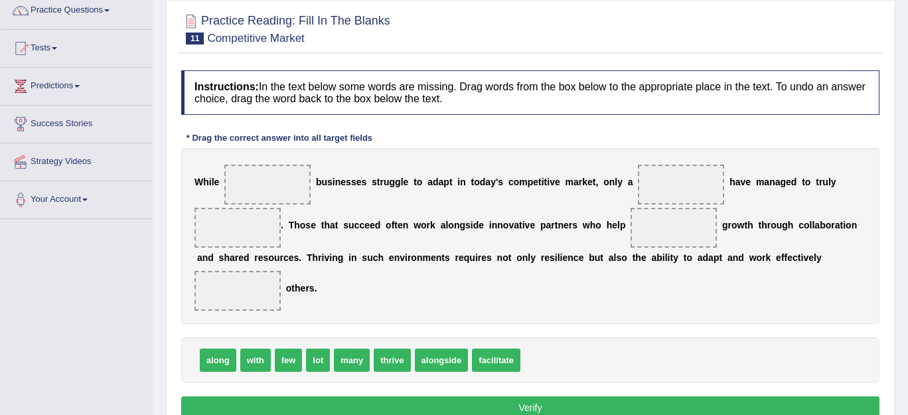
scroll to position [112, 0]
drag, startPoint x: 352, startPoint y: 362, endPoint x: 256, endPoint y: 180, distance: 206.1
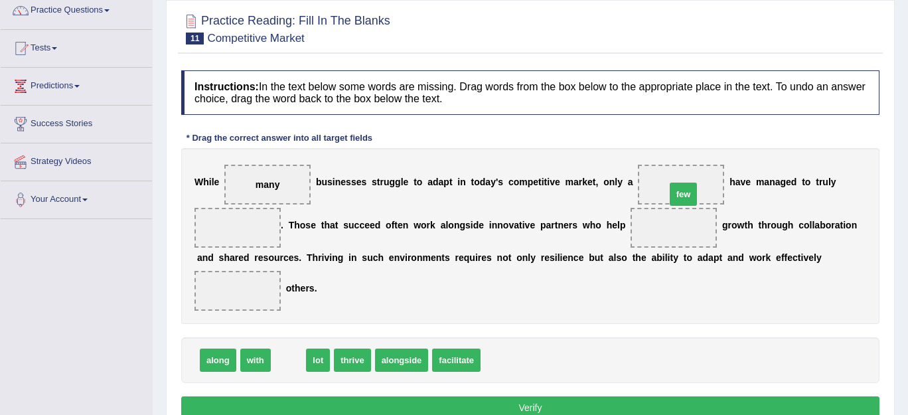
drag, startPoint x: 285, startPoint y: 361, endPoint x: 681, endPoint y: 195, distance: 429.7
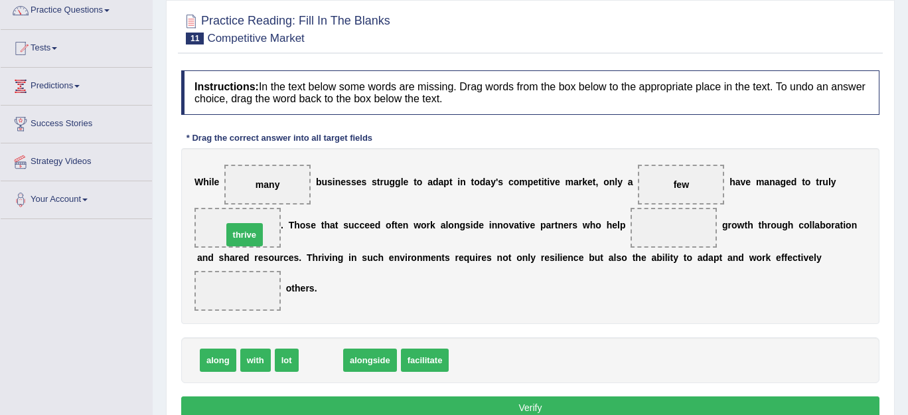
drag, startPoint x: 327, startPoint y: 360, endPoint x: 250, endPoint y: 235, distance: 146.9
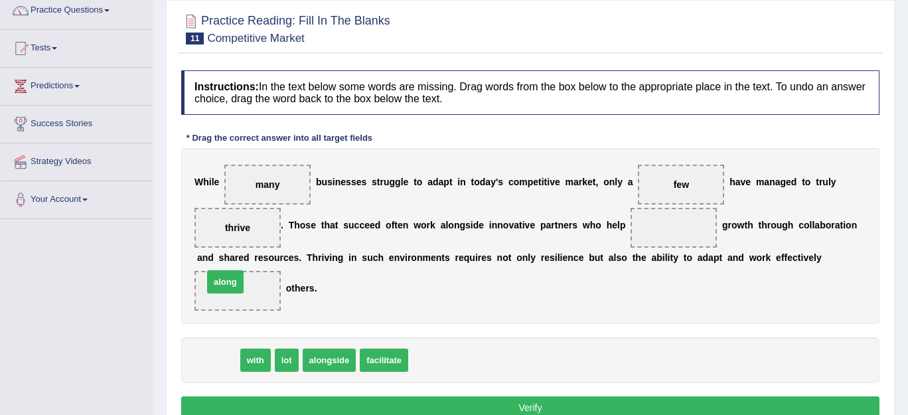
drag, startPoint x: 225, startPoint y: 362, endPoint x: 232, endPoint y: 283, distance: 79.3
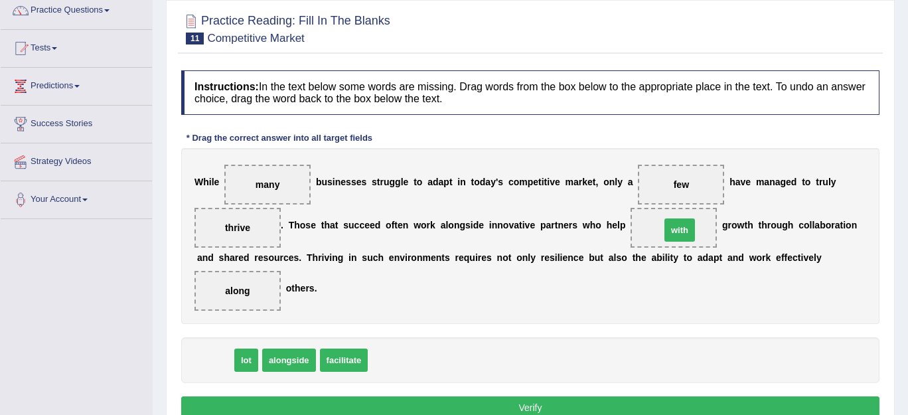
drag, startPoint x: 219, startPoint y: 363, endPoint x: 684, endPoint y: 233, distance: 482.6
click at [564, 410] on button "Verify" at bounding box center [530, 407] width 698 height 23
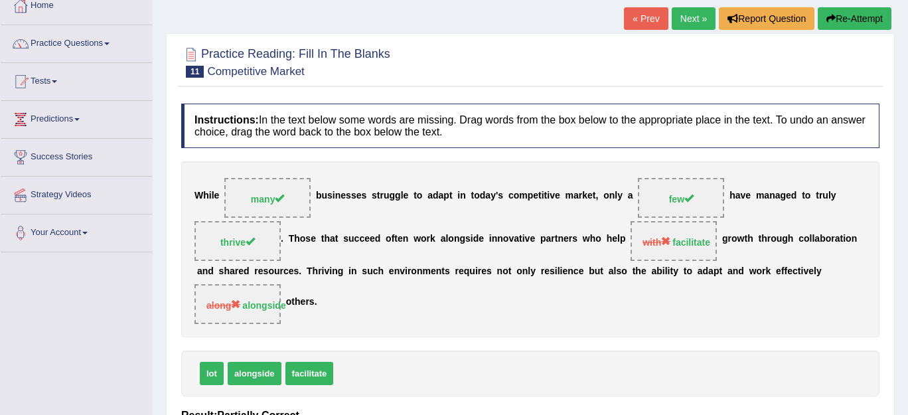
scroll to position [77, 0]
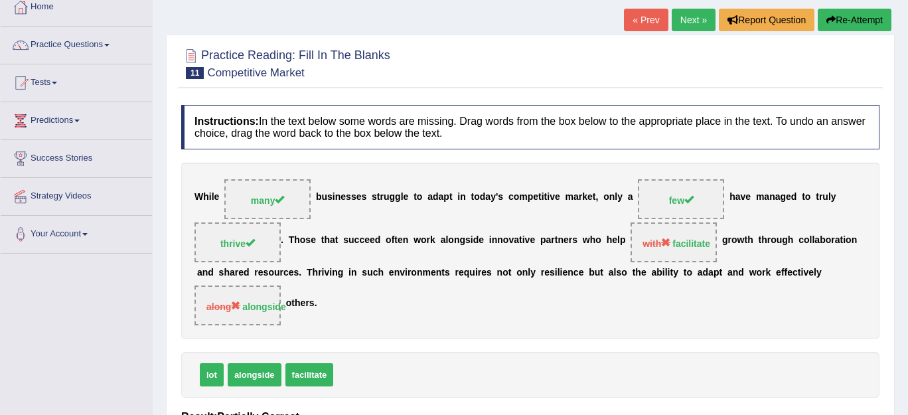
click at [851, 13] on button "Re-Attempt" at bounding box center [855, 20] width 74 height 23
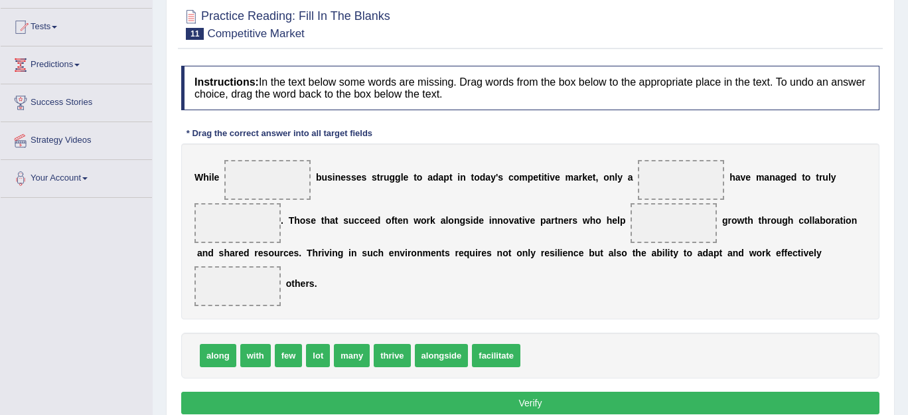
scroll to position [137, 0]
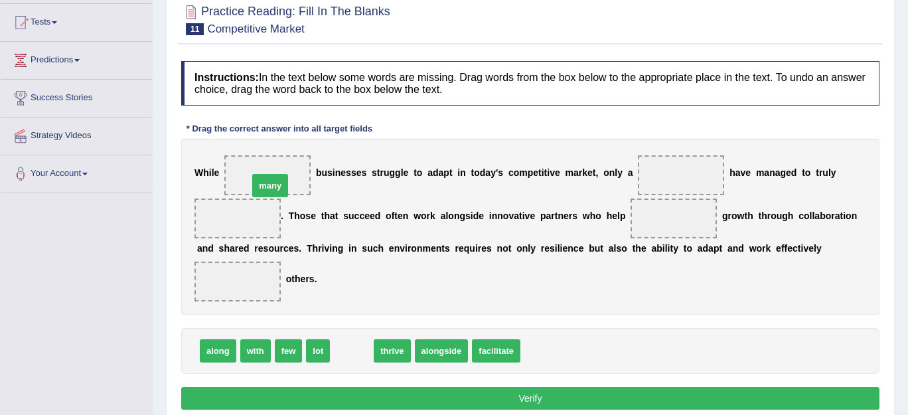
drag, startPoint x: 354, startPoint y: 353, endPoint x: 272, endPoint y: 189, distance: 183.8
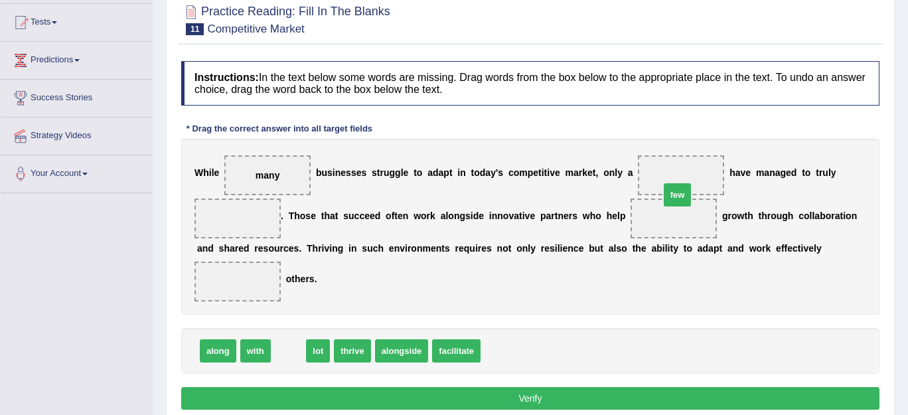
drag, startPoint x: 284, startPoint y: 351, endPoint x: 673, endPoint y: 187, distance: 421.3
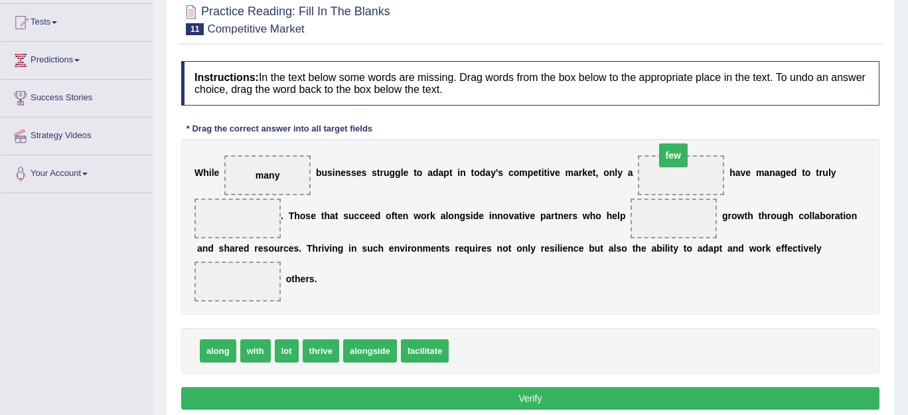
drag, startPoint x: 673, startPoint y: 215, endPoint x: 673, endPoint y: 152, distance: 63.1
drag, startPoint x: 317, startPoint y: 343, endPoint x: 235, endPoint y: 216, distance: 151.4
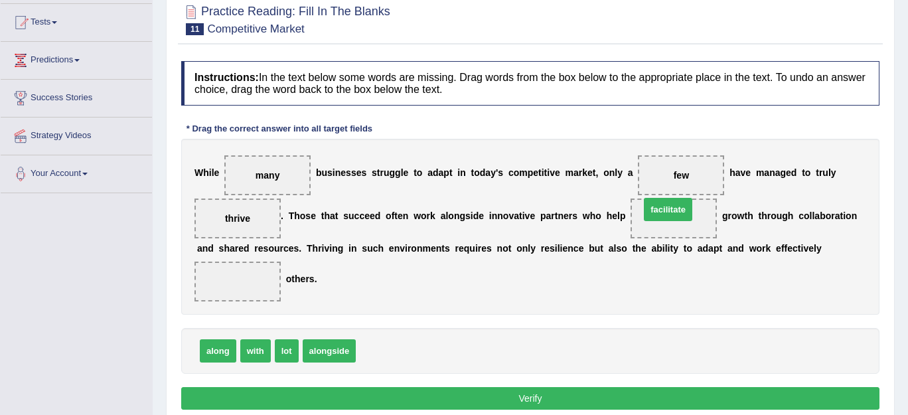
drag, startPoint x: 383, startPoint y: 349, endPoint x: 667, endPoint y: 208, distance: 317.1
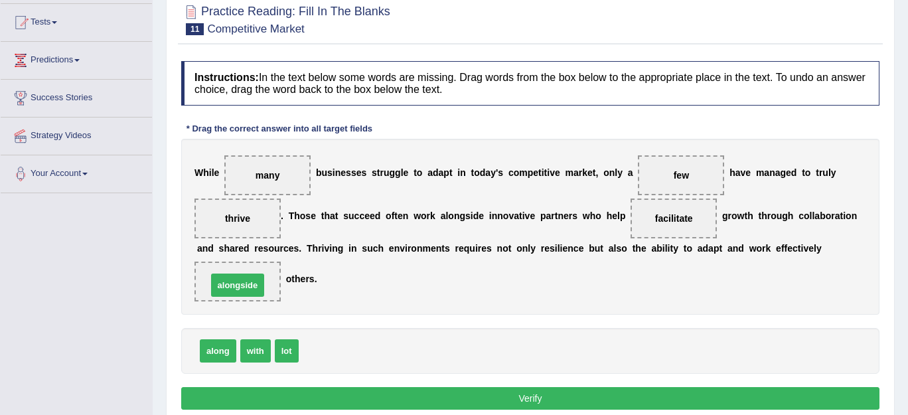
drag, startPoint x: 329, startPoint y: 344, endPoint x: 237, endPoint y: 278, distance: 113.1
click at [524, 396] on button "Verify" at bounding box center [530, 398] width 698 height 23
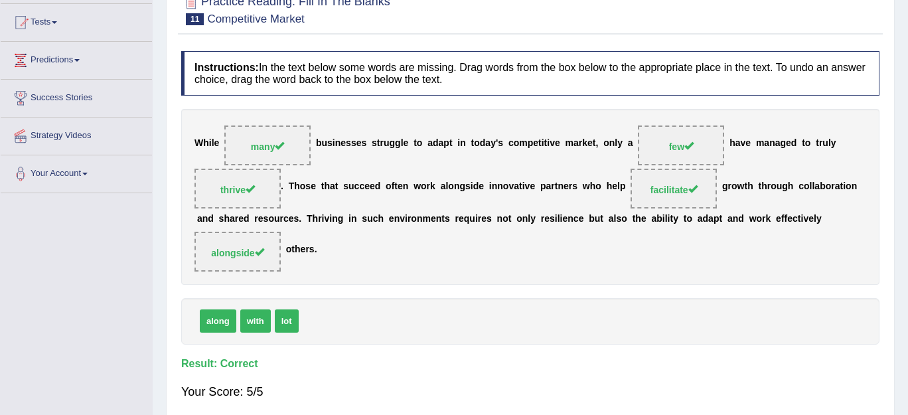
scroll to position [6, 0]
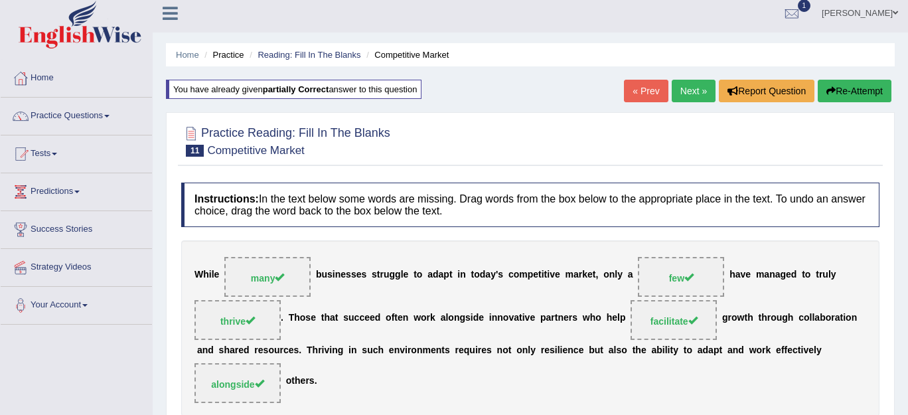
click at [680, 89] on link "Next »" at bounding box center [694, 91] width 44 height 23
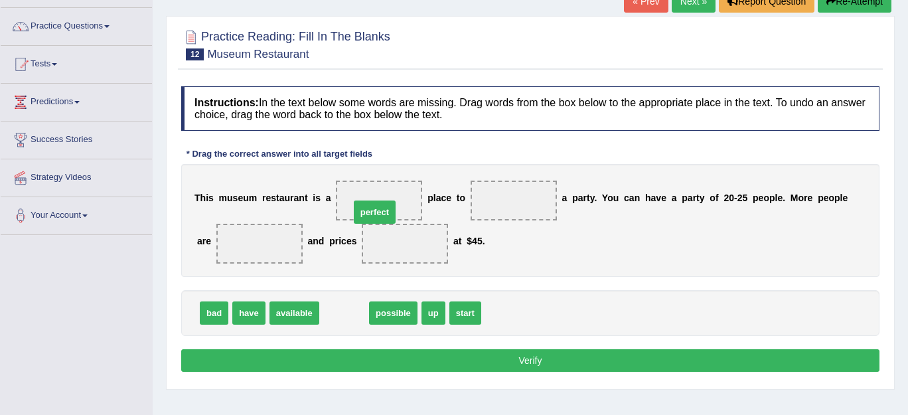
drag, startPoint x: 346, startPoint y: 311, endPoint x: 376, endPoint y: 210, distance: 105.4
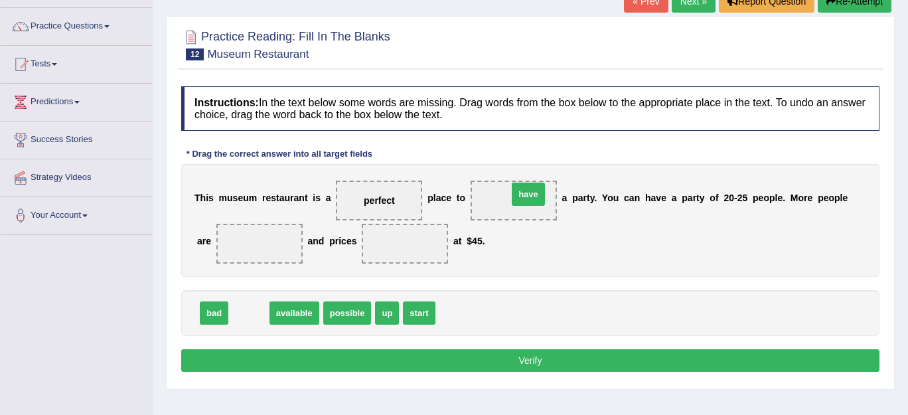
drag, startPoint x: 245, startPoint y: 311, endPoint x: 524, endPoint y: 193, distance: 303.7
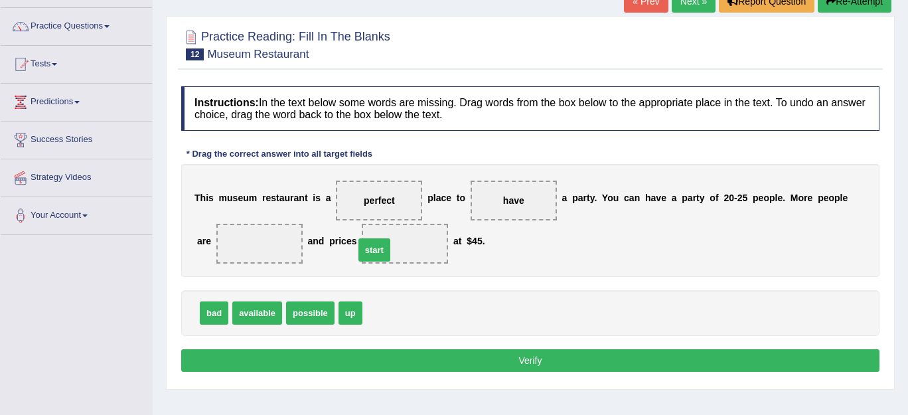
drag, startPoint x: 390, startPoint y: 309, endPoint x: 382, endPoint y: 246, distance: 63.6
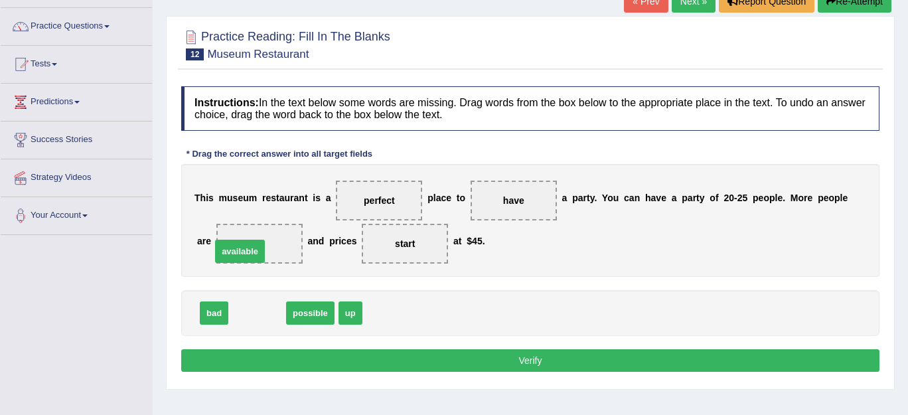
drag, startPoint x: 262, startPoint y: 312, endPoint x: 244, endPoint y: 250, distance: 64.1
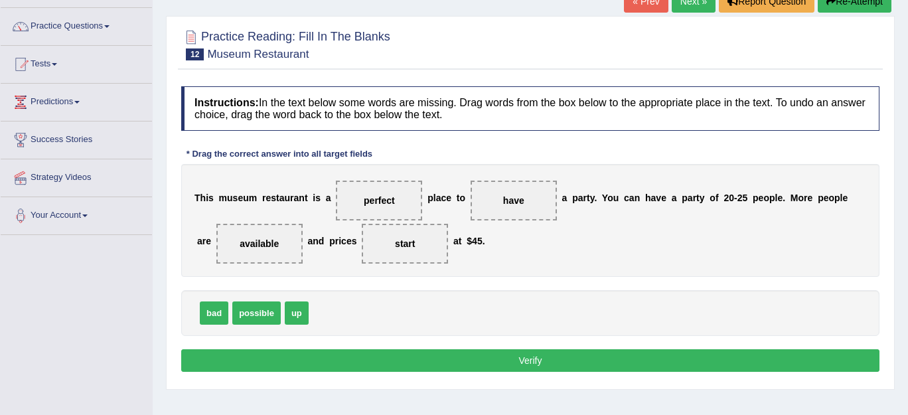
click at [372, 351] on button "Verify" at bounding box center [530, 360] width 698 height 23
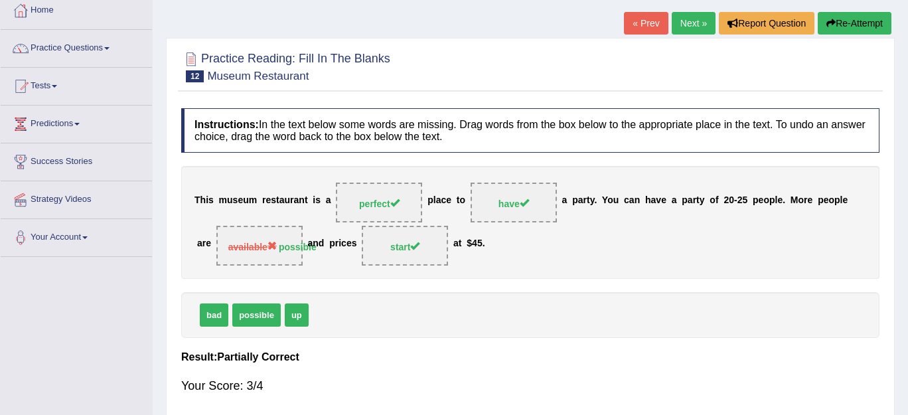
scroll to position [70, 0]
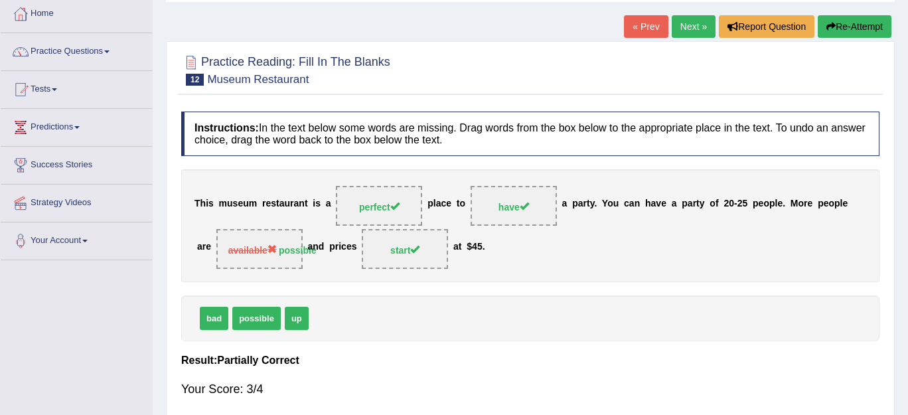
click at [689, 33] on link "Next »" at bounding box center [694, 26] width 44 height 23
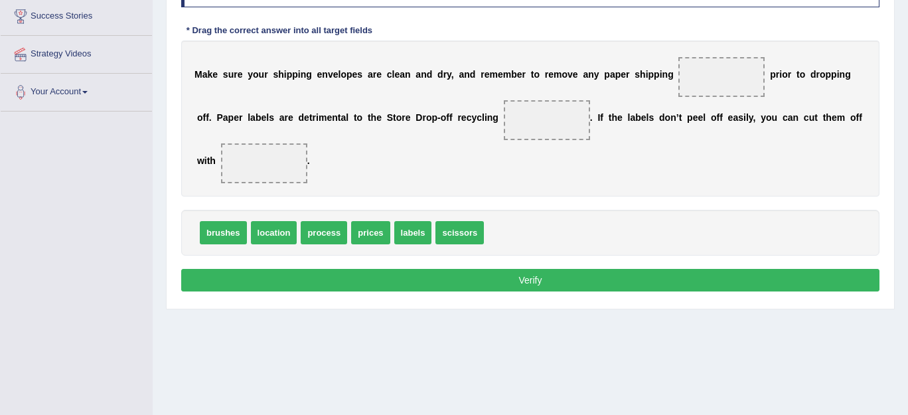
scroll to position [215, 0]
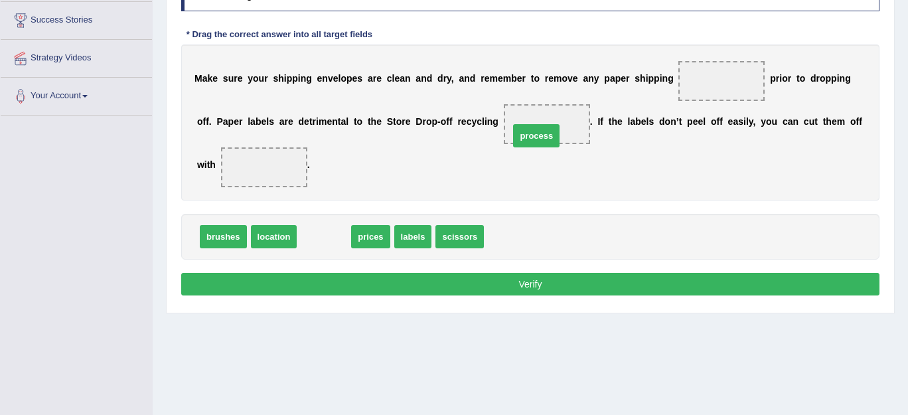
drag, startPoint x: 327, startPoint y: 228, endPoint x: 540, endPoint y: 127, distance: 235.5
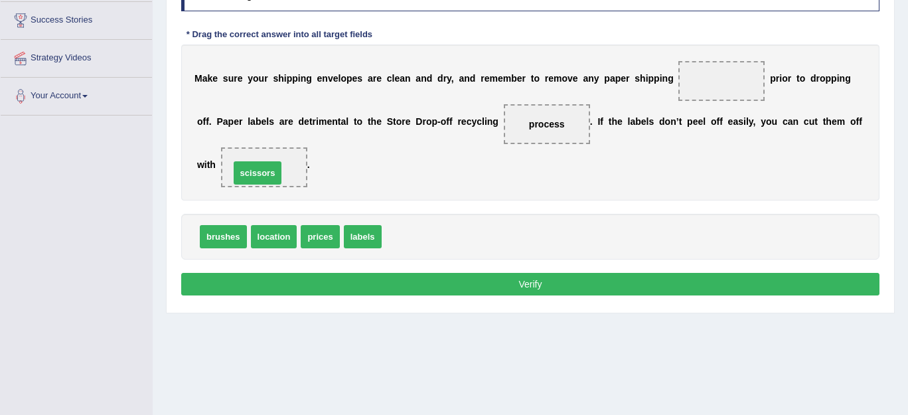
drag, startPoint x: 412, startPoint y: 239, endPoint x: 262, endPoint y: 175, distance: 163.6
drag, startPoint x: 367, startPoint y: 232, endPoint x: 711, endPoint y: 84, distance: 374.7
click at [546, 279] on button "Verify" at bounding box center [530, 284] width 698 height 23
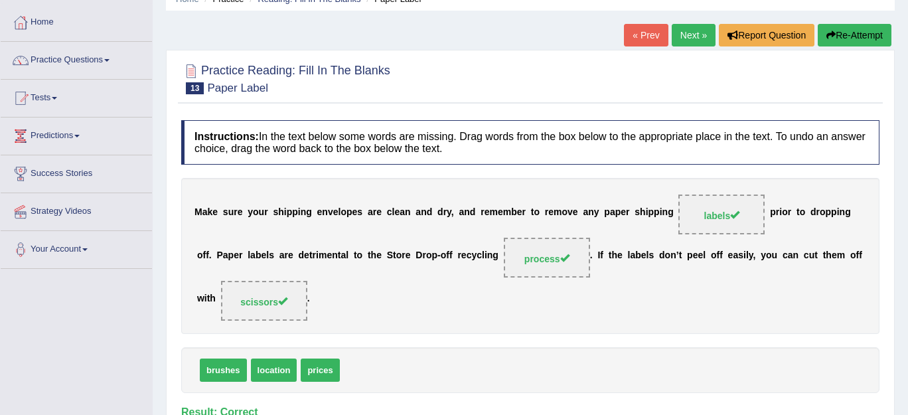
scroll to position [0, 0]
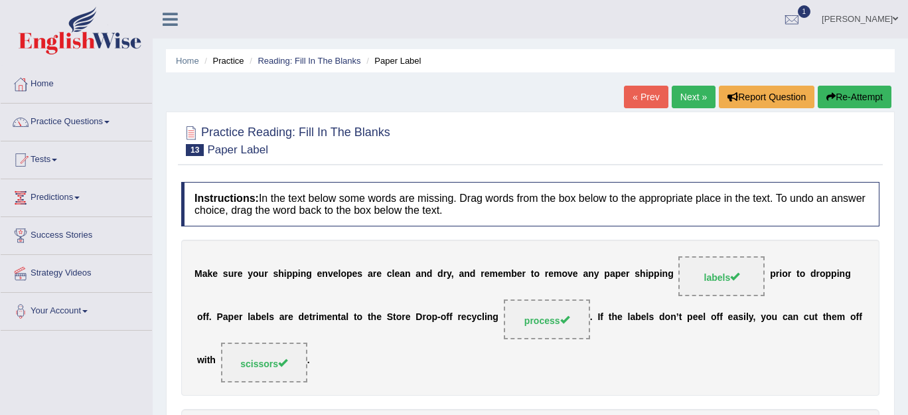
click at [691, 96] on link "Next »" at bounding box center [694, 97] width 44 height 23
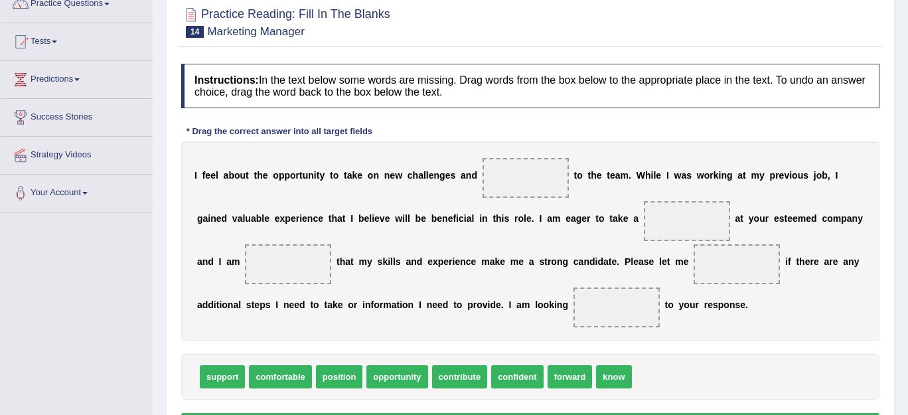
scroll to position [122, 0]
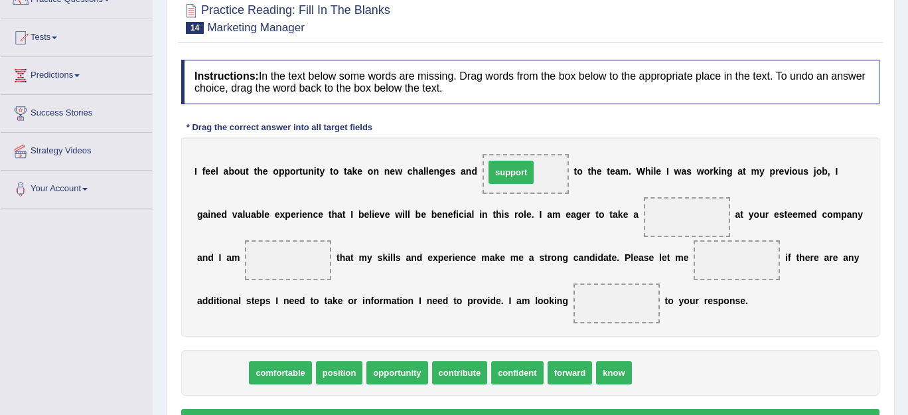
drag, startPoint x: 232, startPoint y: 371, endPoint x: 520, endPoint y: 170, distance: 352.0
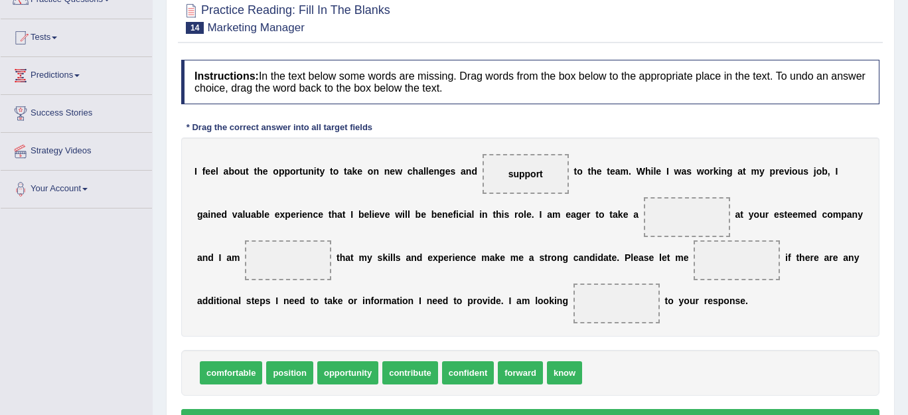
click at [301, 376] on span "position" at bounding box center [289, 372] width 47 height 23
drag, startPoint x: 301, startPoint y: 376, endPoint x: 735, endPoint y: 222, distance: 460.1
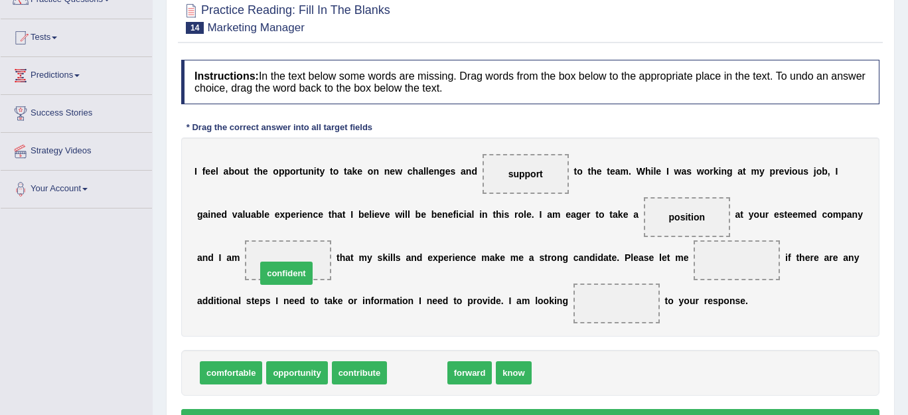
drag, startPoint x: 428, startPoint y: 374, endPoint x: 297, endPoint y: 275, distance: 164.4
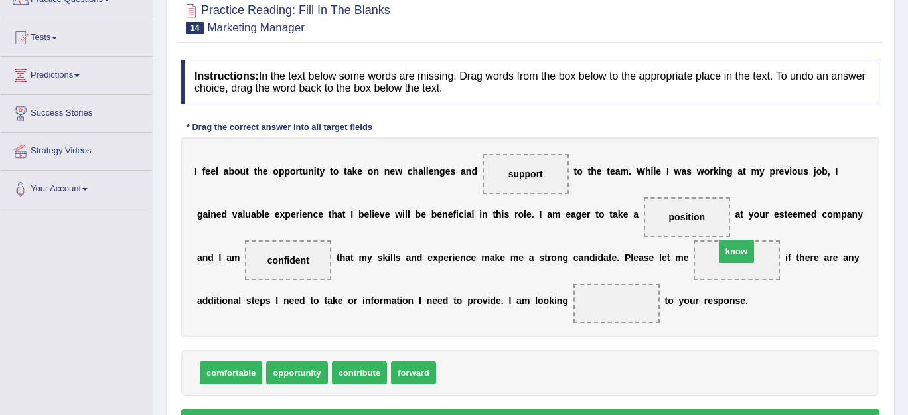
drag, startPoint x: 459, startPoint y: 372, endPoint x: 738, endPoint y: 251, distance: 304.2
drag, startPoint x: 414, startPoint y: 368, endPoint x: 605, endPoint y: 297, distance: 203.6
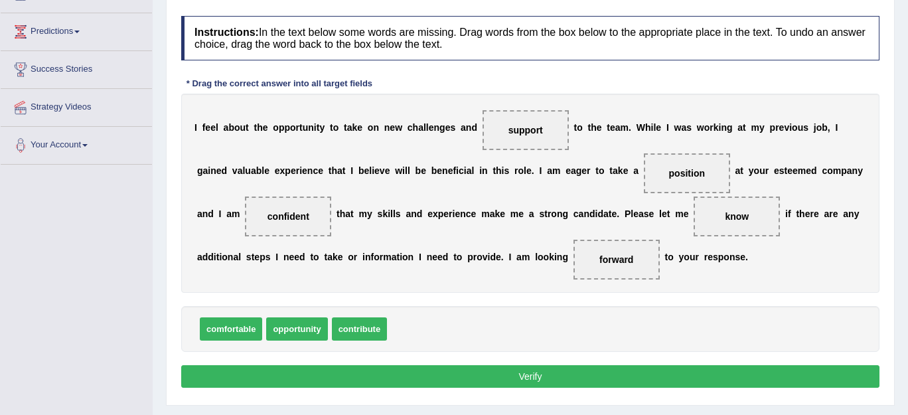
scroll to position [167, 0]
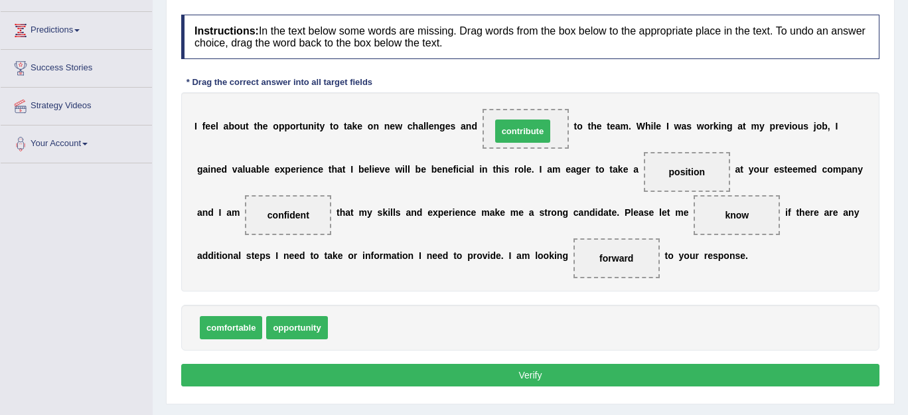
drag, startPoint x: 362, startPoint y: 327, endPoint x: 526, endPoint y: 130, distance: 255.5
click at [524, 370] on button "Verify" at bounding box center [530, 375] width 698 height 23
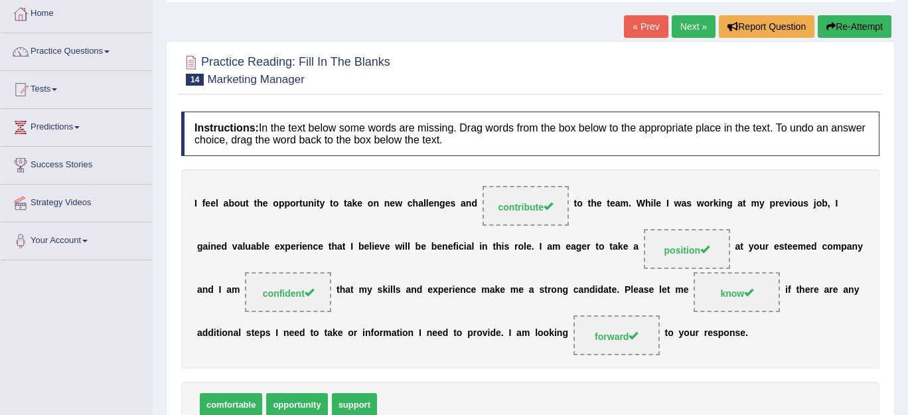
scroll to position [59, 0]
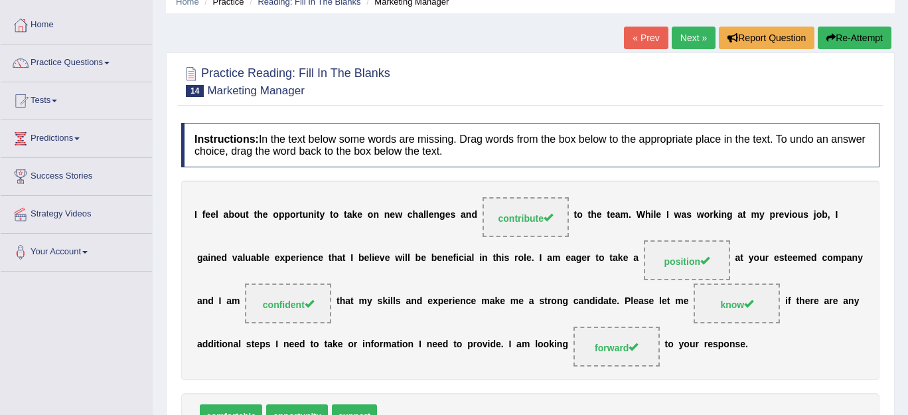
click at [685, 35] on link "Next »" at bounding box center [694, 38] width 44 height 23
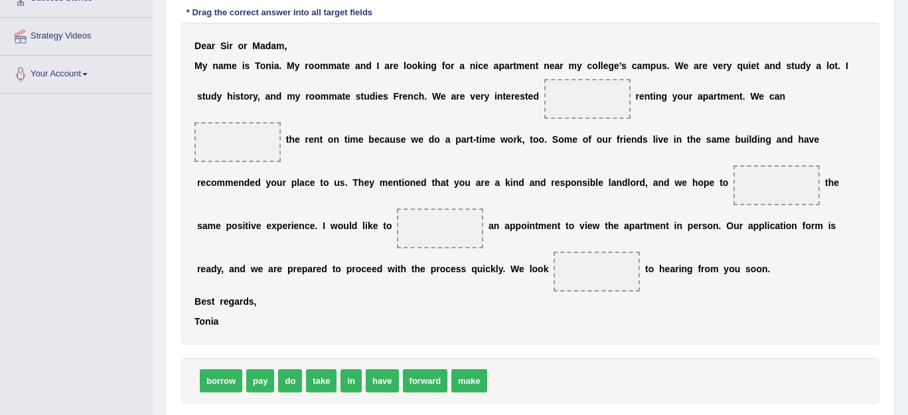
scroll to position [240, 0]
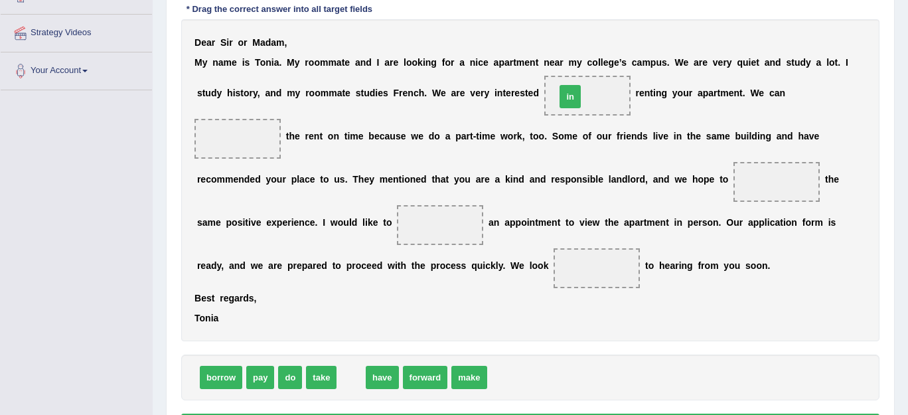
drag, startPoint x: 357, startPoint y: 378, endPoint x: 576, endPoint y: 97, distance: 356.2
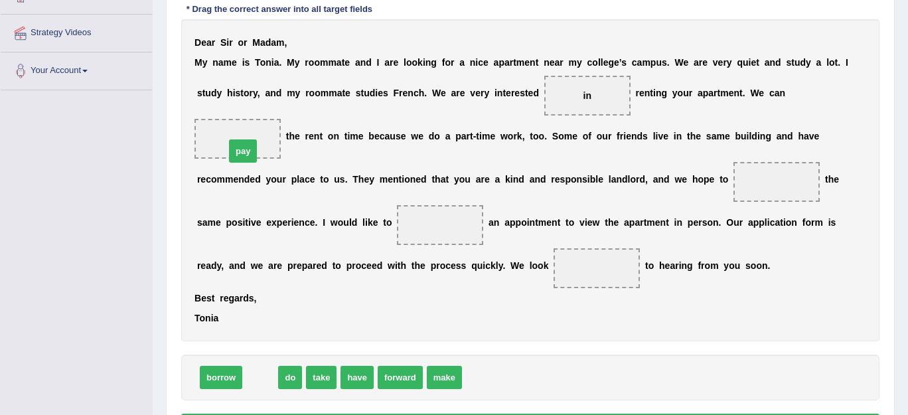
drag, startPoint x: 254, startPoint y: 383, endPoint x: 236, endPoint y: 157, distance: 227.1
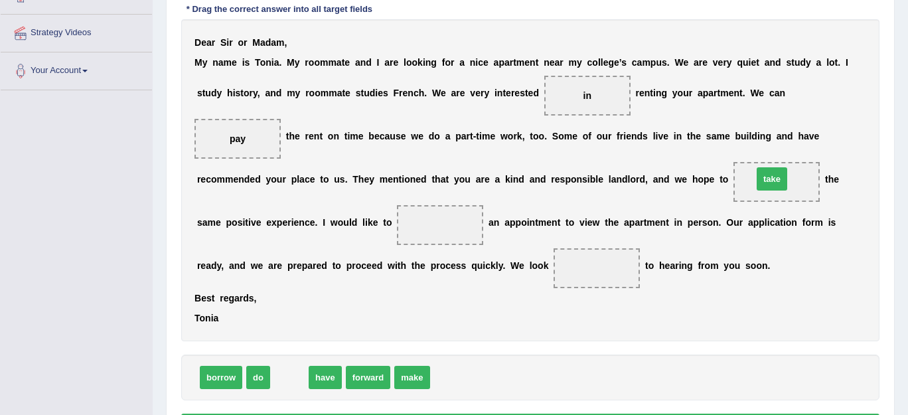
drag, startPoint x: 295, startPoint y: 376, endPoint x: 777, endPoint y: 179, distance: 520.8
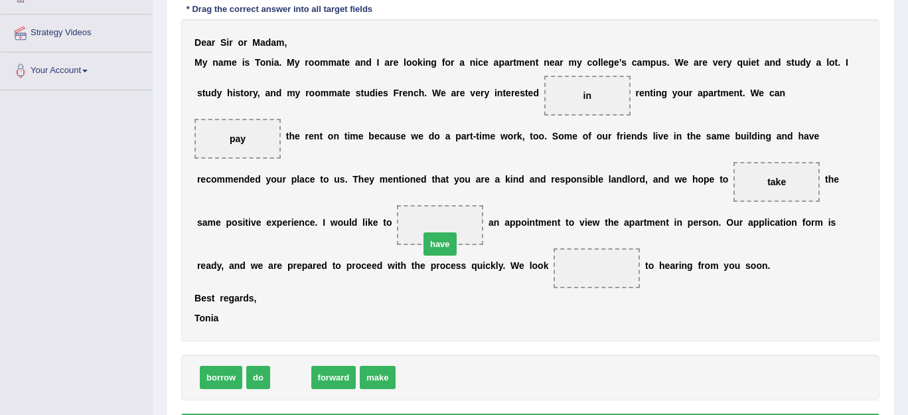
drag, startPoint x: 294, startPoint y: 377, endPoint x: 444, endPoint y: 244, distance: 200.8
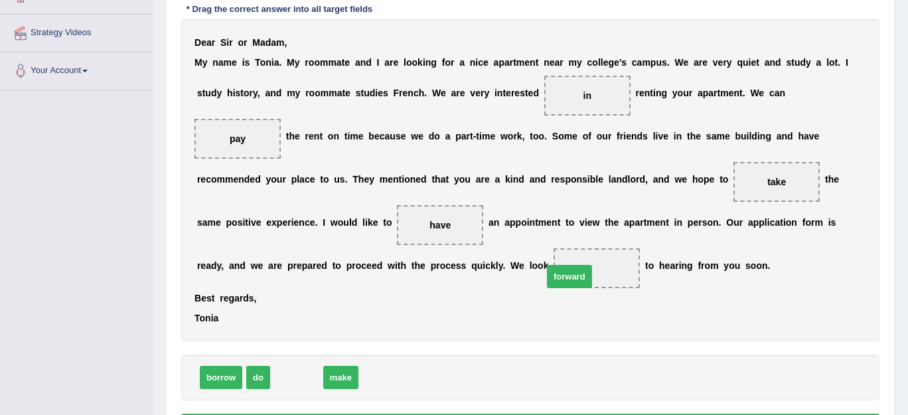
drag, startPoint x: 302, startPoint y: 371, endPoint x: 577, endPoint y: 268, distance: 293.5
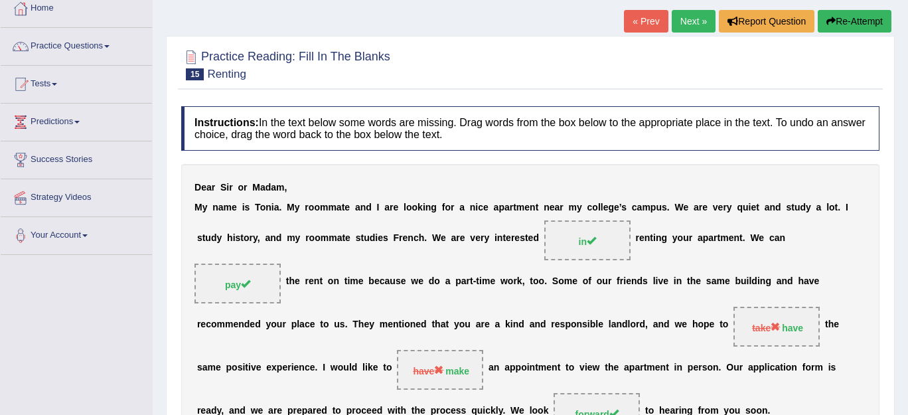
scroll to position [64, 0]
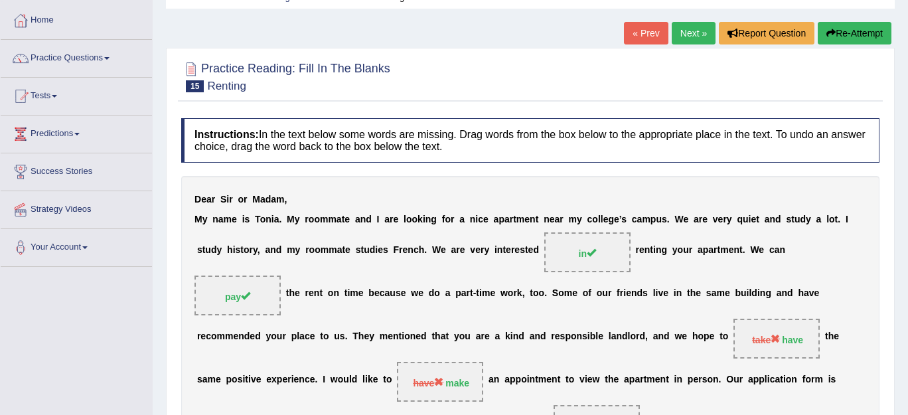
click at [683, 37] on link "Next »" at bounding box center [694, 33] width 44 height 23
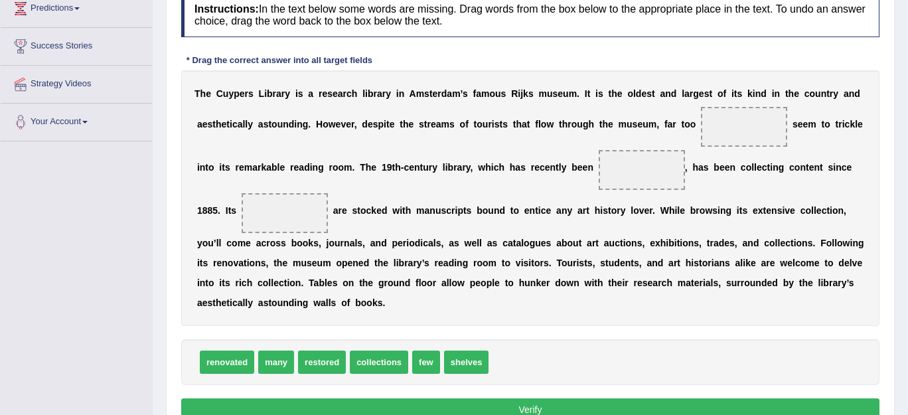
scroll to position [191, 0]
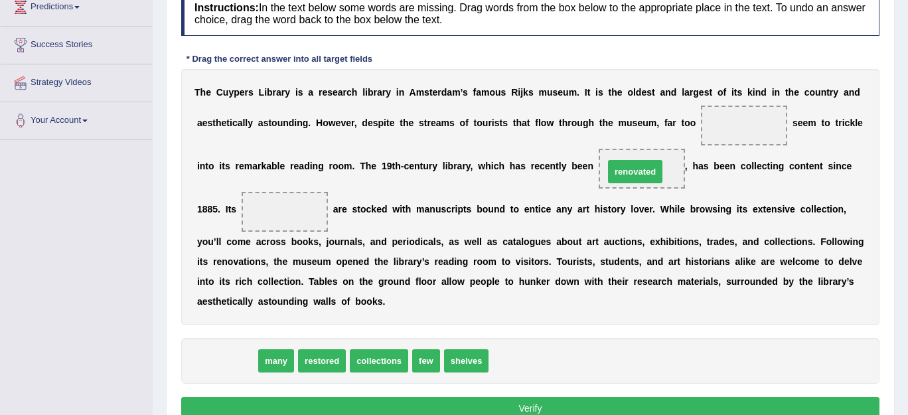
drag, startPoint x: 240, startPoint y: 361, endPoint x: 649, endPoint y: 171, distance: 450.3
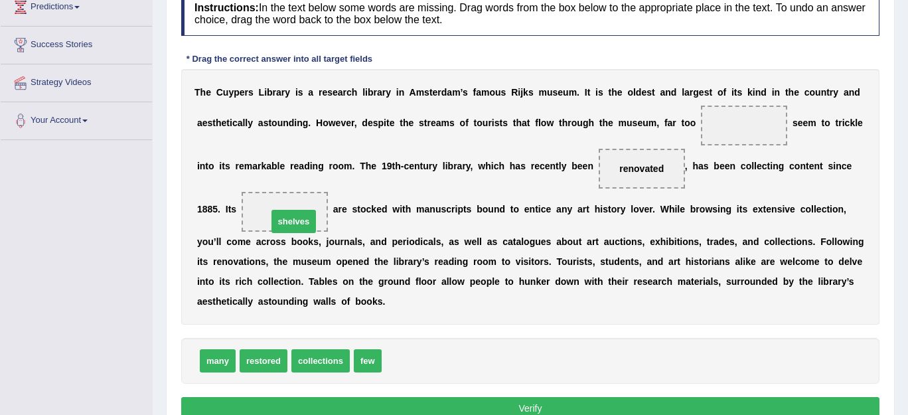
drag, startPoint x: 410, startPoint y: 361, endPoint x: 296, endPoint y: 222, distance: 179.7
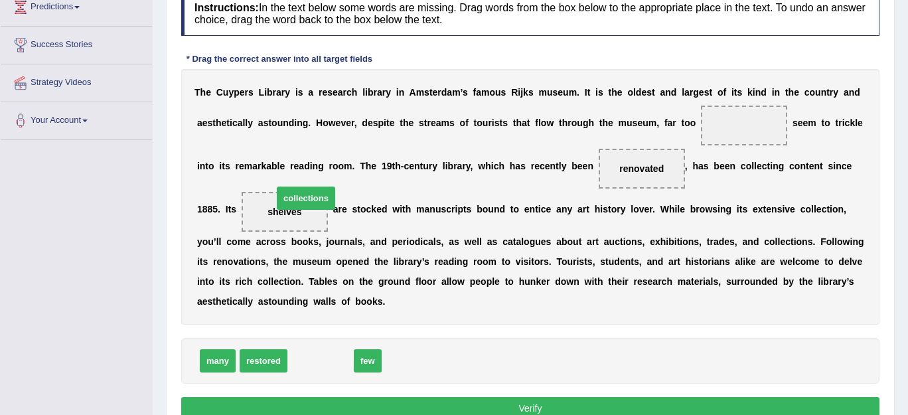
drag, startPoint x: 318, startPoint y: 359, endPoint x: 299, endPoint y: 190, distance: 169.7
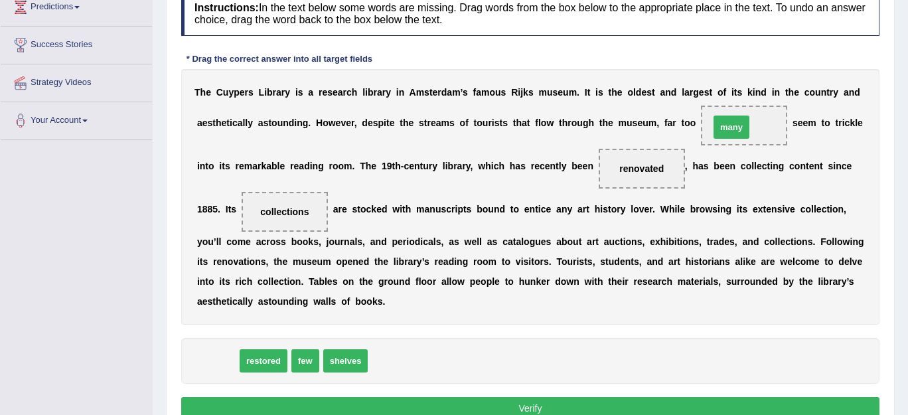
drag, startPoint x: 214, startPoint y: 364, endPoint x: 728, endPoint y: 130, distance: 564.5
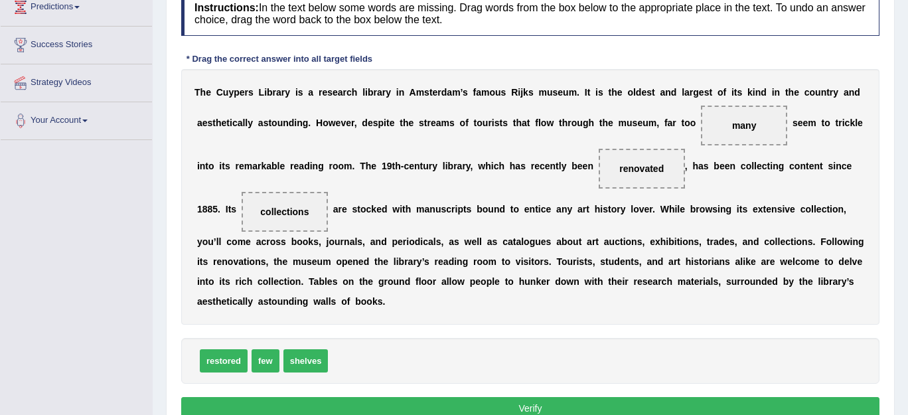
click at [560, 401] on button "Verify" at bounding box center [530, 408] width 698 height 23
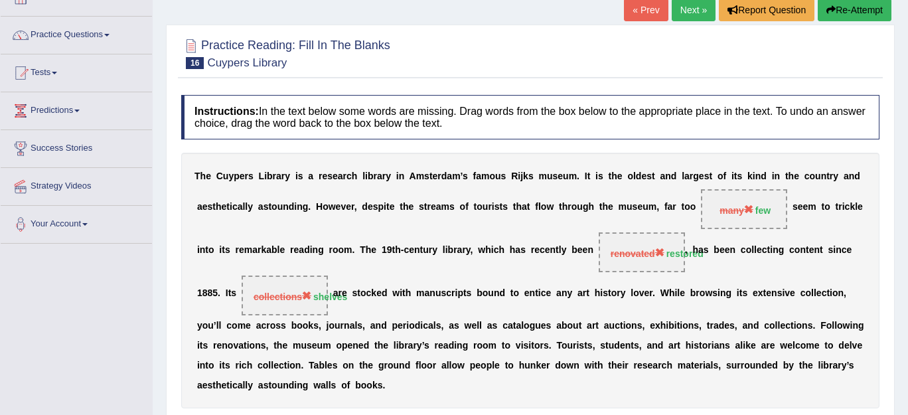
scroll to position [86, 0]
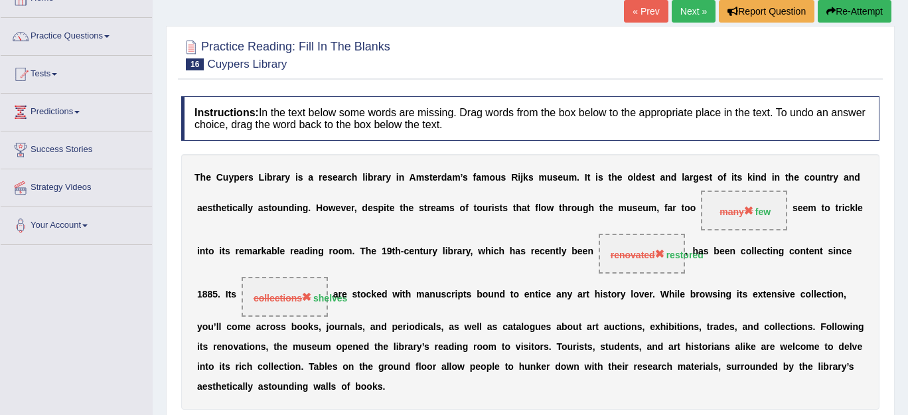
click at [684, 11] on link "Next »" at bounding box center [694, 11] width 44 height 23
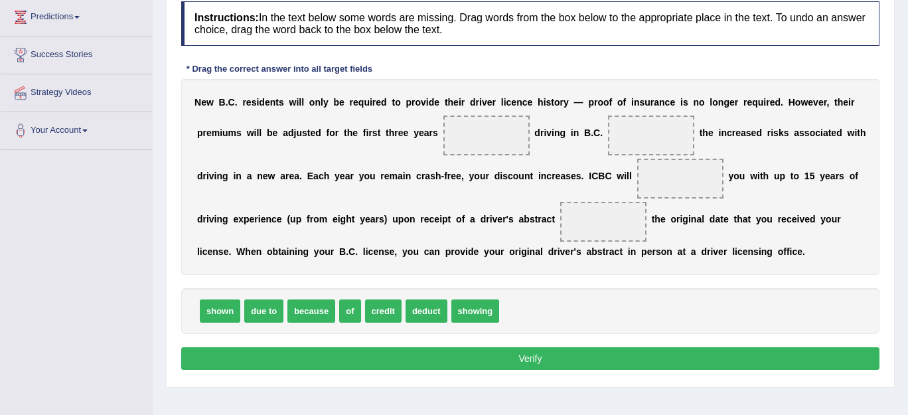
scroll to position [178, 0]
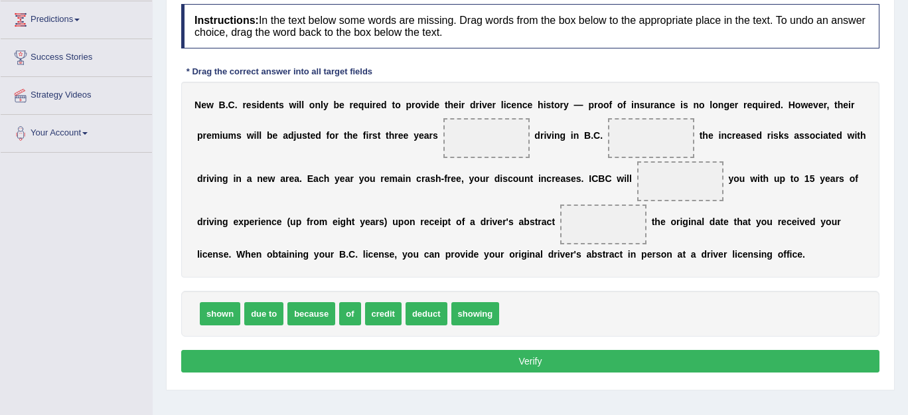
click at [286, 333] on div "shown due to because of credit deduct showing" at bounding box center [530, 314] width 698 height 46
drag, startPoint x: 381, startPoint y: 319, endPoint x: 469, endPoint y: 149, distance: 191.2
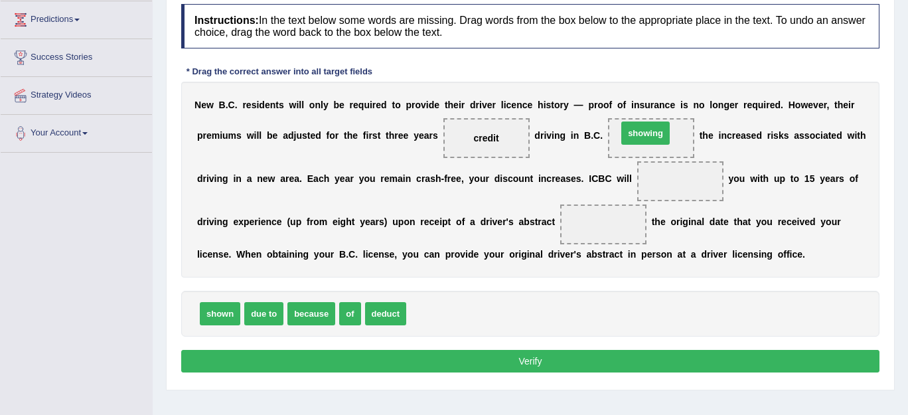
drag, startPoint x: 434, startPoint y: 309, endPoint x: 645, endPoint y: 129, distance: 277.8
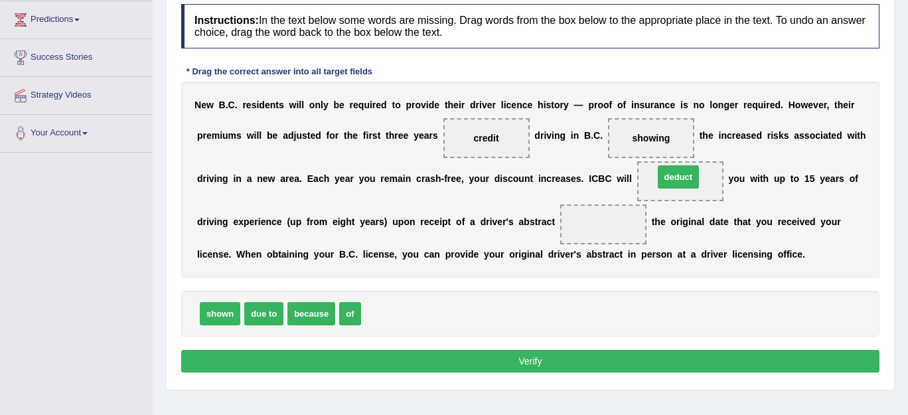
drag, startPoint x: 392, startPoint y: 315, endPoint x: 684, endPoint y: 178, distance: 323.4
drag, startPoint x: 218, startPoint y: 319, endPoint x: 614, endPoint y: 226, distance: 406.6
click at [516, 355] on button "Verify" at bounding box center [530, 361] width 698 height 23
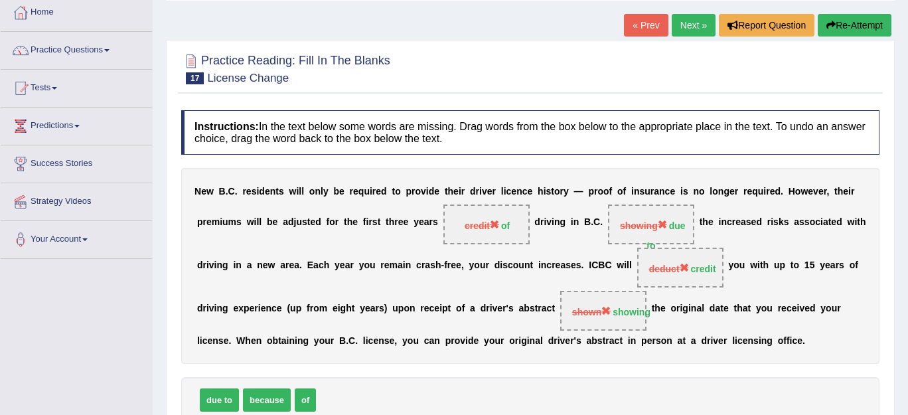
scroll to position [48, 0]
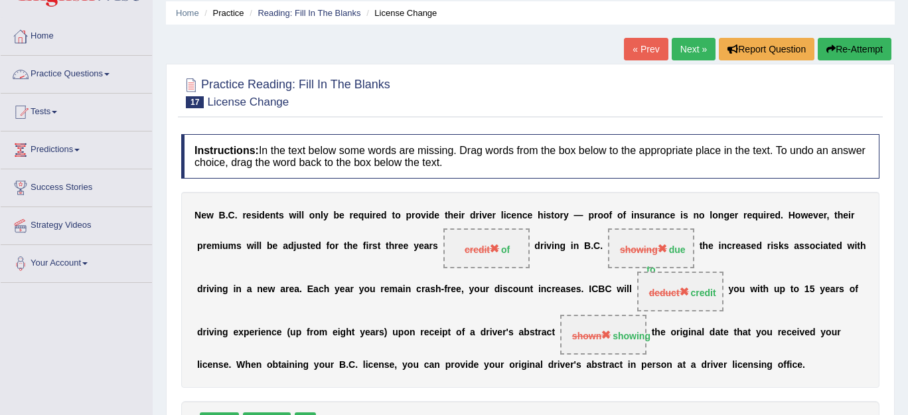
click at [56, 68] on link "Practice Questions" at bounding box center [76, 72] width 151 height 33
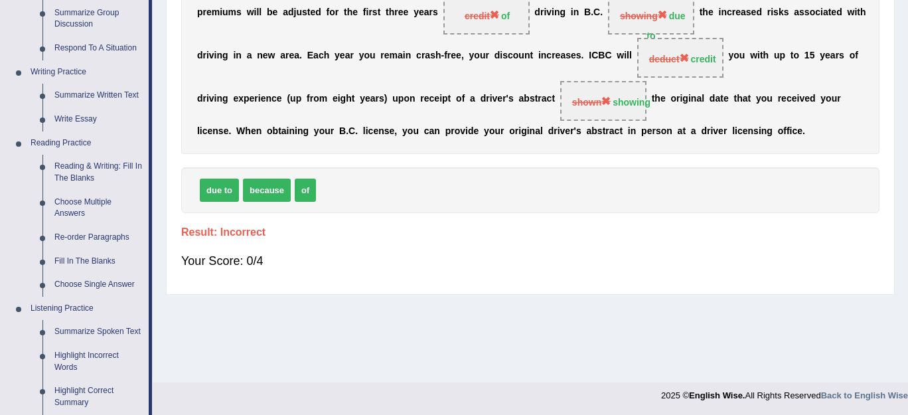
scroll to position [289, 0]
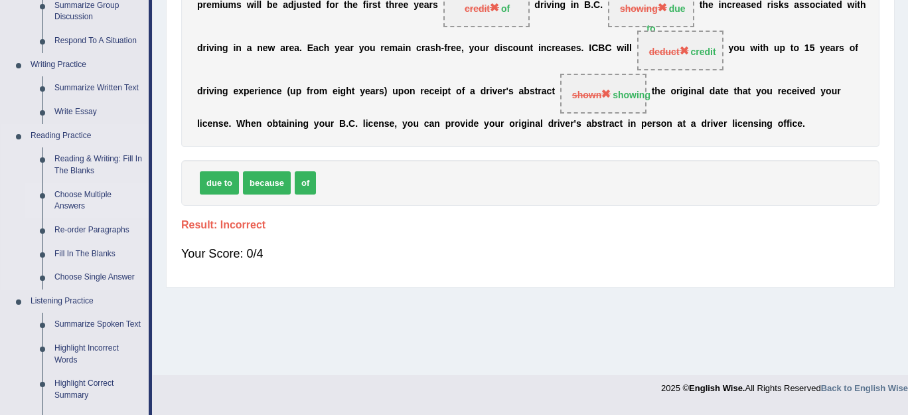
click at [80, 190] on link "Choose Multiple Answers" at bounding box center [98, 200] width 100 height 35
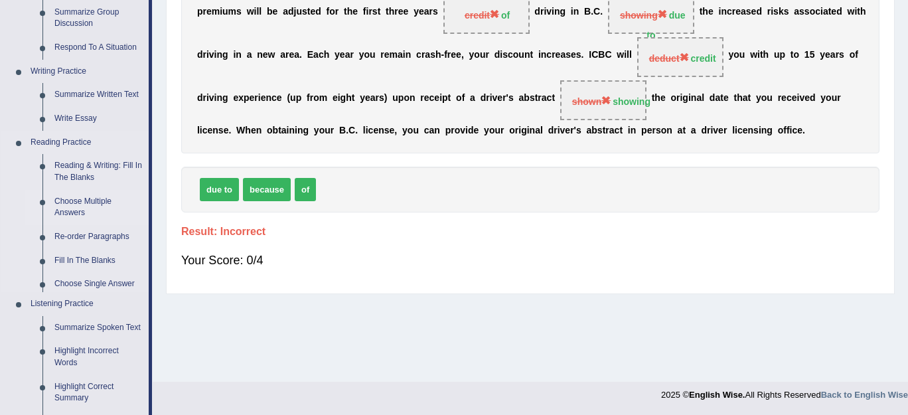
scroll to position [548, 0]
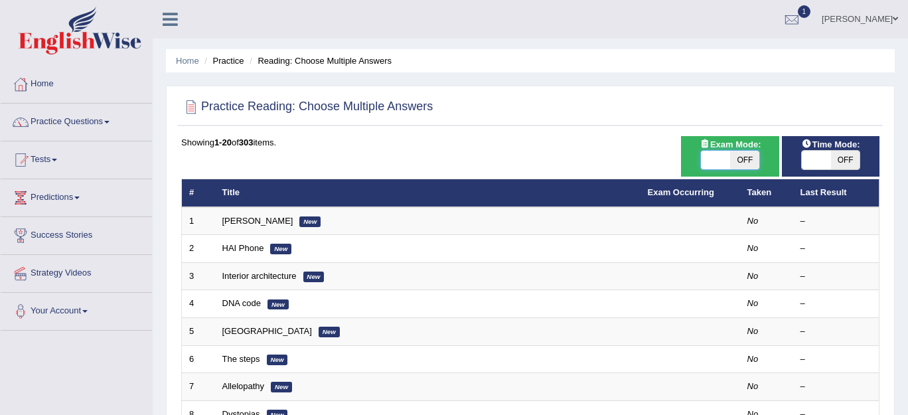
click at [717, 155] on span at bounding box center [715, 160] width 29 height 19
checkbox input "true"
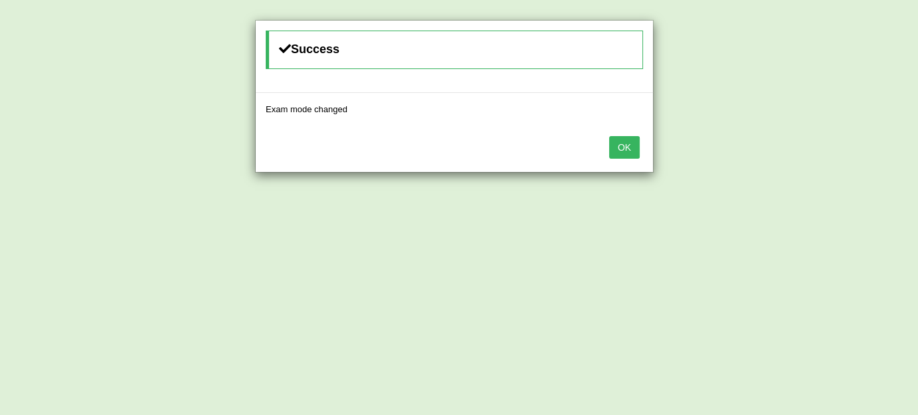
click at [627, 148] on button "OK" at bounding box center [624, 147] width 31 height 23
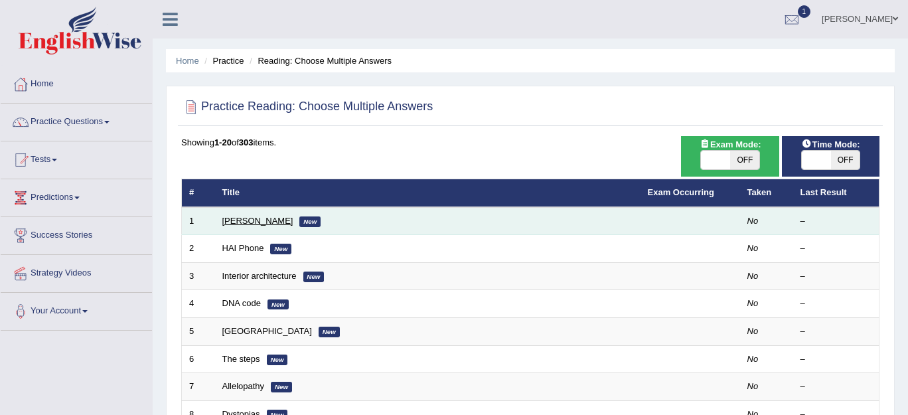
click at [253, 217] on link "[PERSON_NAME]" at bounding box center [257, 221] width 71 height 10
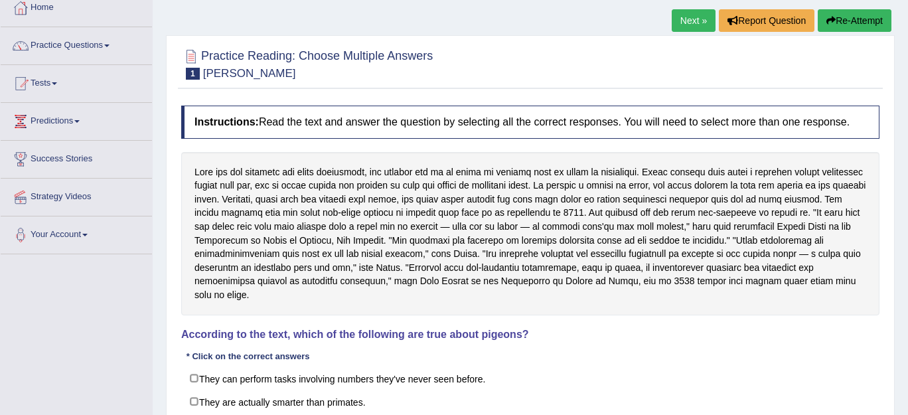
scroll to position [62, 0]
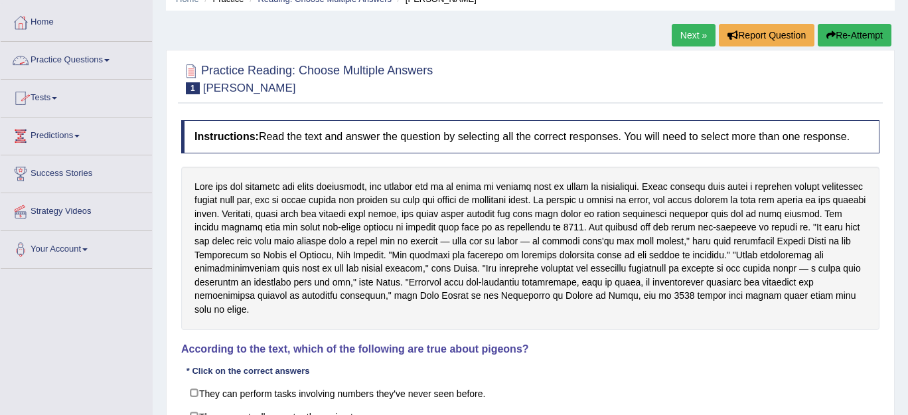
click at [74, 55] on link "Practice Questions" at bounding box center [76, 58] width 151 height 33
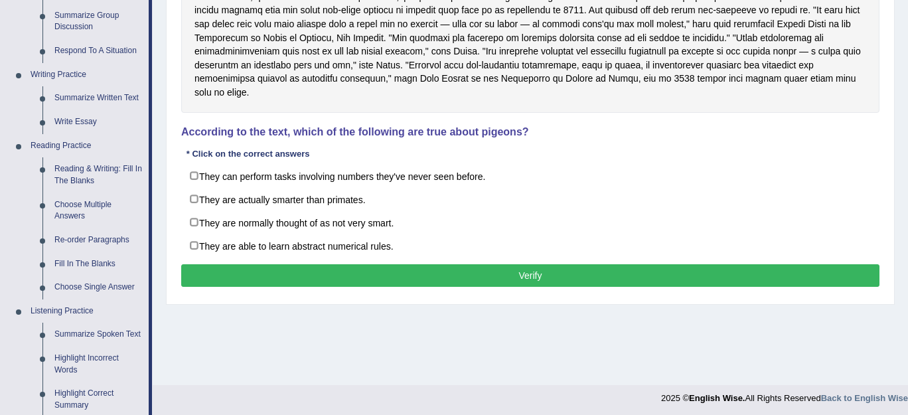
scroll to position [280, 0]
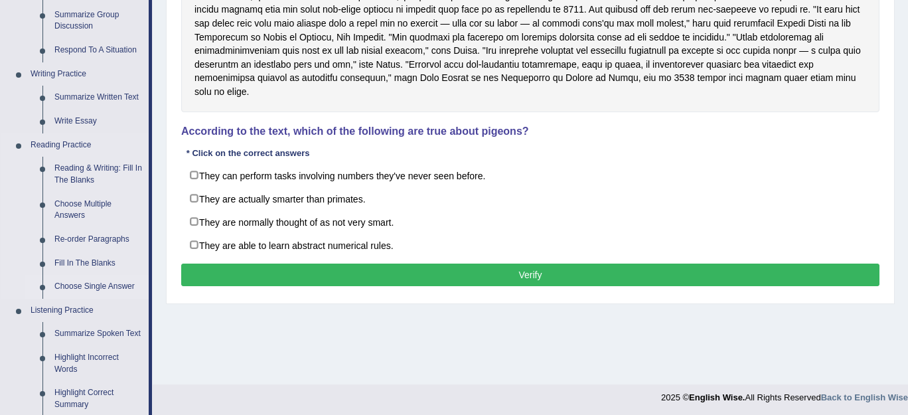
click at [106, 283] on link "Choose Single Answer" at bounding box center [98, 287] width 100 height 24
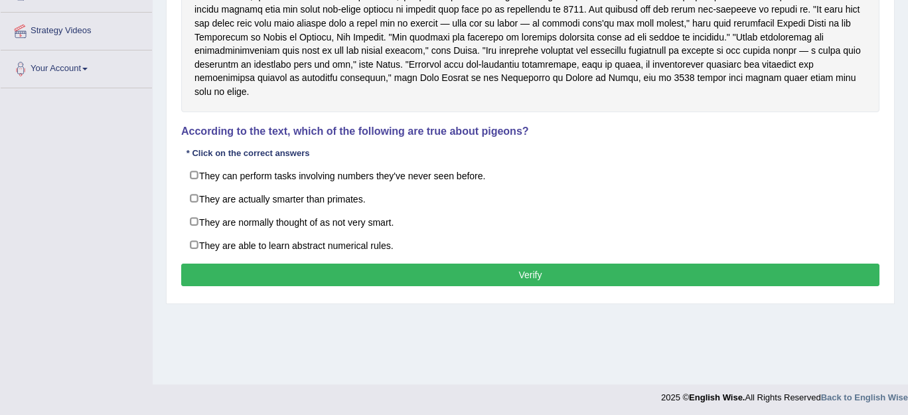
scroll to position [282, 0]
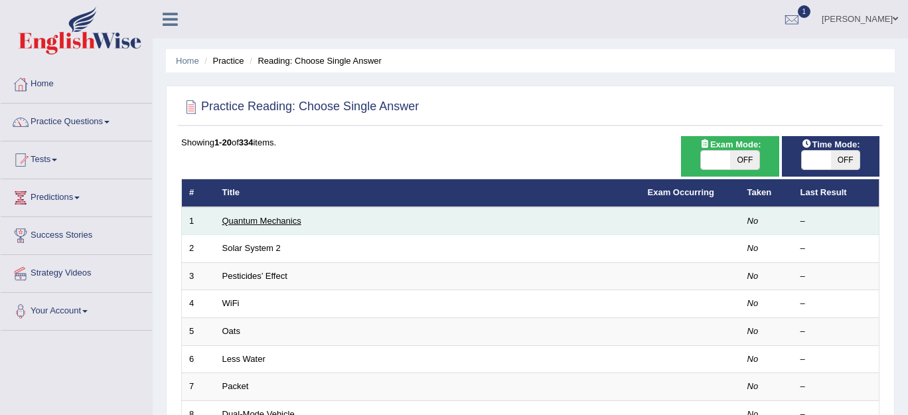
click at [247, 218] on link "Quantum Mechanics" at bounding box center [261, 221] width 79 height 10
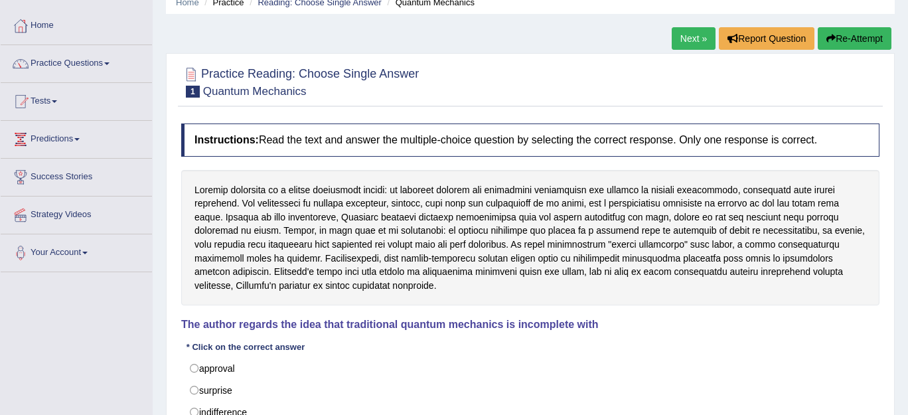
scroll to position [48, 0]
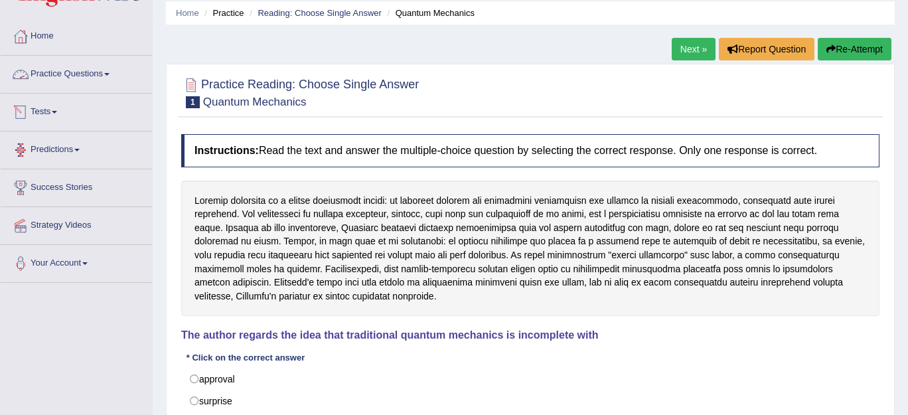
click at [94, 64] on link "Practice Questions" at bounding box center [76, 72] width 151 height 33
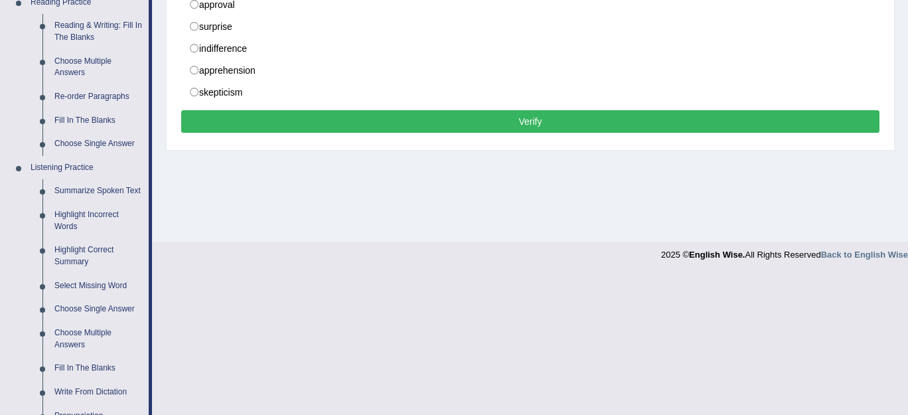
scroll to position [462, 0]
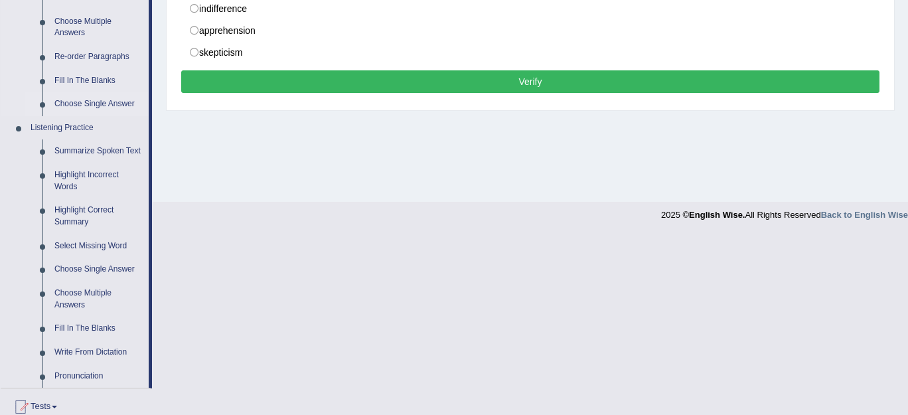
click at [85, 103] on link "Choose Single Answer" at bounding box center [98, 104] width 100 height 24
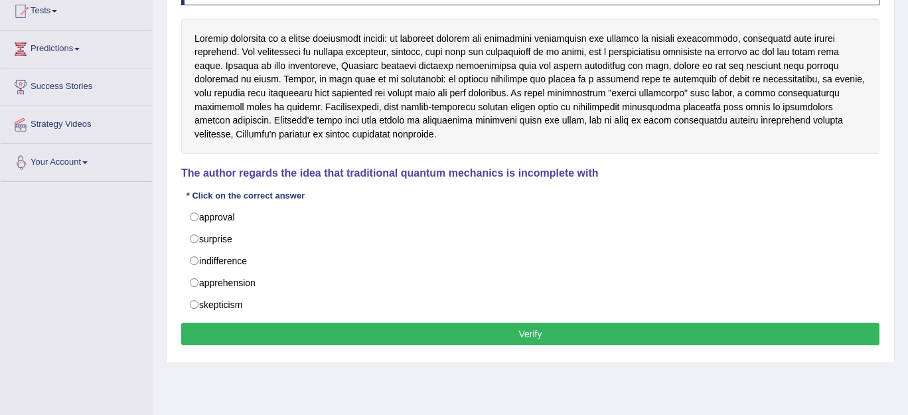
scroll to position [282, 0]
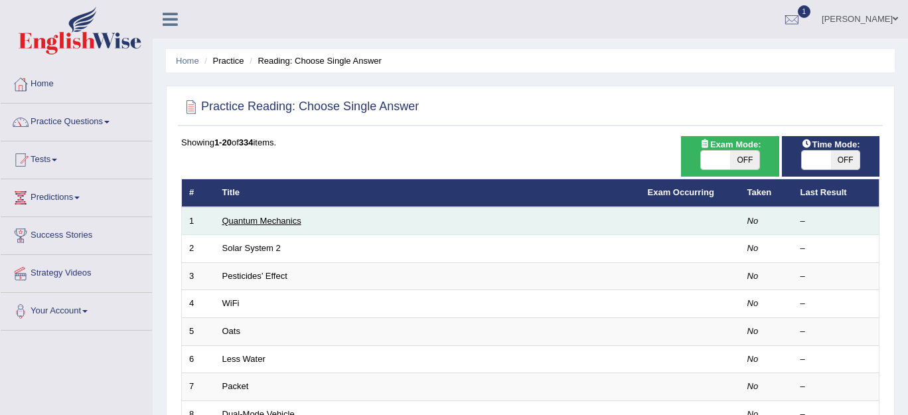
click at [270, 220] on link "Quantum Mechanics" at bounding box center [261, 221] width 79 height 10
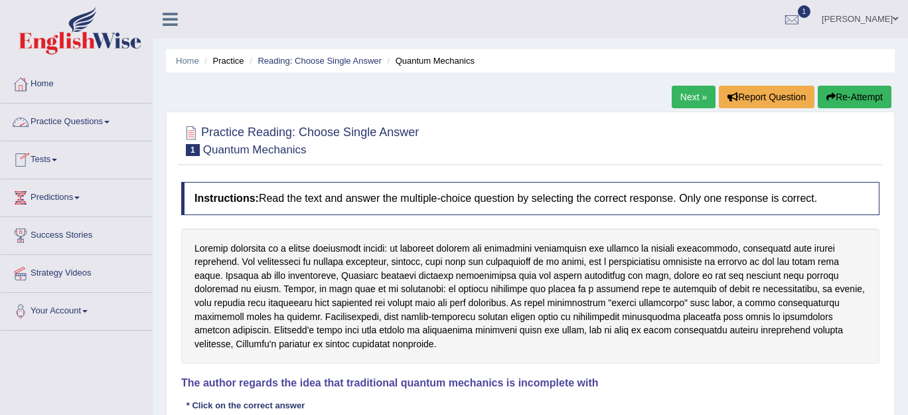
click at [90, 120] on link "Practice Questions" at bounding box center [76, 120] width 151 height 33
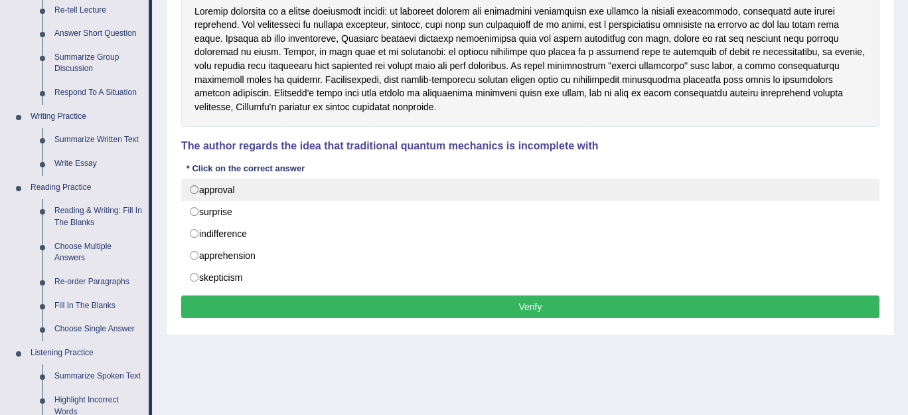
click at [349, 187] on label "approval" at bounding box center [530, 190] width 698 height 23
radio input "true"
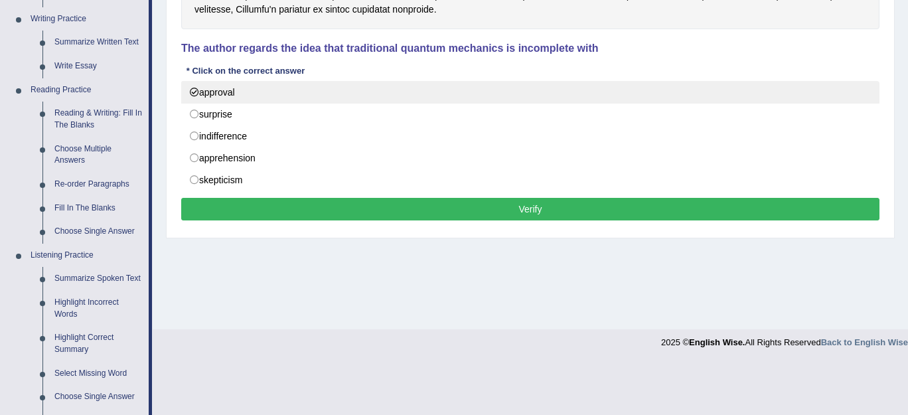
scroll to position [337, 0]
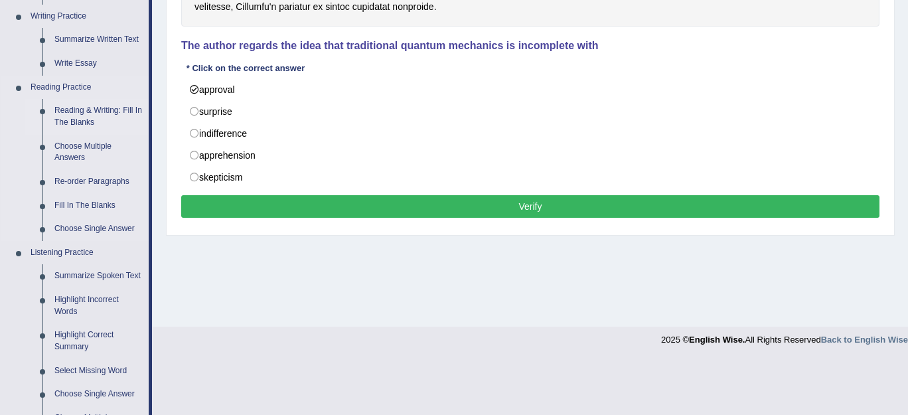
click at [98, 111] on link "Reading & Writing: Fill In The Blanks" at bounding box center [98, 116] width 100 height 35
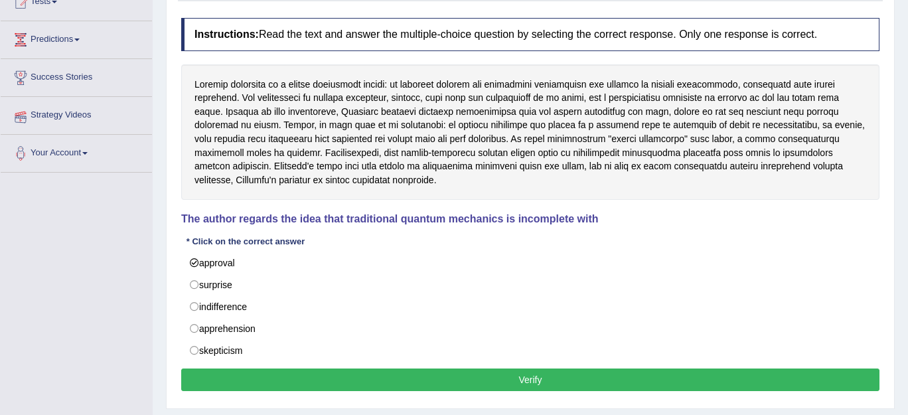
scroll to position [200, 0]
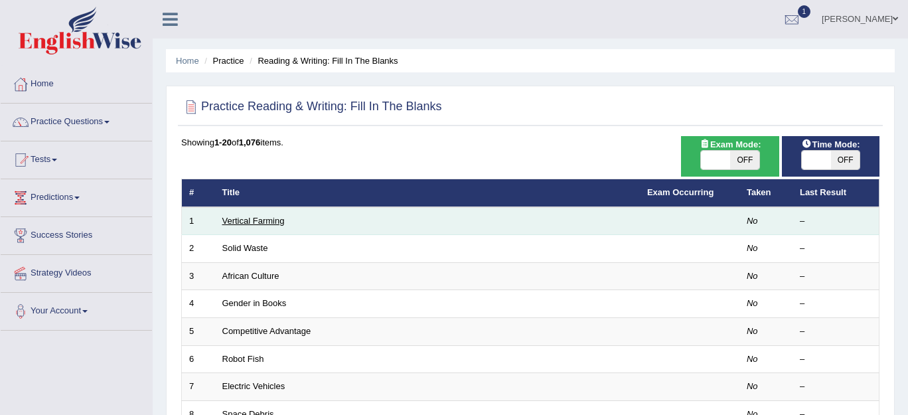
click at [254, 216] on link "Vertical Farming" at bounding box center [253, 221] width 62 height 10
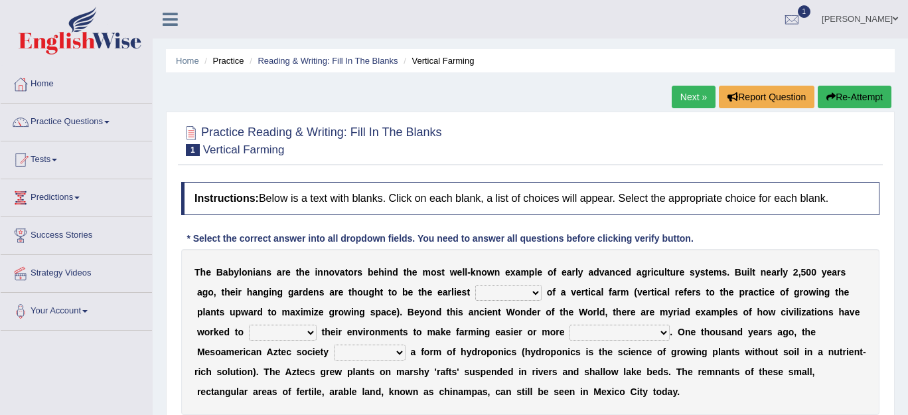
click at [532, 291] on select "prototype failure discredit protocol" at bounding box center [508, 293] width 66 height 16
click at [708, 230] on div "Instructions: Below is a text with blanks. Click on each blank, a list of choic…" at bounding box center [530, 318] width 705 height 286
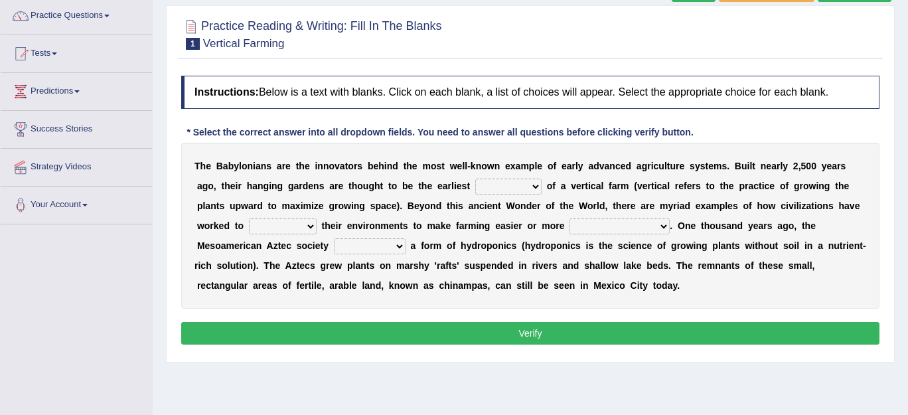
scroll to position [109, 0]
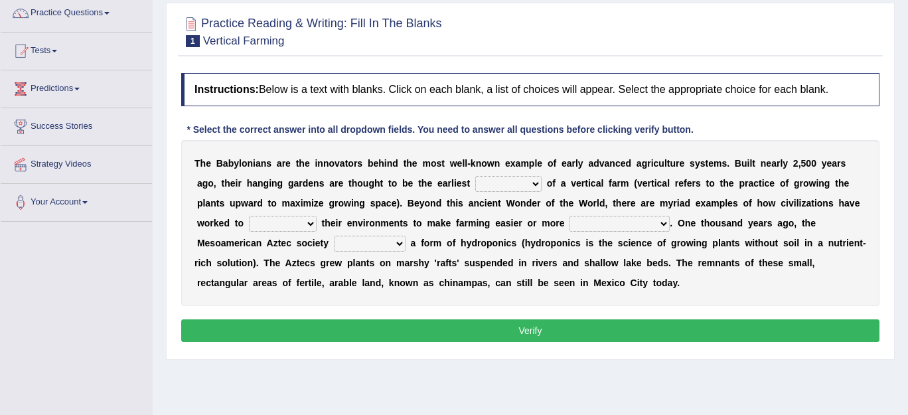
click at [536, 185] on select "prototype failure discredit protocol" at bounding box center [508, 184] width 66 height 16
select select "prototype"
click at [475, 176] on select "prototype failure discredit protocol" at bounding box center [508, 184] width 66 height 16
click at [307, 224] on select "manipulate escape respect disarrange" at bounding box center [283, 224] width 68 height 16
click at [249, 216] on select "manipulate escape respect disarrange" at bounding box center [283, 224] width 68 height 16
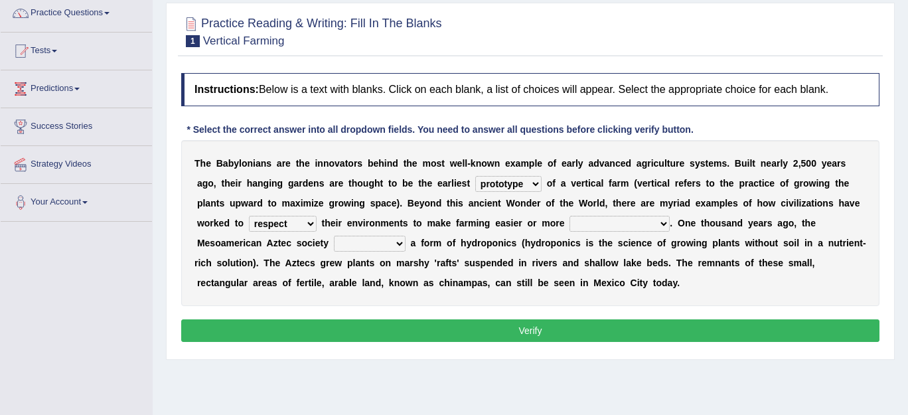
click at [309, 222] on select "manipulate escape respect disarrange" at bounding box center [283, 224] width 68 height 16
select select "manipulate"
click at [249, 216] on select "manipulate escape respect disarrange" at bounding box center [283, 224] width 68 height 16
click at [665, 225] on select "productive constructive connective counterproductive" at bounding box center [620, 224] width 100 height 16
select select "productive"
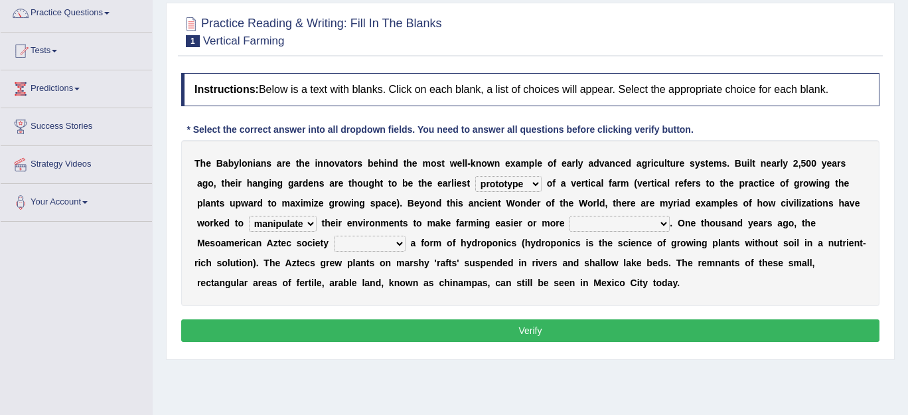
click at [570, 216] on select "productive constructive connective counterproductive" at bounding box center [620, 224] width 100 height 16
click at [398, 240] on select "domineered volunteered pioneered engineered" at bounding box center [370, 244] width 72 height 16
select select "volunteered"
click at [334, 236] on select "domineered volunteered pioneered engineered" at bounding box center [370, 244] width 72 height 16
click at [424, 326] on button "Verify" at bounding box center [530, 330] width 698 height 23
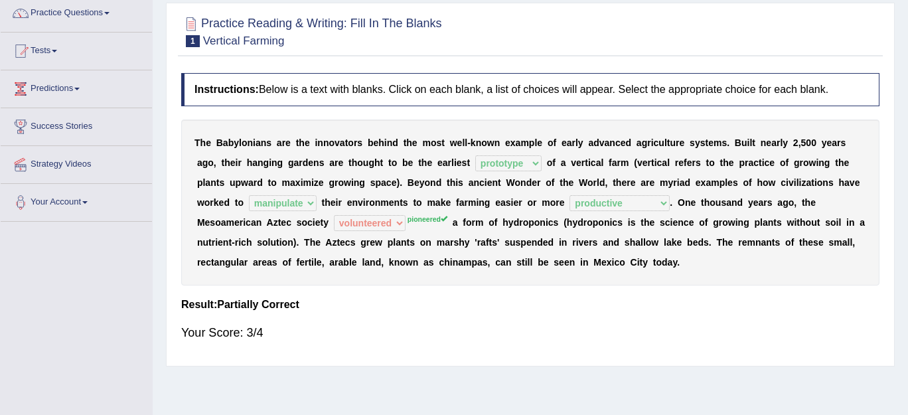
scroll to position [85, 0]
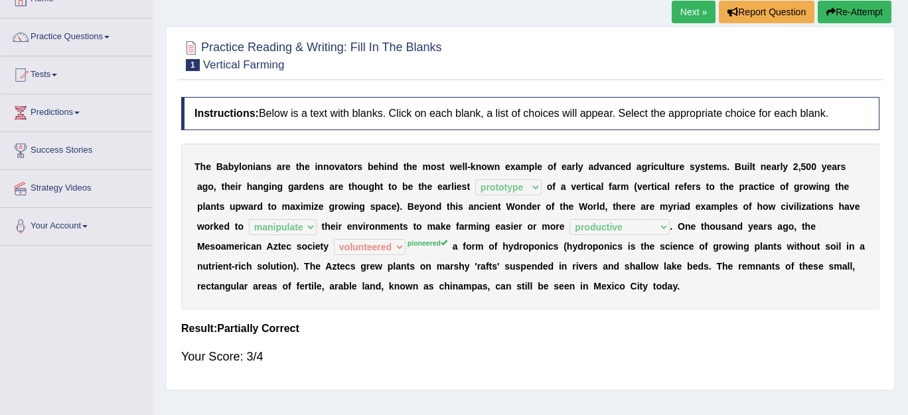
click at [690, 11] on link "Next »" at bounding box center [694, 12] width 44 height 23
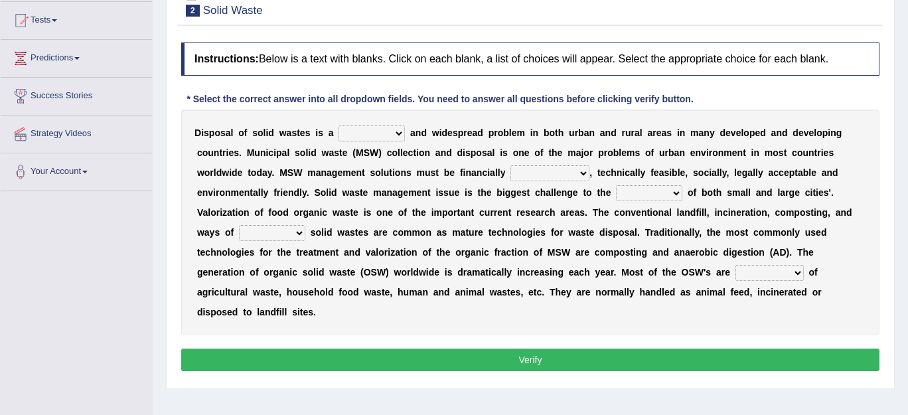
scroll to position [145, 0]
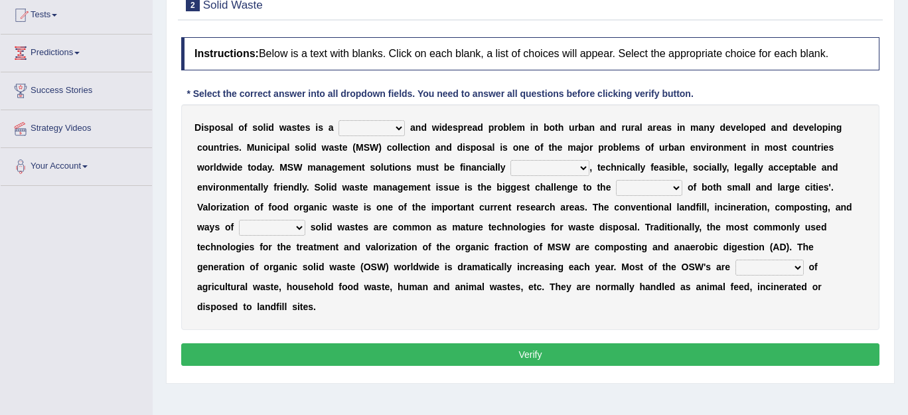
click at [397, 128] on select "slanting stinging stalling shafting" at bounding box center [372, 128] width 66 height 16
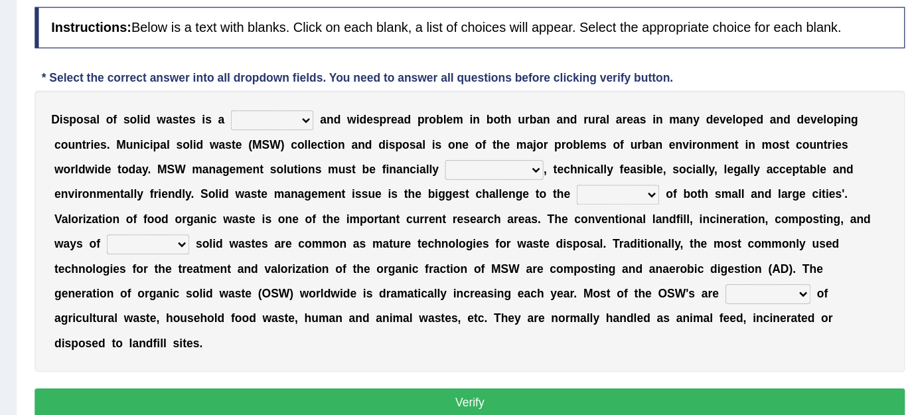
scroll to position [137, 0]
click at [582, 175] on select "unattainable sustainable objectionable treasonable" at bounding box center [550, 175] width 79 height 16
select select "sustainable"
click at [511, 167] on select "unattainable sustainable objectionable treasonable" at bounding box center [550, 175] width 79 height 16
click at [676, 196] on select "plants culture authorities history" at bounding box center [649, 195] width 66 height 16
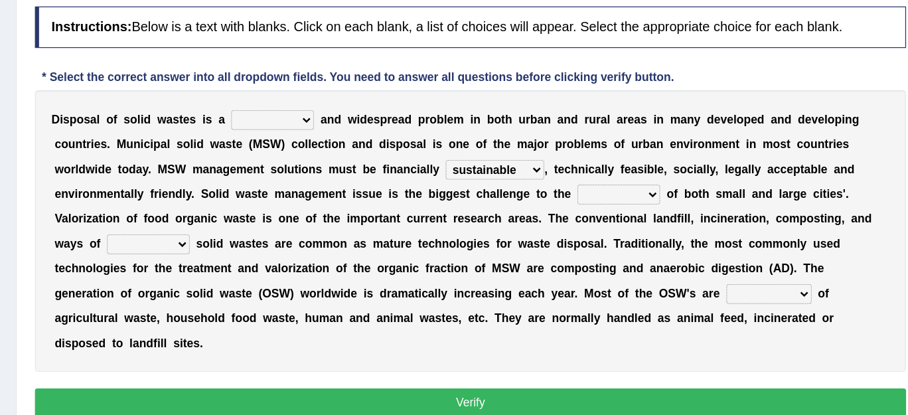
select select "authorities"
click at [616, 187] on select "plants culture authorities history" at bounding box center [649, 195] width 66 height 16
click at [297, 233] on select "reserving preserving deserving handling" at bounding box center [272, 235] width 66 height 16
select select "preserving"
click at [239, 227] on select "reserving preserving deserving handling" at bounding box center [272, 235] width 66 height 16
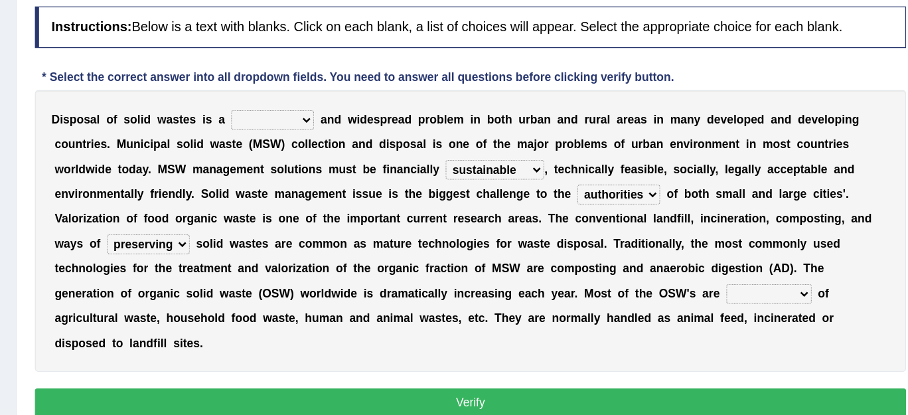
click at [746, 273] on select "composed disposed composing disposing" at bounding box center [770, 275] width 68 height 16
select select "composed"
click at [736, 267] on select "composed disposed composing disposing" at bounding box center [770, 275] width 68 height 16
click at [680, 351] on button "Verify" at bounding box center [530, 362] width 698 height 23
click at [398, 134] on select "slanting stinging stalling shafting" at bounding box center [372, 135] width 66 height 16
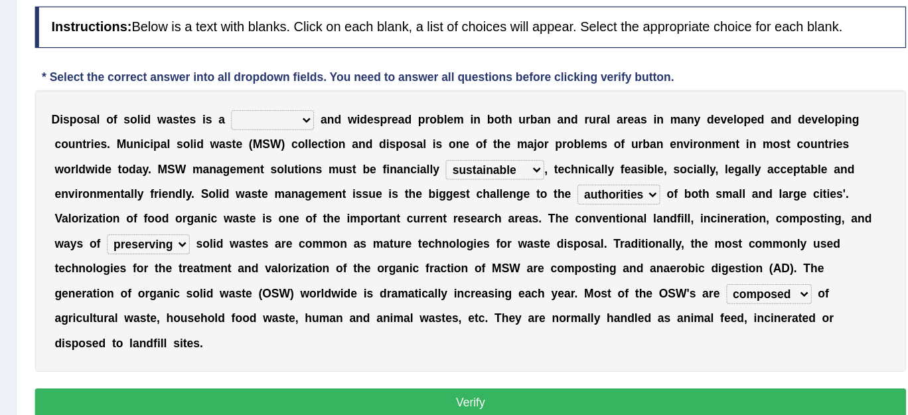
select select "slanting"
click at [339, 127] on select "slanting stinging stalling shafting" at bounding box center [372, 135] width 66 height 16
click at [522, 351] on button "Verify" at bounding box center [530, 362] width 698 height 23
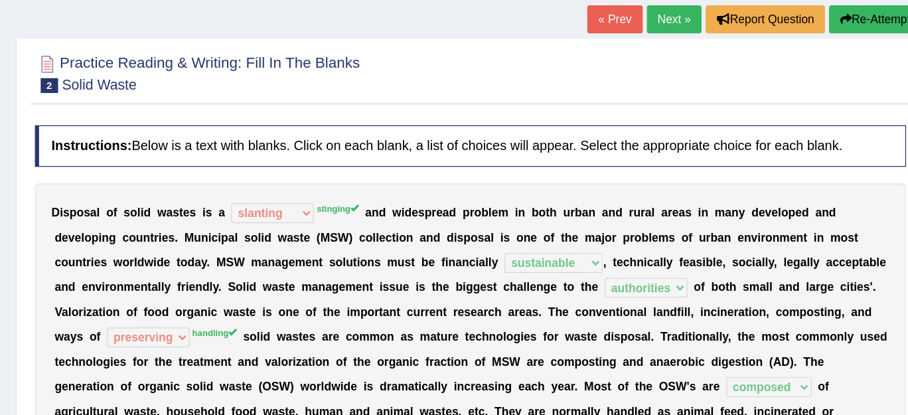
scroll to position [79, 0]
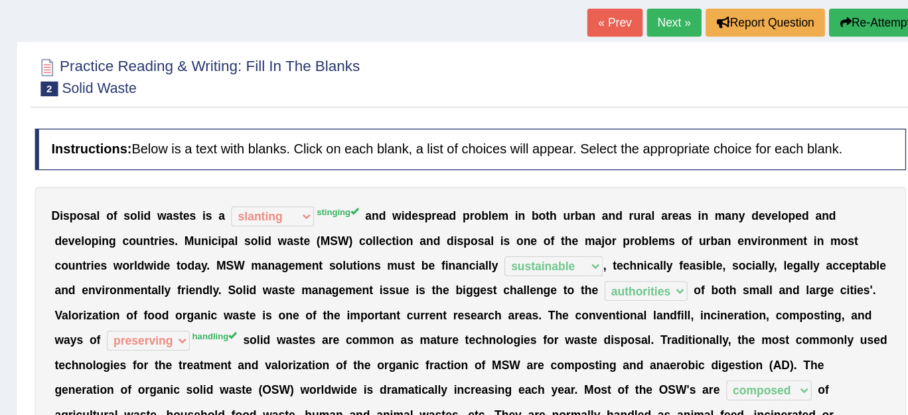
click at [684, 13] on link "Next »" at bounding box center [694, 18] width 44 height 23
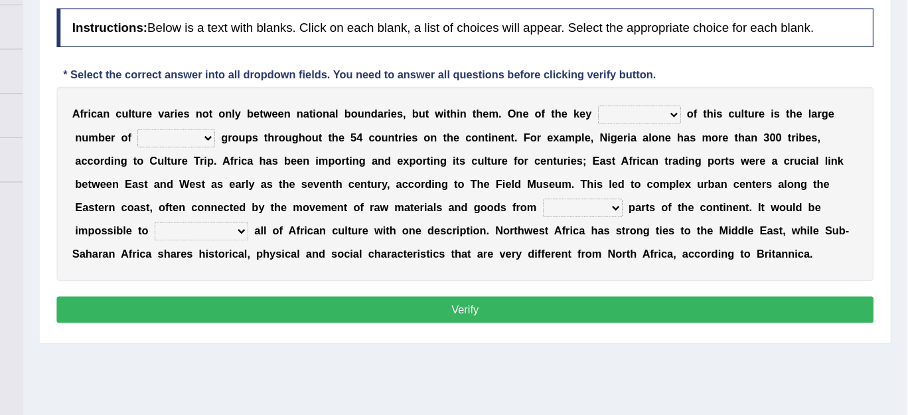
scroll to position [173, 0]
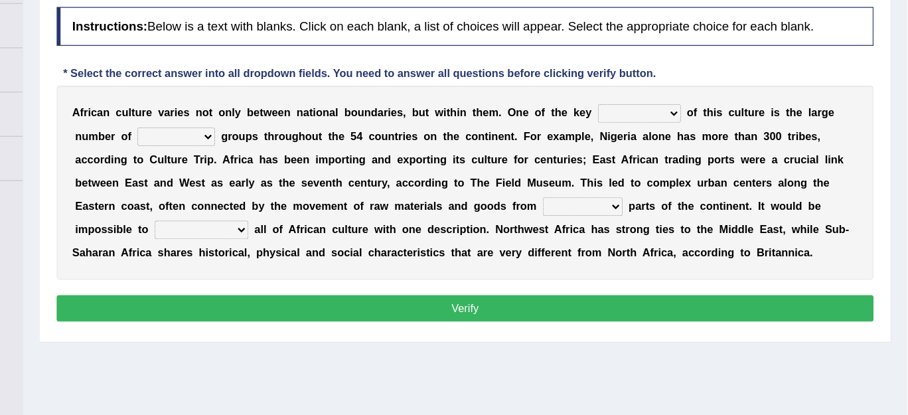
click at [708, 99] on select "conjectures features issues doubts" at bounding box center [679, 100] width 71 height 16
select select "features"
click at [644, 92] on select "conjectures features issues doubts" at bounding box center [679, 100] width 71 height 16
click at [311, 118] on select "ethic ethnic eugenic epic" at bounding box center [283, 120] width 66 height 16
select select "ethnic"
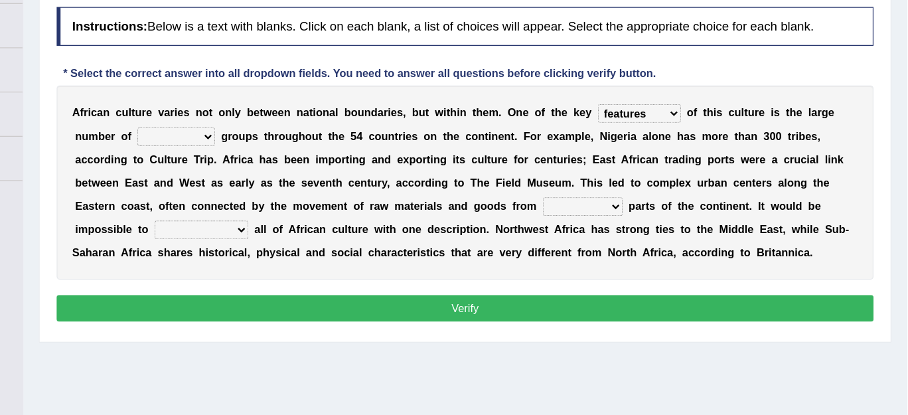
click at [250, 112] on select "ethic ethnic eugenic epic" at bounding box center [283, 120] width 66 height 16
click at [657, 180] on select "forelocked interlocked unlocked landlocked" at bounding box center [631, 180] width 68 height 16
select select "interlocked"
click at [597, 172] on select "forelocked interlocked unlocked landlocked" at bounding box center [631, 180] width 68 height 16
click at [340, 199] on select "characterize conceptualize symbolize synthesize" at bounding box center [305, 200] width 80 height 16
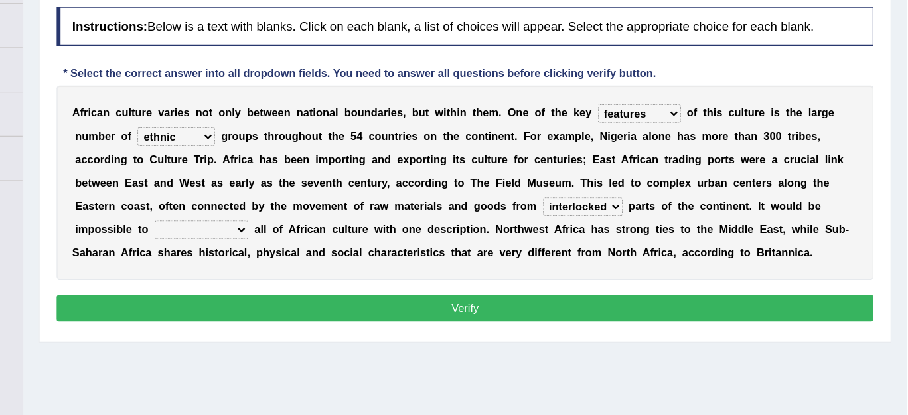
select select "characterize"
click at [265, 192] on select "characterize conceptualize symbolize synthesize" at bounding box center [305, 200] width 80 height 16
click at [390, 260] on button "Verify" at bounding box center [530, 267] width 698 height 23
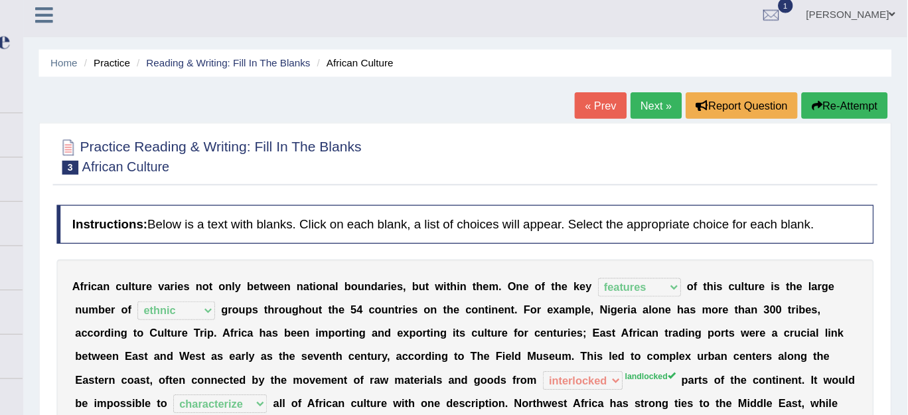
scroll to position [5, 0]
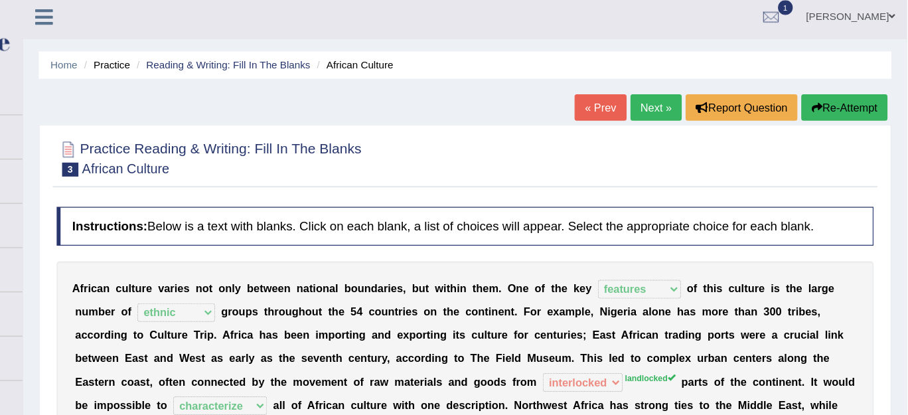
click at [687, 99] on link "Next »" at bounding box center [694, 91] width 44 height 23
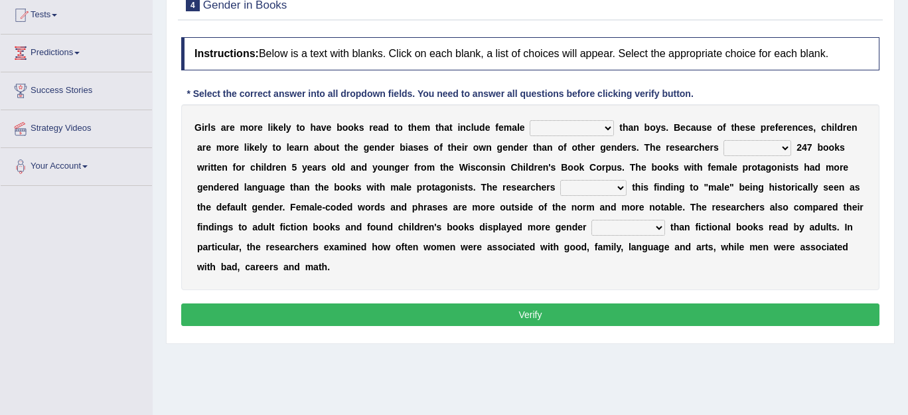
scroll to position [147, 0]
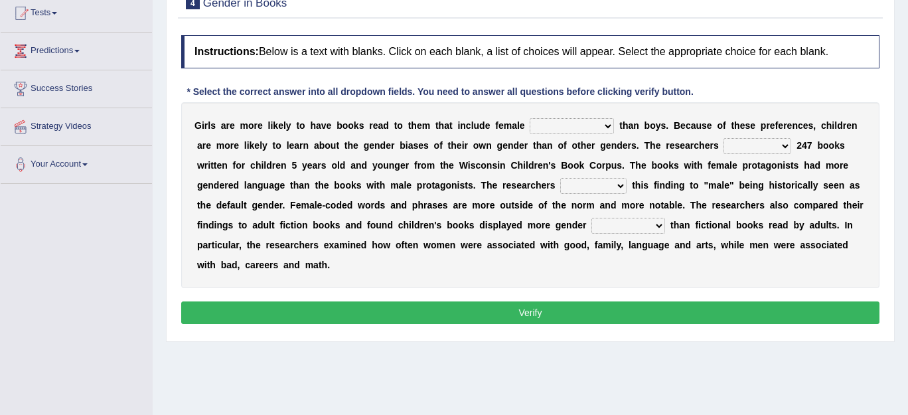
click at [607, 123] on select "protagonists cosmogonists agonists expressionists" at bounding box center [572, 126] width 84 height 16
select select "protagonists"
click at [530, 118] on select "protagonists cosmogonists agonists expressionists" at bounding box center [572, 126] width 84 height 16
click at [783, 143] on select "hydrolyzed paralyzed catalyzed analyzed" at bounding box center [758, 146] width 68 height 16
select select "analyzed"
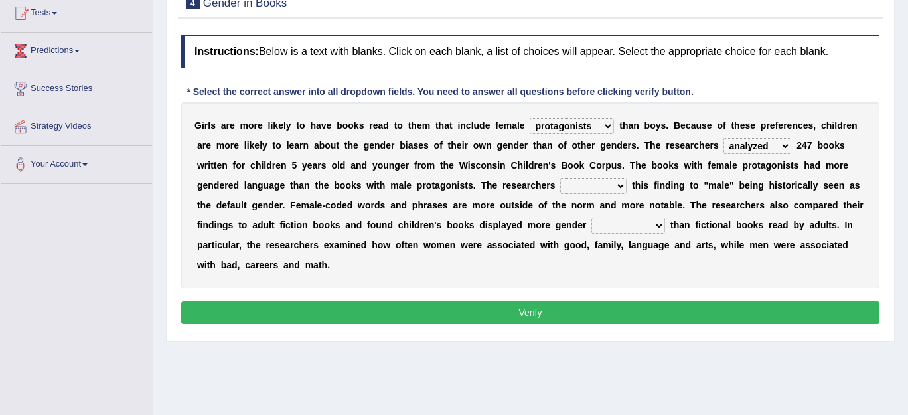
click at [724, 138] on select "hydrolyzed paralyzed catalyzed analyzed" at bounding box center [758, 146] width 68 height 16
click at [621, 183] on select "contribute tribute distribute attribute" at bounding box center [593, 186] width 66 height 16
select select "contribute"
click at [560, 178] on select "contribute tribute distribute attribute" at bounding box center [593, 186] width 66 height 16
click at [655, 223] on select "stereotypes teletypes prototypes electrotypes" at bounding box center [629, 226] width 74 height 16
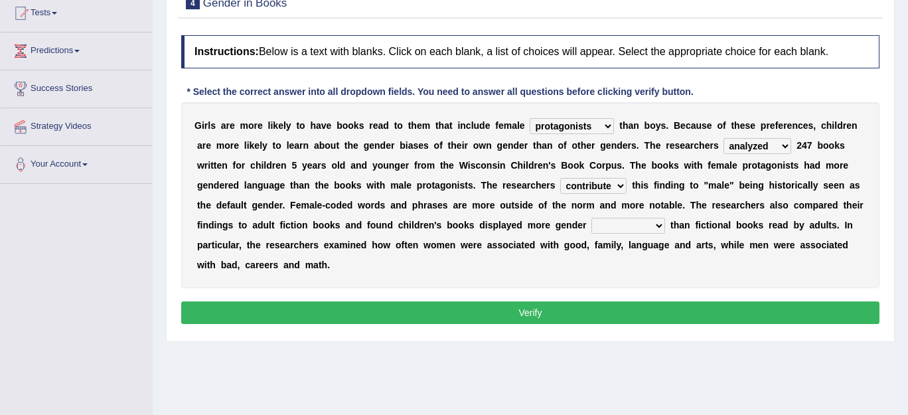
select select "prototypes"
click at [592, 218] on select "stereotypes teletypes prototypes electrotypes" at bounding box center [629, 226] width 74 height 16
click at [603, 309] on button "Verify" at bounding box center [530, 312] width 698 height 23
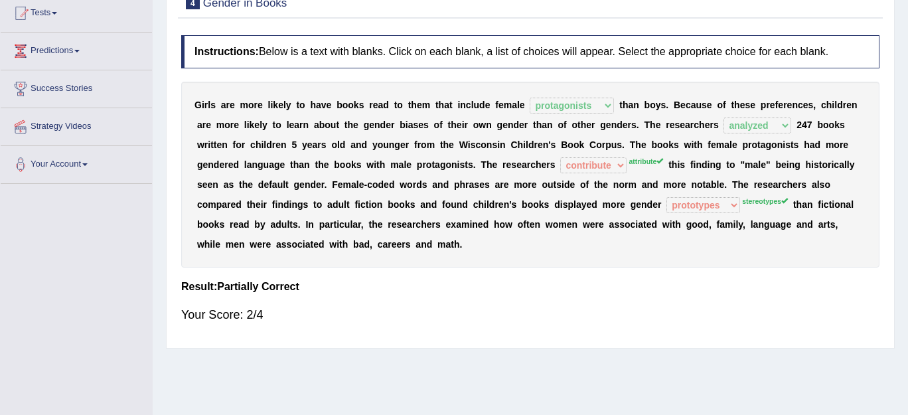
scroll to position [35, 0]
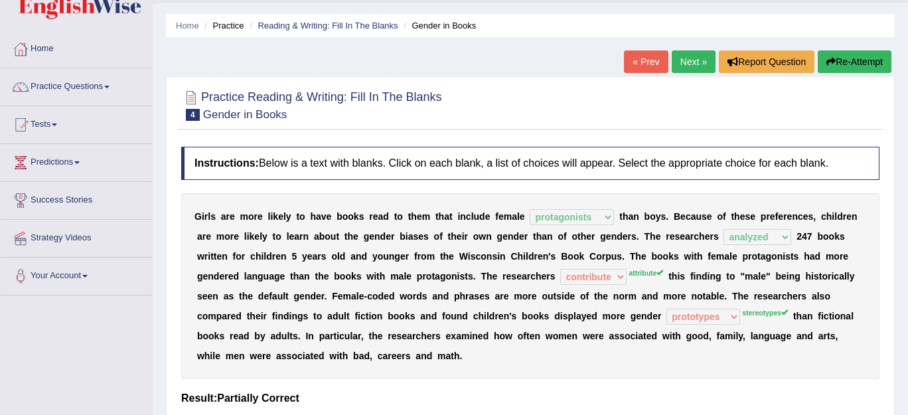
click at [679, 54] on link "Next »" at bounding box center [694, 61] width 44 height 23
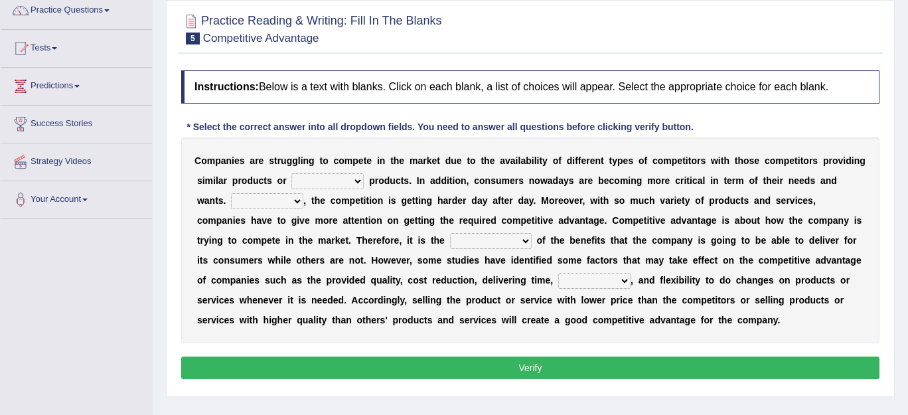
scroll to position [115, 0]
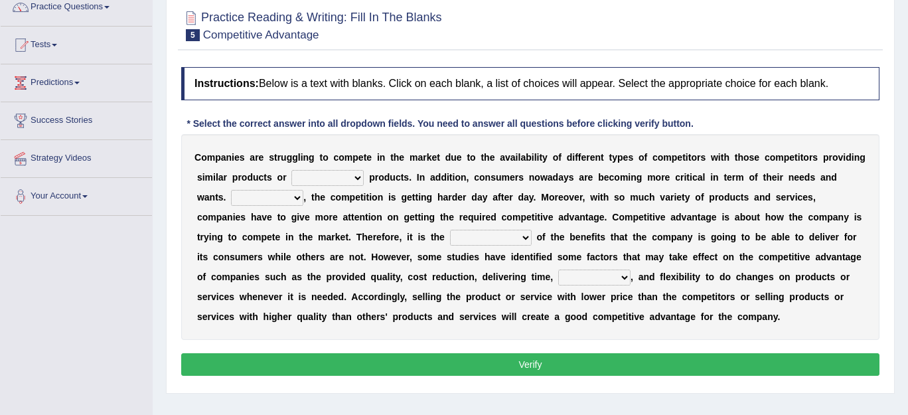
click at [355, 176] on select "constitution restitution substitution institution" at bounding box center [327, 178] width 72 height 16
select select "substitution"
click at [291, 170] on select "constitution restitution substitution institution" at bounding box center [327, 178] width 72 height 16
click at [297, 196] on select "However Instead Additionally Therefore" at bounding box center [267, 198] width 72 height 16
select select "Therefore"
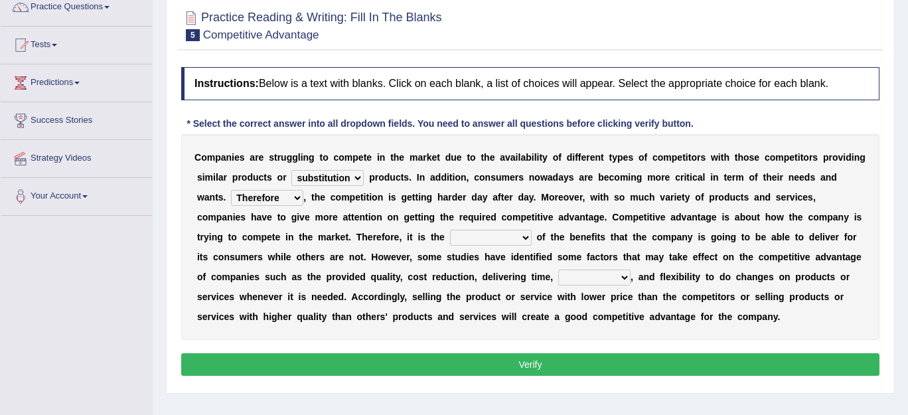
click at [231, 190] on select "However Instead Additionally Therefore" at bounding box center [267, 198] width 72 height 16
click at [522, 236] on select "dissemination ordination determination incarnation" at bounding box center [491, 238] width 82 height 16
select select "incarnation"
click at [450, 230] on select "dissemination ordination determination incarnation" at bounding box center [491, 238] width 82 height 16
click at [623, 277] on select "captivation aggregation deprivation innovation" at bounding box center [594, 278] width 72 height 16
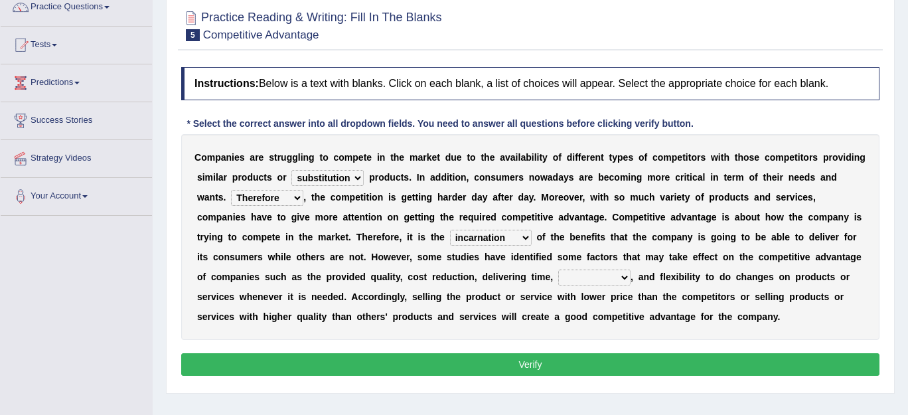
select select "innovation"
click at [558, 270] on select "captivation aggregation deprivation innovation" at bounding box center [594, 278] width 72 height 16
click at [589, 364] on button "Verify" at bounding box center [530, 364] width 698 height 23
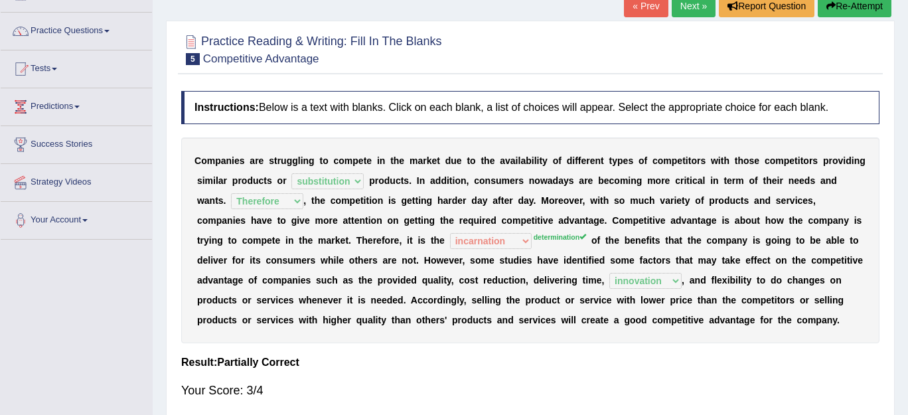
scroll to position [0, 0]
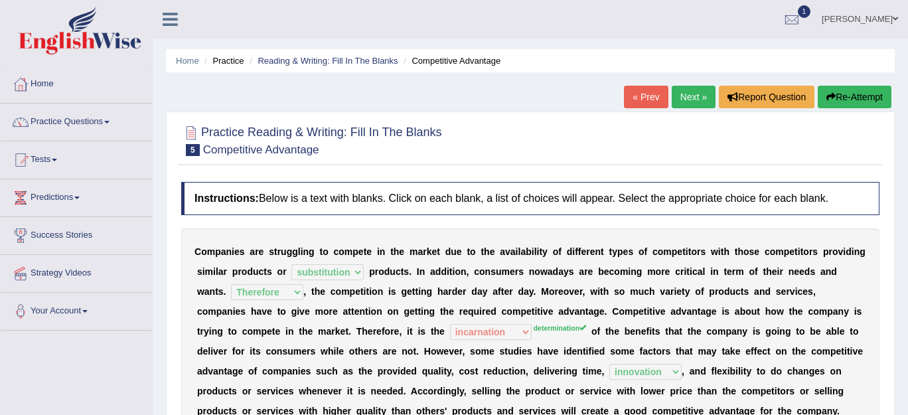
click at [683, 99] on link "Next »" at bounding box center [694, 97] width 44 height 23
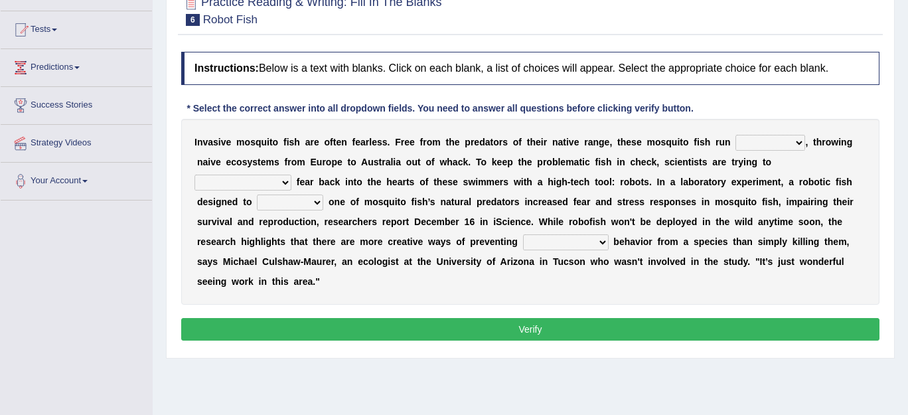
scroll to position [148, 0]
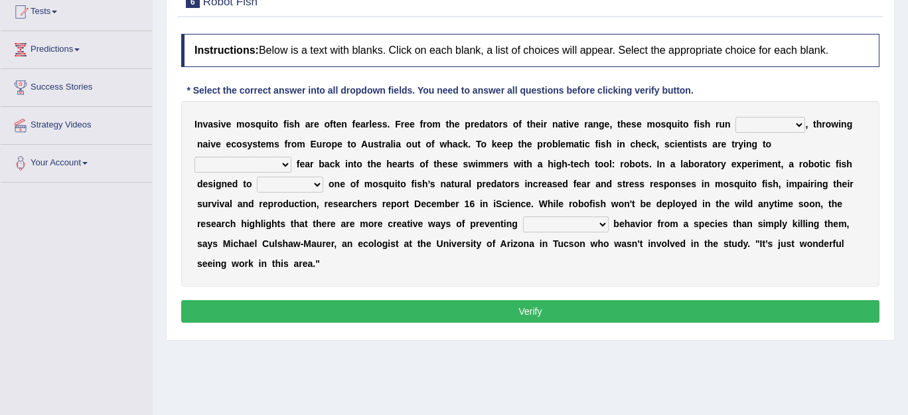
click at [797, 122] on select "occupant flippant rampant concordant" at bounding box center [771, 125] width 70 height 16
select select "flippant"
click at [736, 117] on select "occupant flippant rampant concordant" at bounding box center [771, 125] width 70 height 16
click at [291, 157] on select "accept spike strike [PERSON_NAME]" at bounding box center [243, 165] width 97 height 16
select select "accept"
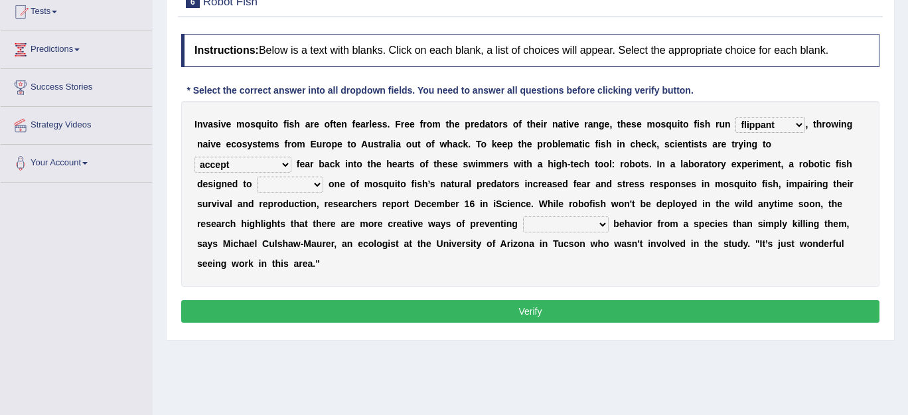
click at [291, 157] on select "accept spike strike [PERSON_NAME]" at bounding box center [243, 165] width 97 height 16
click at [323, 177] on select "bequest mimic battle conquest" at bounding box center [290, 185] width 66 height 16
select select "mimic"
click at [323, 177] on select "bequest mimic battle conquest" at bounding box center [290, 185] width 66 height 16
click at [523, 222] on select "unprivileged unprecedented uncharted unwanted" at bounding box center [566, 224] width 86 height 16
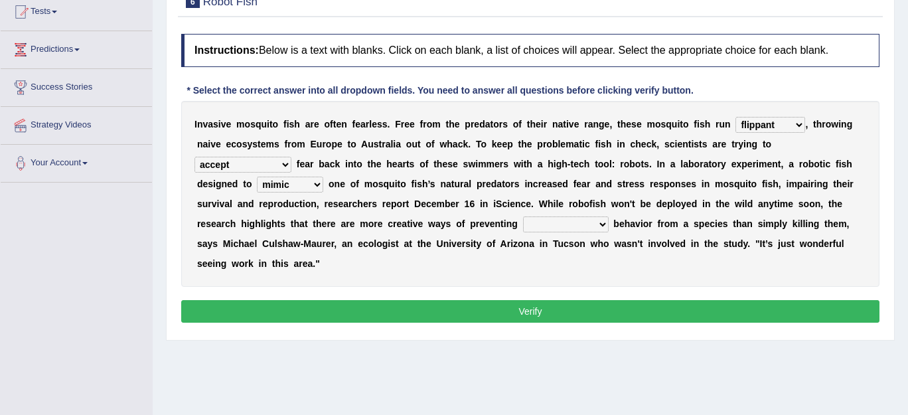
select select "unwanted"
click at [523, 216] on select "unprivileged unprecedented uncharted unwanted" at bounding box center [566, 224] width 86 height 16
click at [452, 300] on button "Verify" at bounding box center [530, 311] width 698 height 23
